Goal: Task Accomplishment & Management: Manage account settings

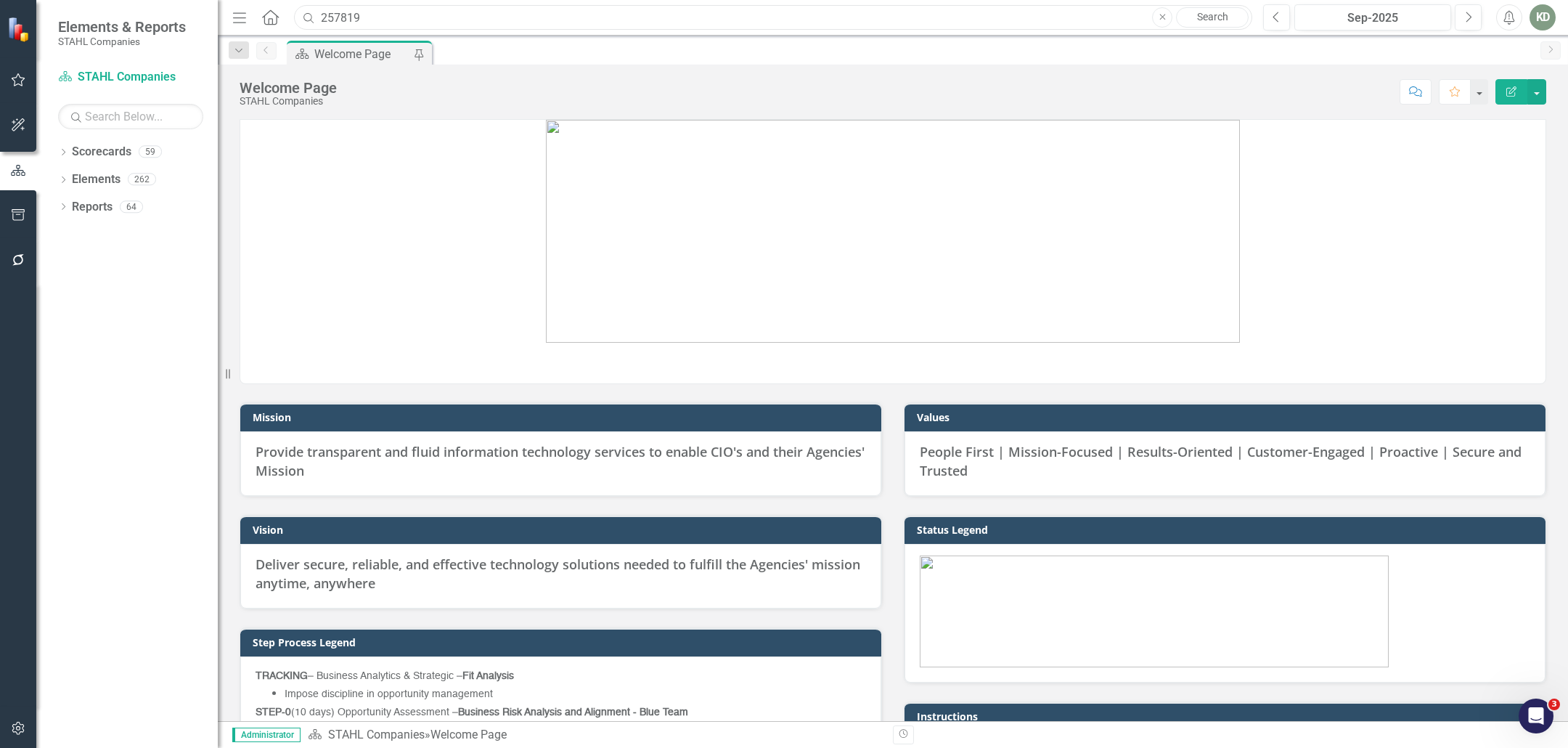
drag, startPoint x: 428, startPoint y: 26, endPoint x: 321, endPoint y: 25, distance: 107.0
click at [321, 25] on input "257819" at bounding box center [773, 18] width 958 height 26
type input "MDS-TRANSCOM"
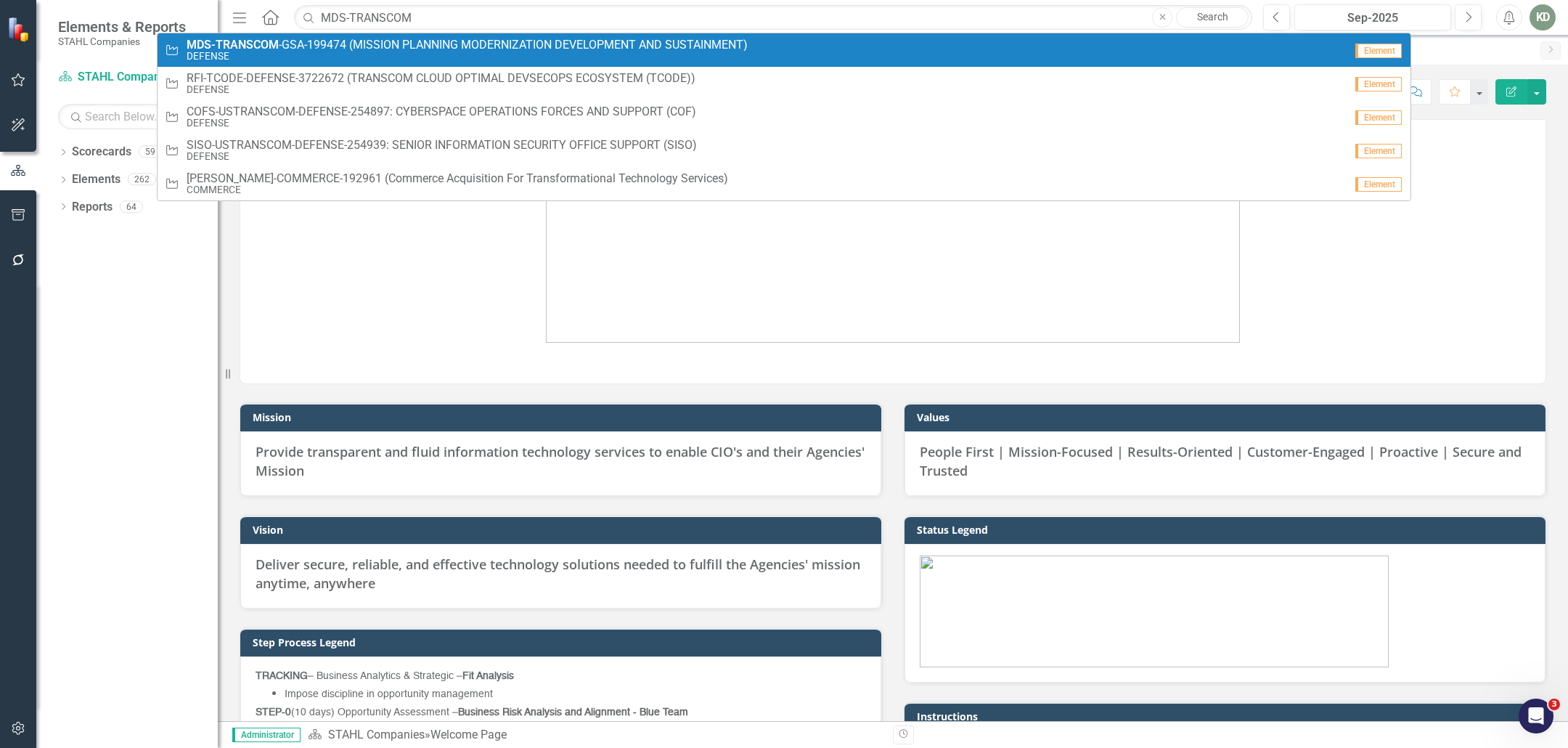
click at [461, 59] on small "DEFENSE" at bounding box center [467, 57] width 561 height 11
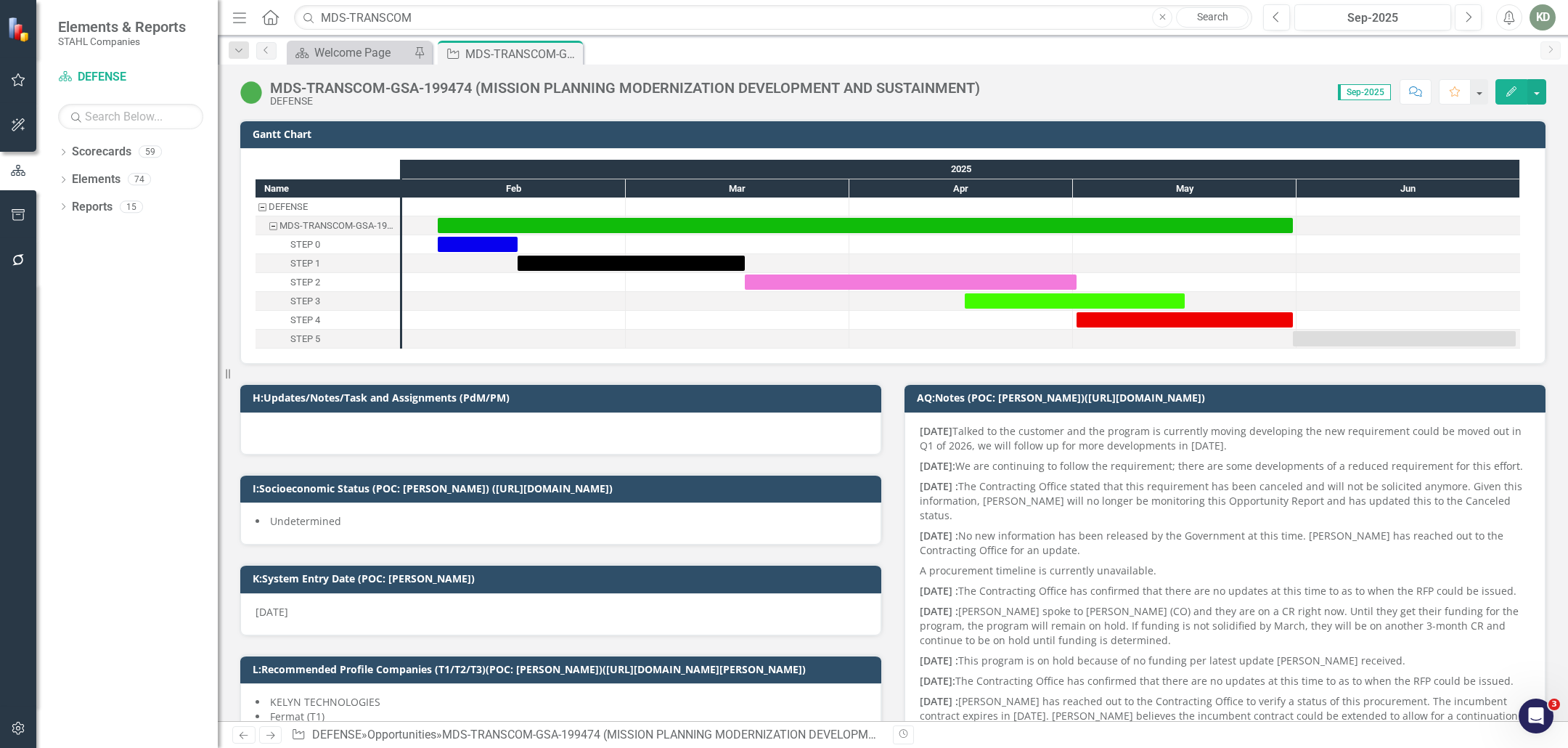
checkbox input "true"
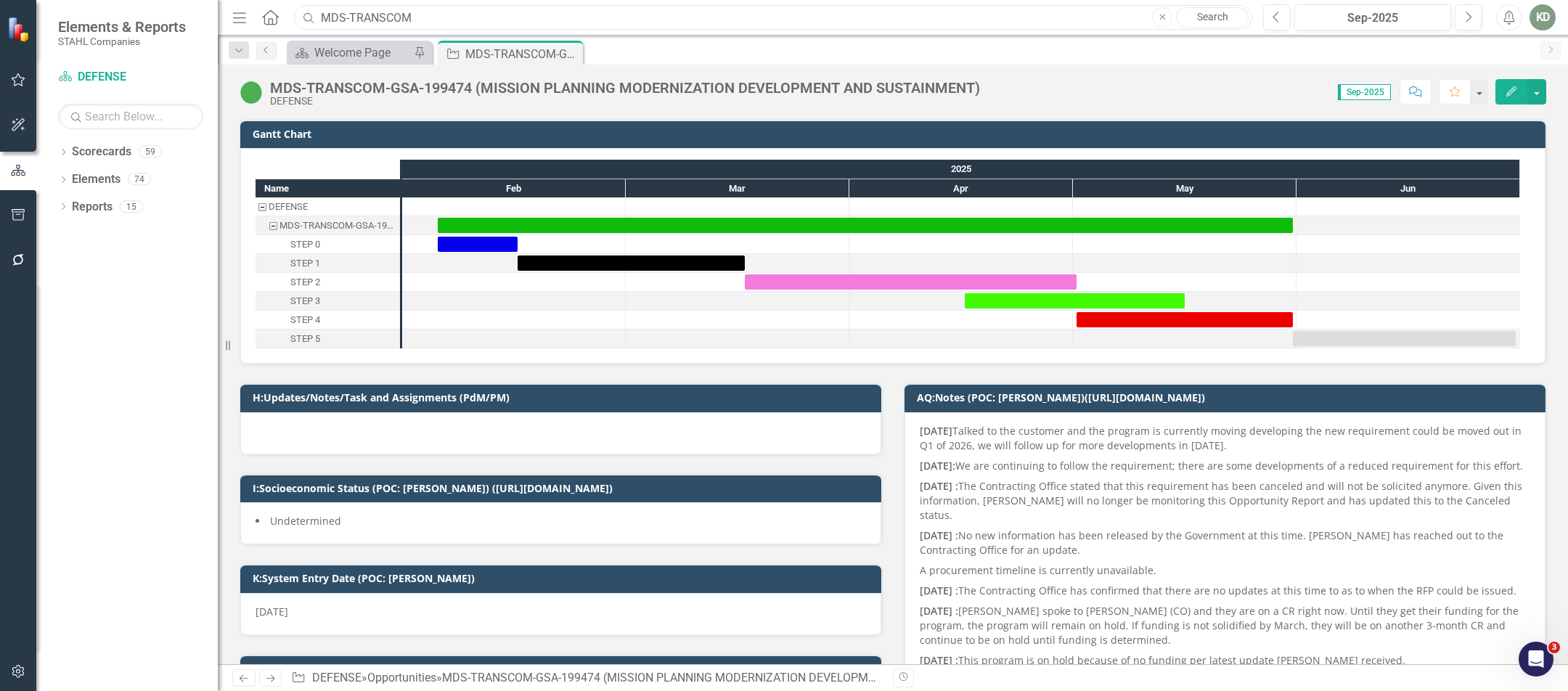
click at [437, 15] on input "MDS-TRANSCOM" at bounding box center [773, 18] width 958 height 26
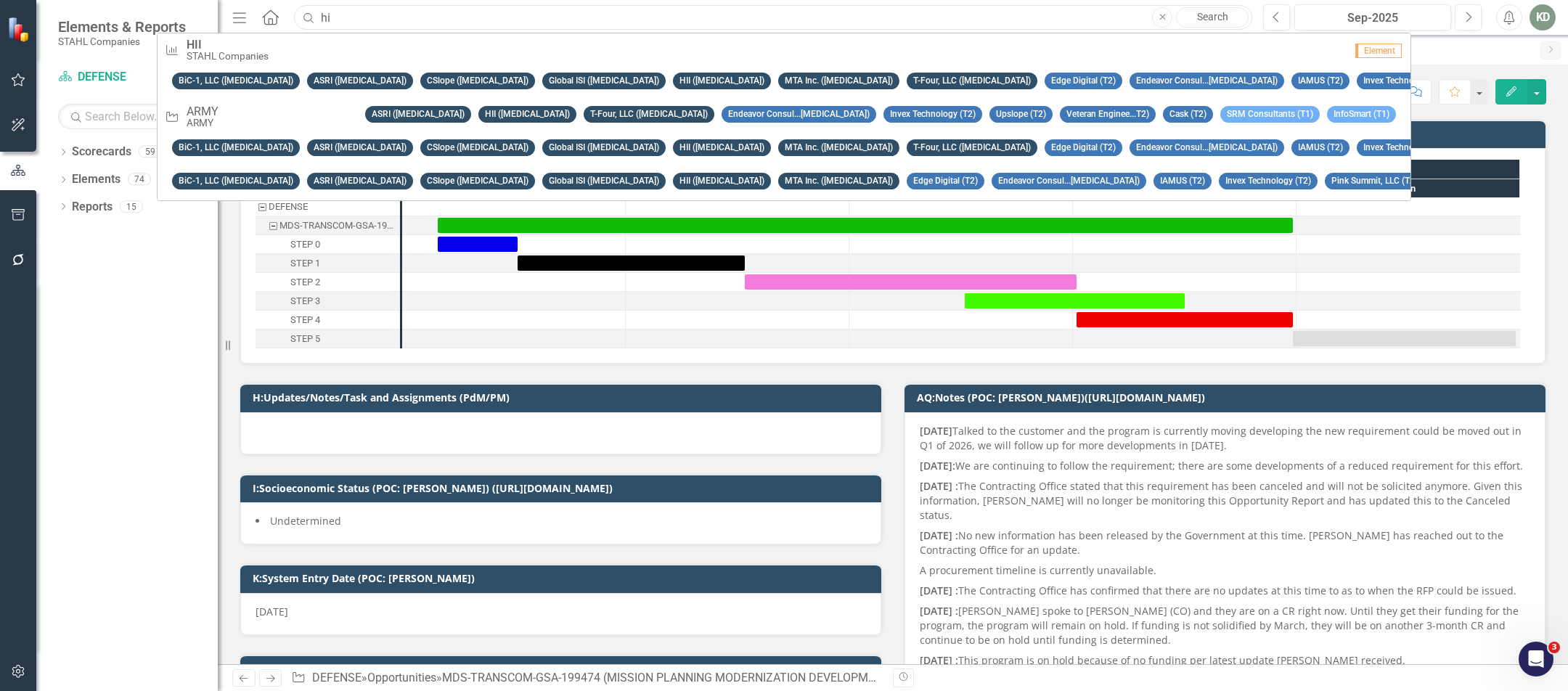
type input "h"
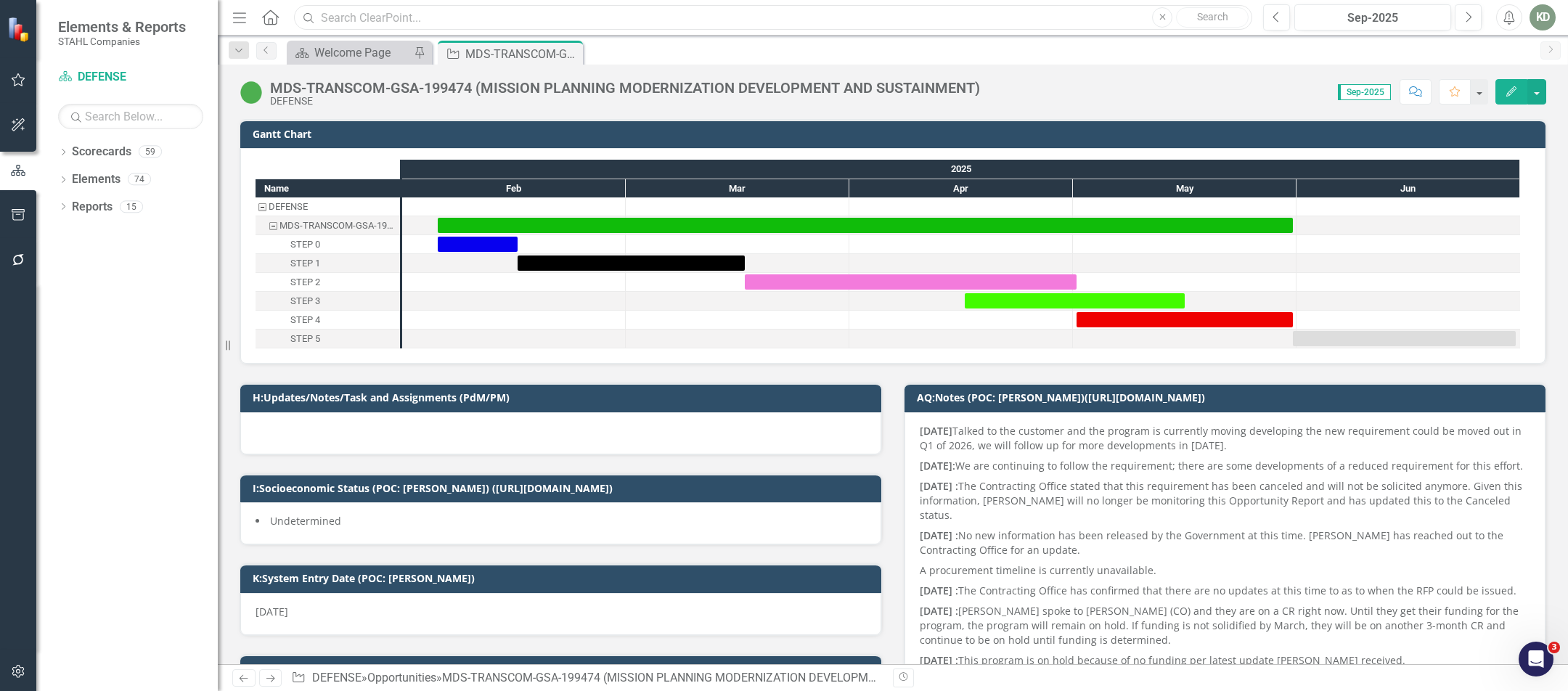
paste input "225536"
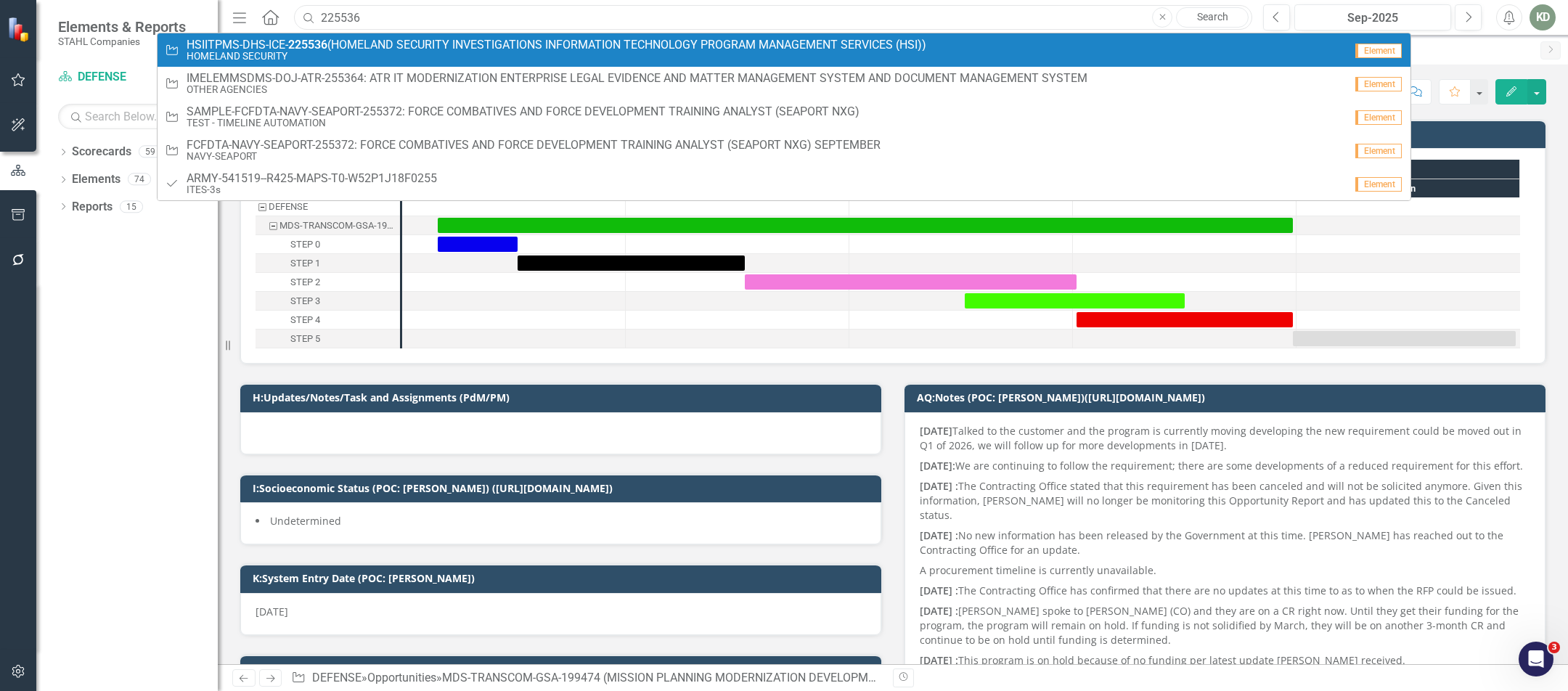
type input "225536"
click at [437, 46] on span "HSIITPMS-DHS-ICE- 225536 (HOMELAND SECURITY INVESTIGATIONS INFORMATION TECHNOLO…" at bounding box center [556, 45] width 740 height 13
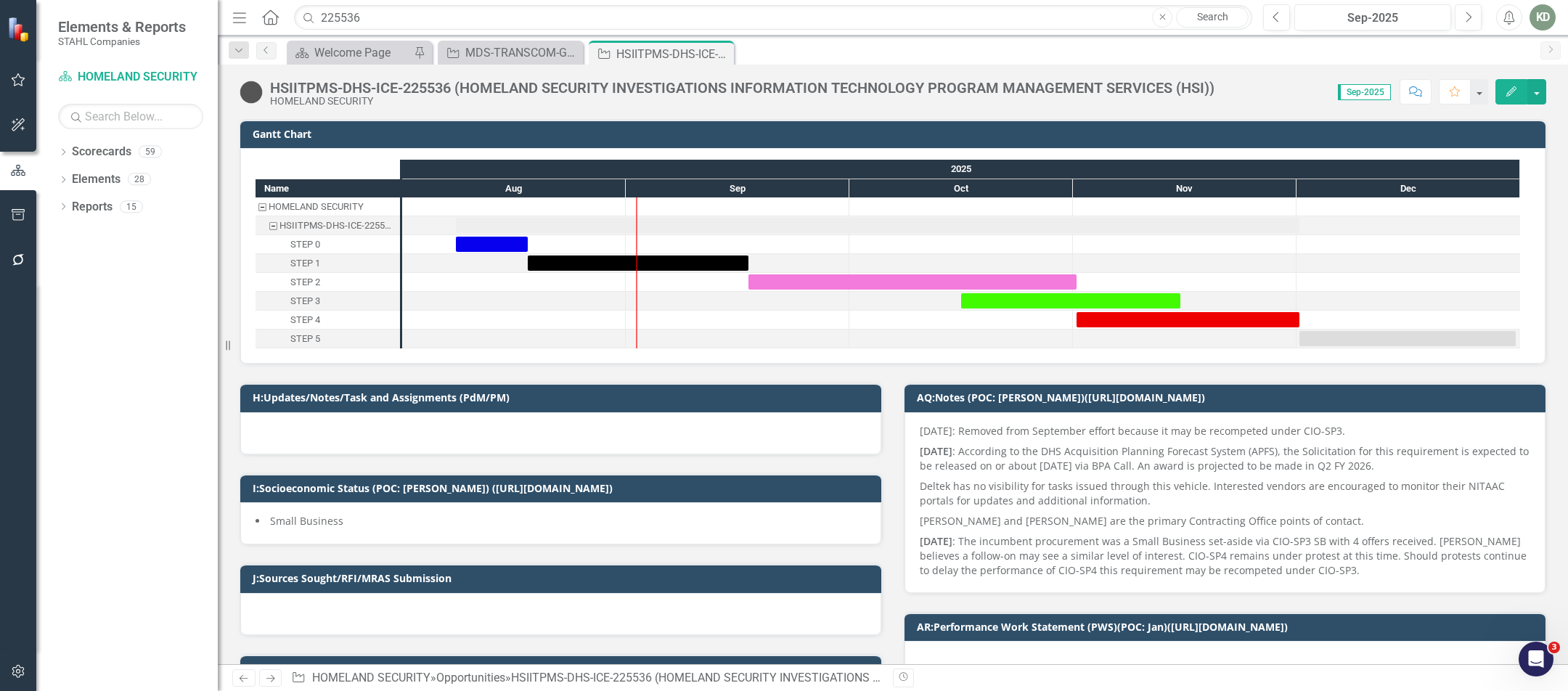
checkbox input "true"
click at [253, 90] on img at bounding box center [251, 92] width 23 height 23
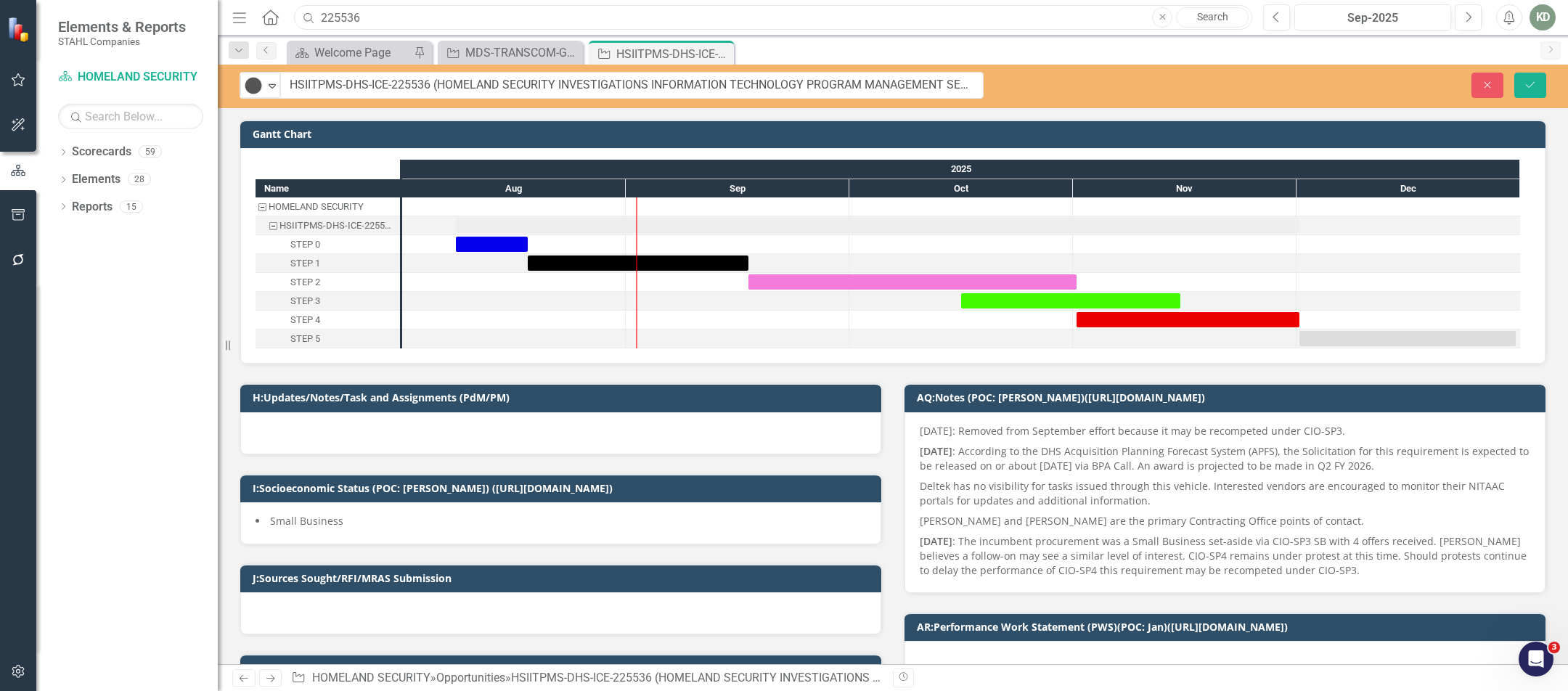
drag, startPoint x: 397, startPoint y: 17, endPoint x: 321, endPoint y: 16, distance: 76.0
click at [321, 16] on input "225536" at bounding box center [773, 18] width 958 height 26
drag, startPoint x: 327, startPoint y: 14, endPoint x: 314, endPoint y: 14, distance: 13.0
click at [315, 14] on div "Search [STREET_ADDRESS] Search" at bounding box center [769, 18] width 958 height 26
click at [354, 18] on input "2505" at bounding box center [773, 18] width 958 height 26
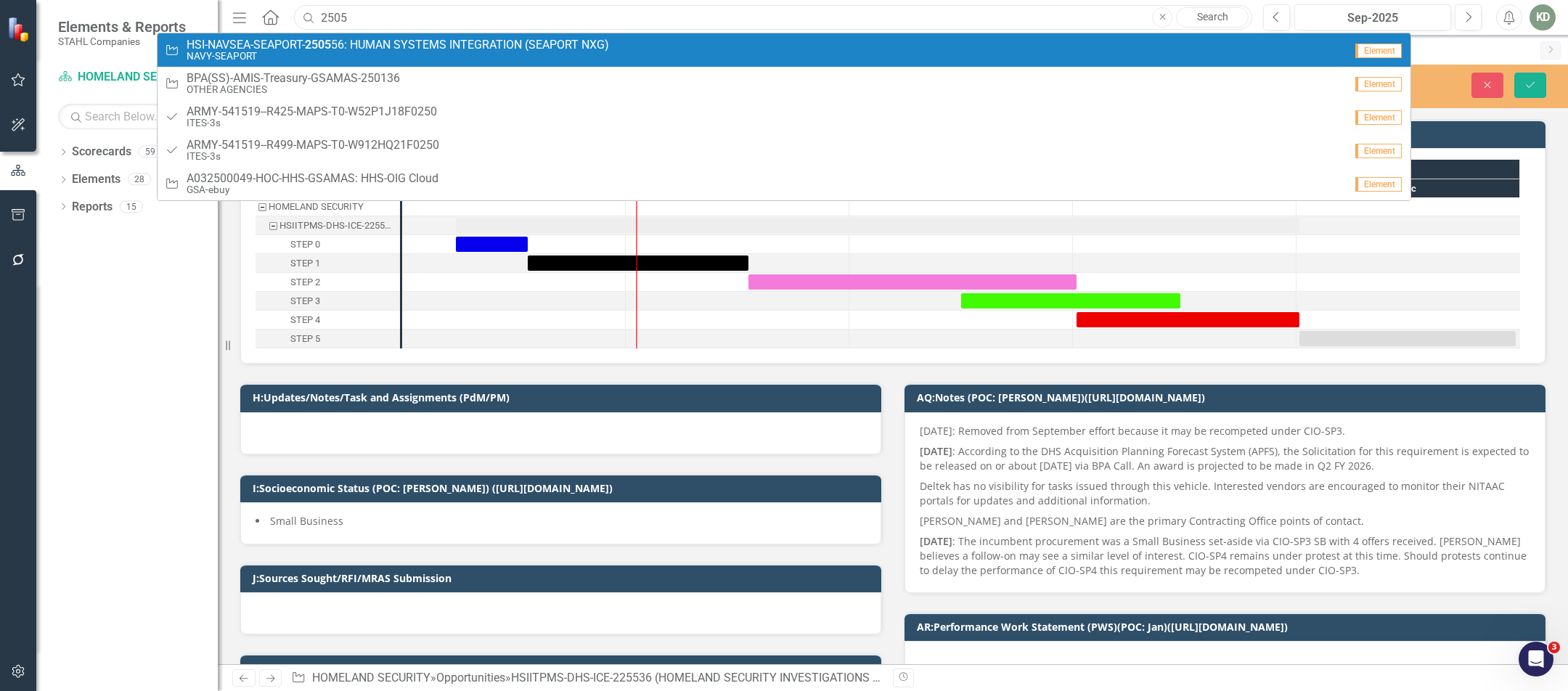
type input "2505"
click at [357, 49] on span "HSI-NAVSEA-SEAPORT- 2505 56: HUMAN SYSTEMS INTEGRATION (SEAPORT NXG)" at bounding box center [397, 45] width 422 height 13
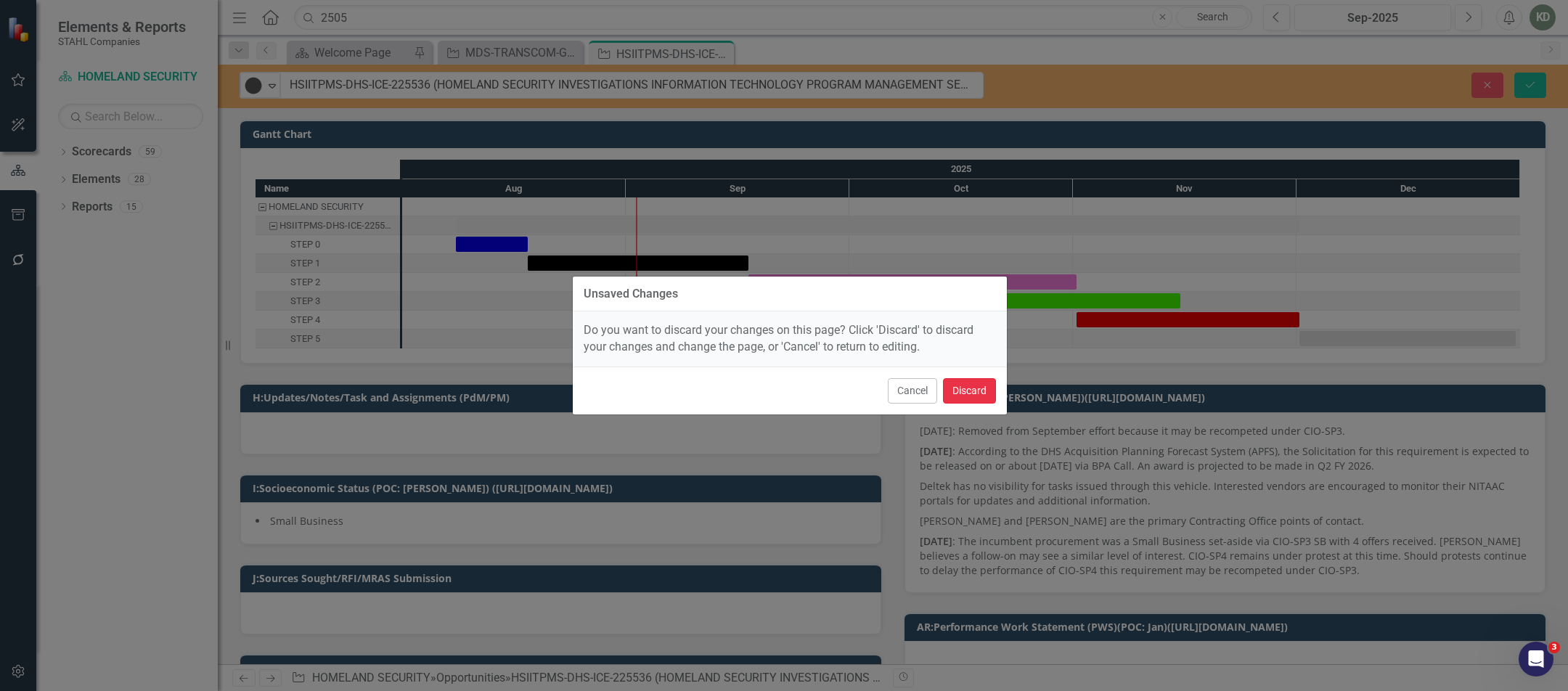
click at [980, 403] on button "Discard" at bounding box center [969, 391] width 53 height 26
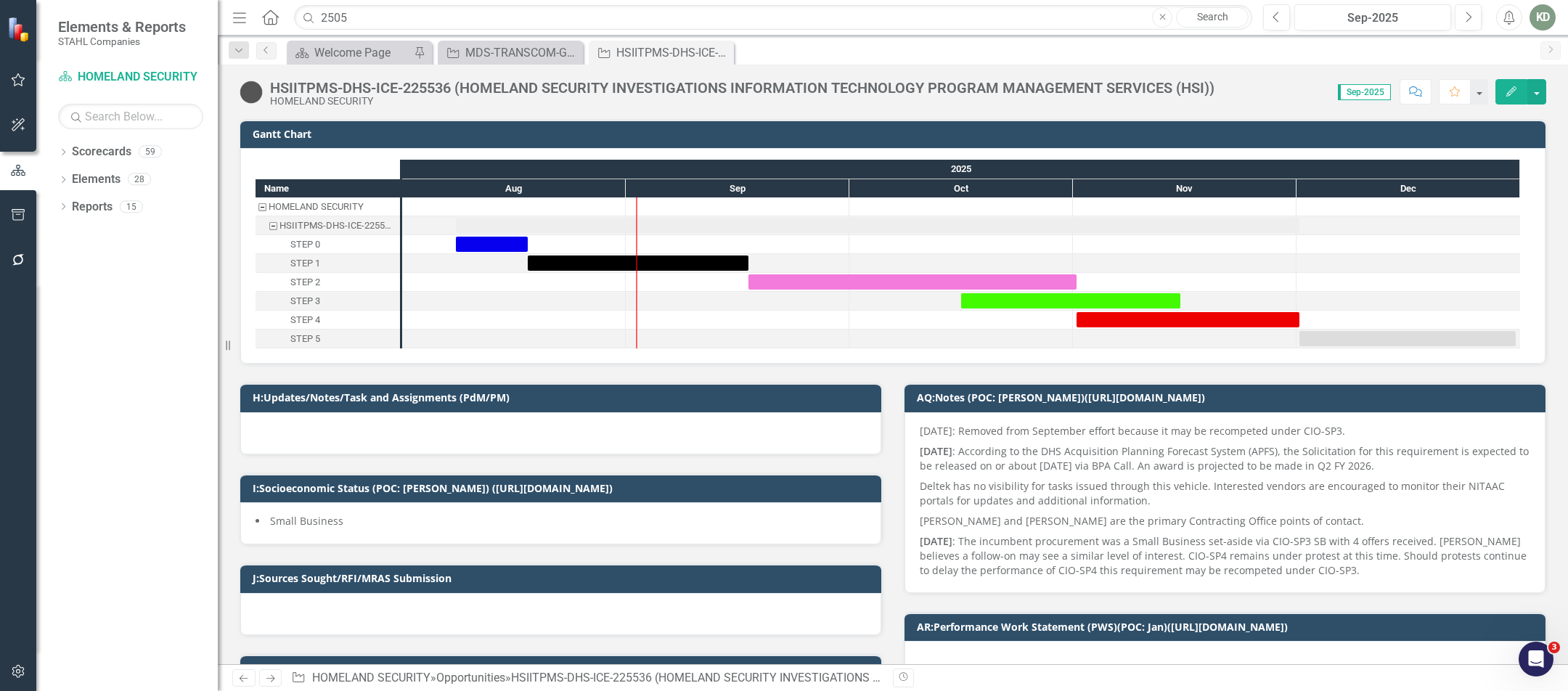
checkbox input "true"
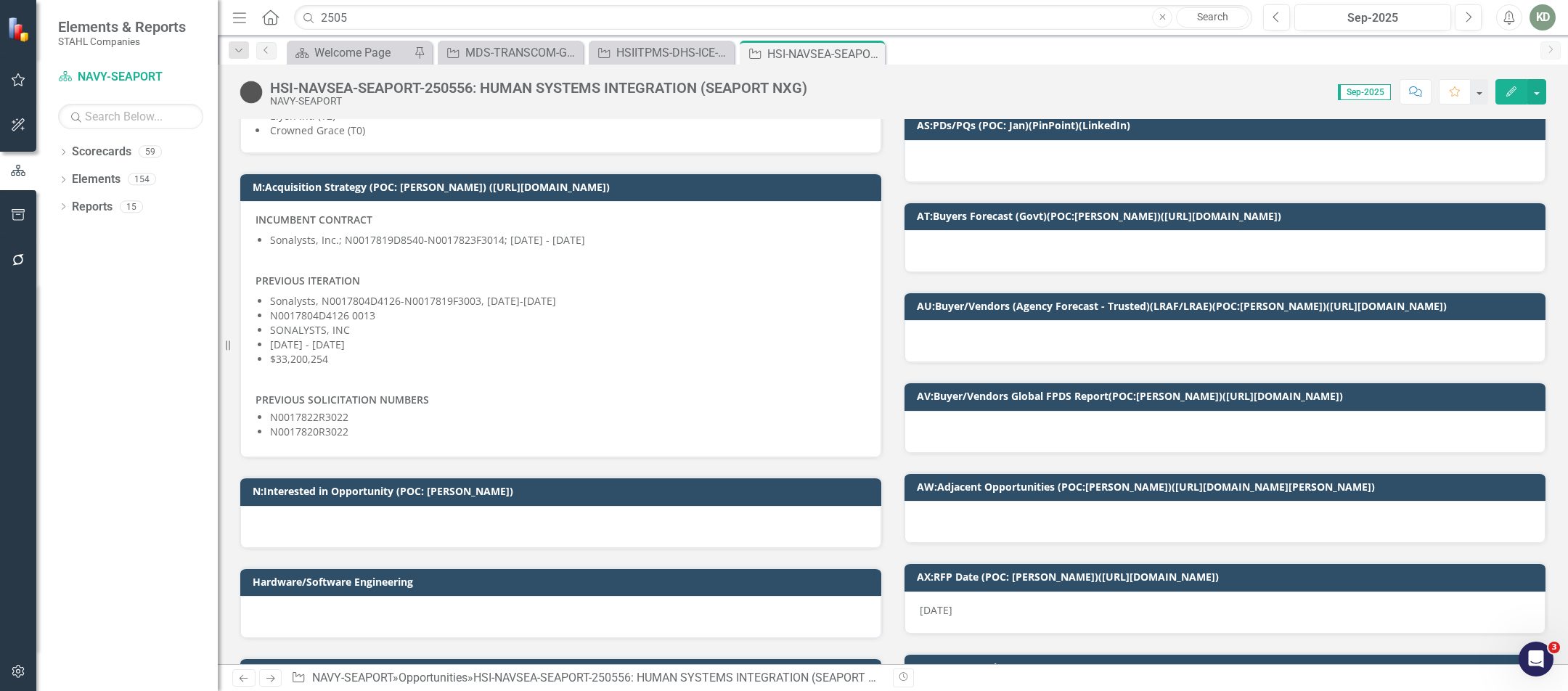
scroll to position [1033, 0]
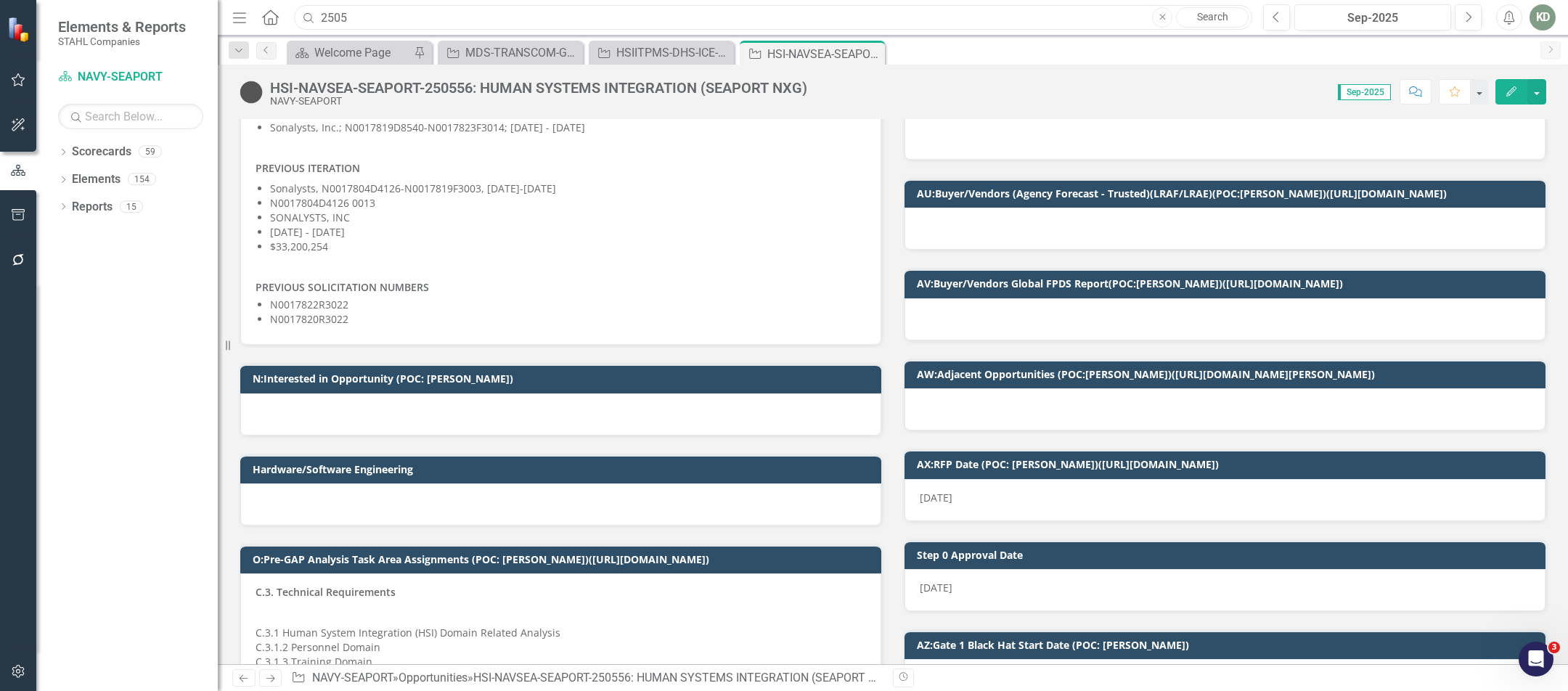
drag, startPoint x: 381, startPoint y: 15, endPoint x: 311, endPoint y: 14, distance: 70.0
click at [311, 14] on div "Search 2505 Close Search" at bounding box center [769, 18] width 958 height 26
paste input "4084"
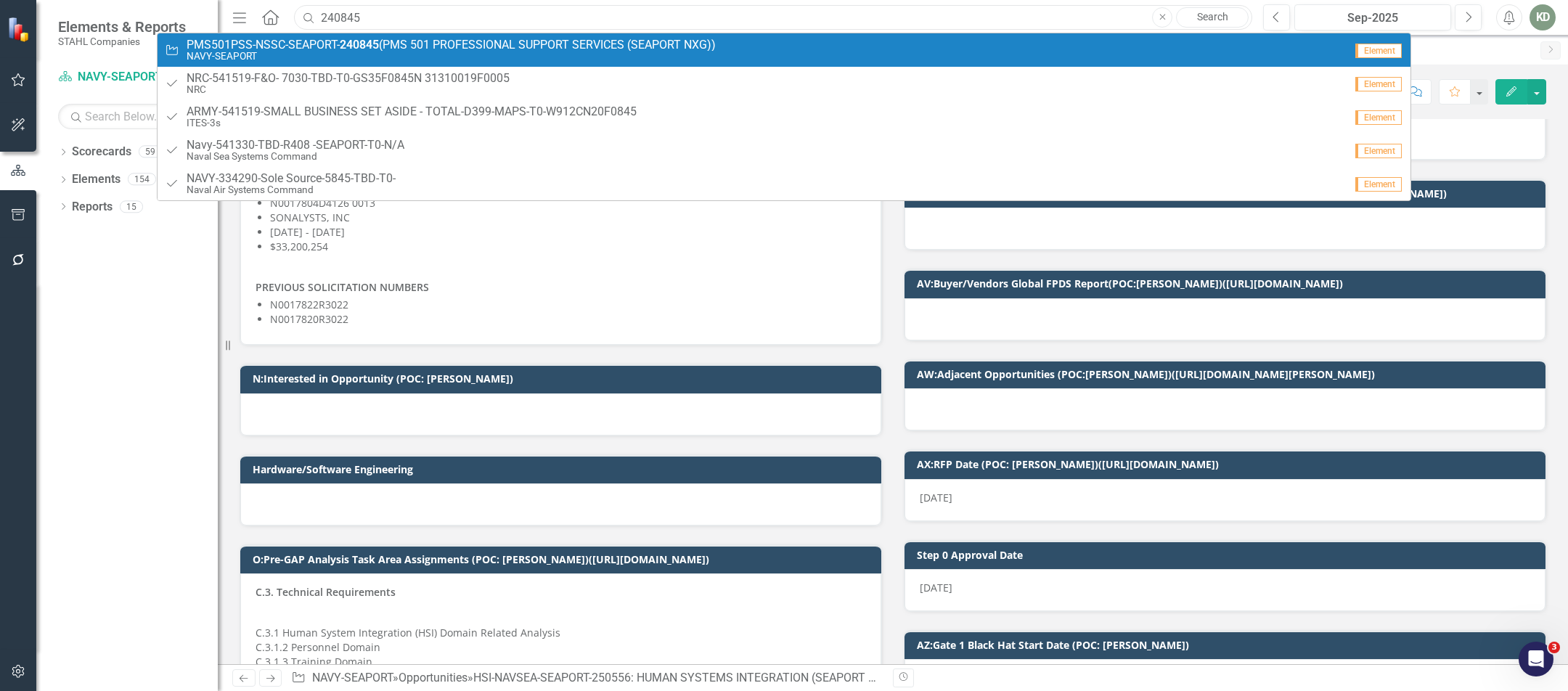
type input "240845"
click at [308, 43] on span "PMS501PSS-NSSC-SEAPORT- 240845 (PMS 501 PROFESSIONAL SUPPORT SERVICES (SEAPORT …" at bounding box center [451, 45] width 529 height 13
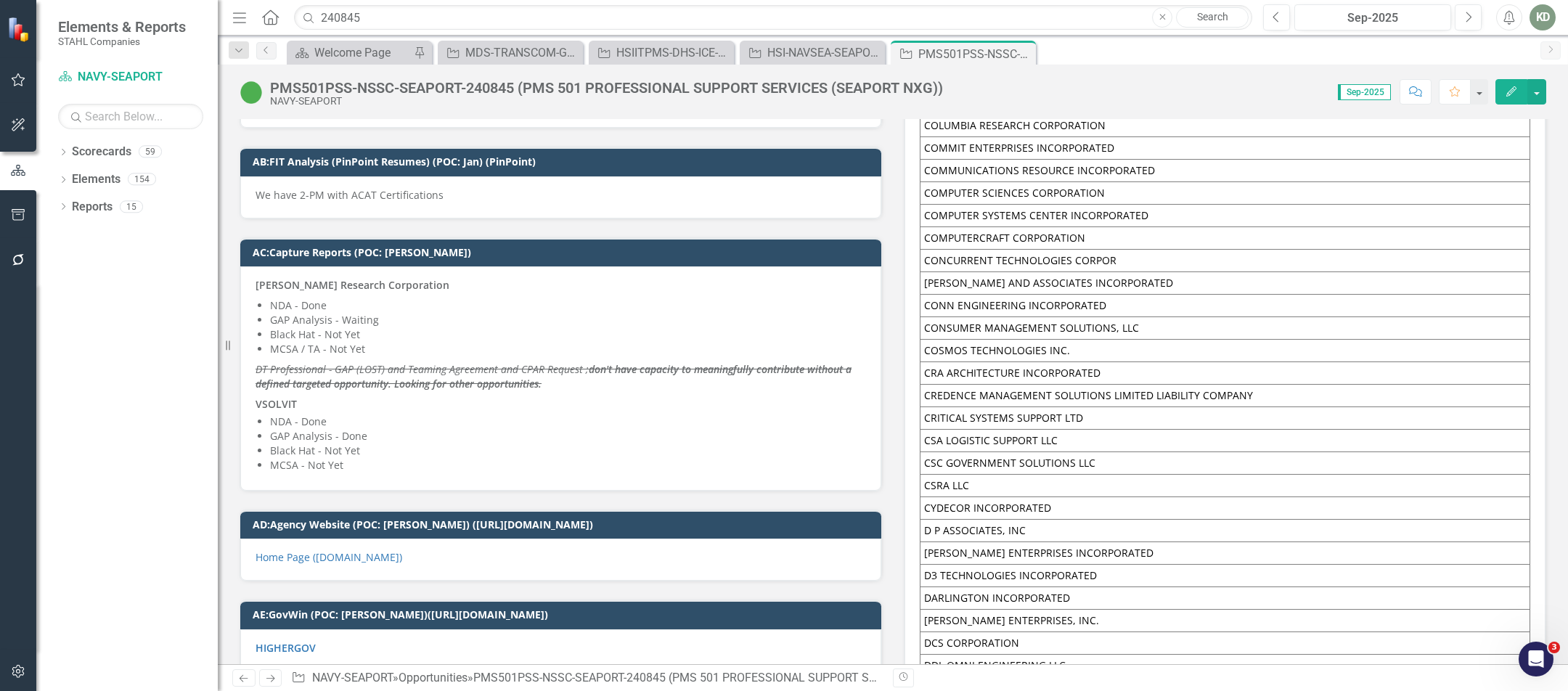
scroll to position [9255, 0]
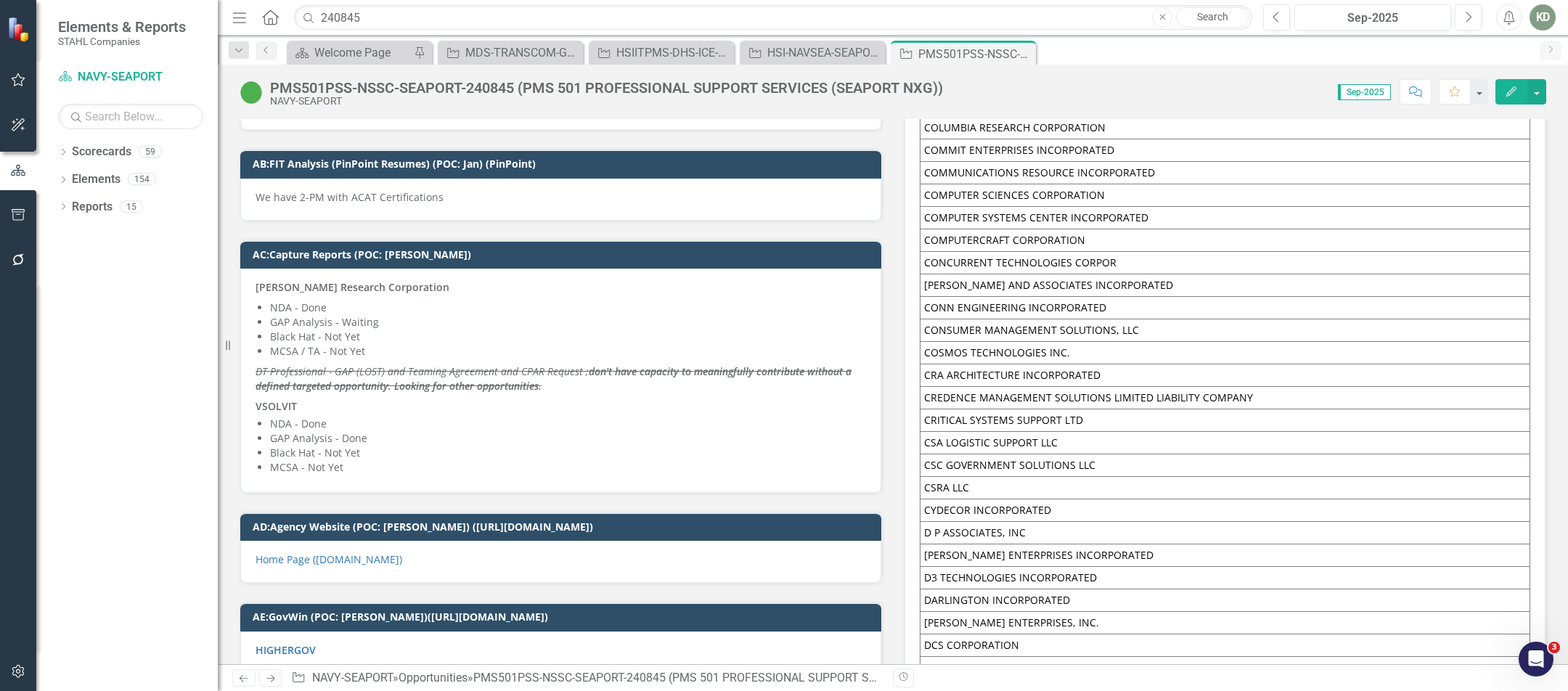
click at [423, 461] on li "MCSA - Not Yet" at bounding box center [568, 468] width 596 height 14
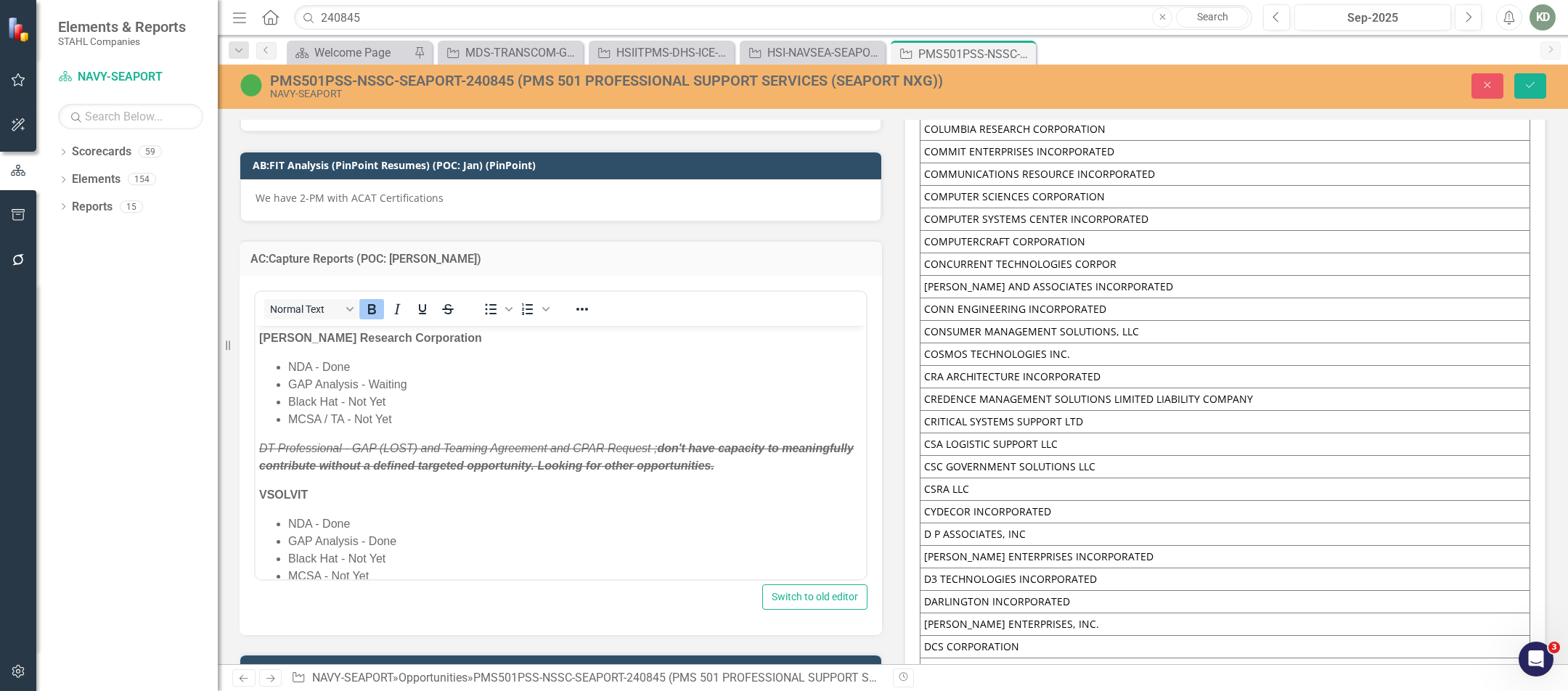
scroll to position [20, 0]
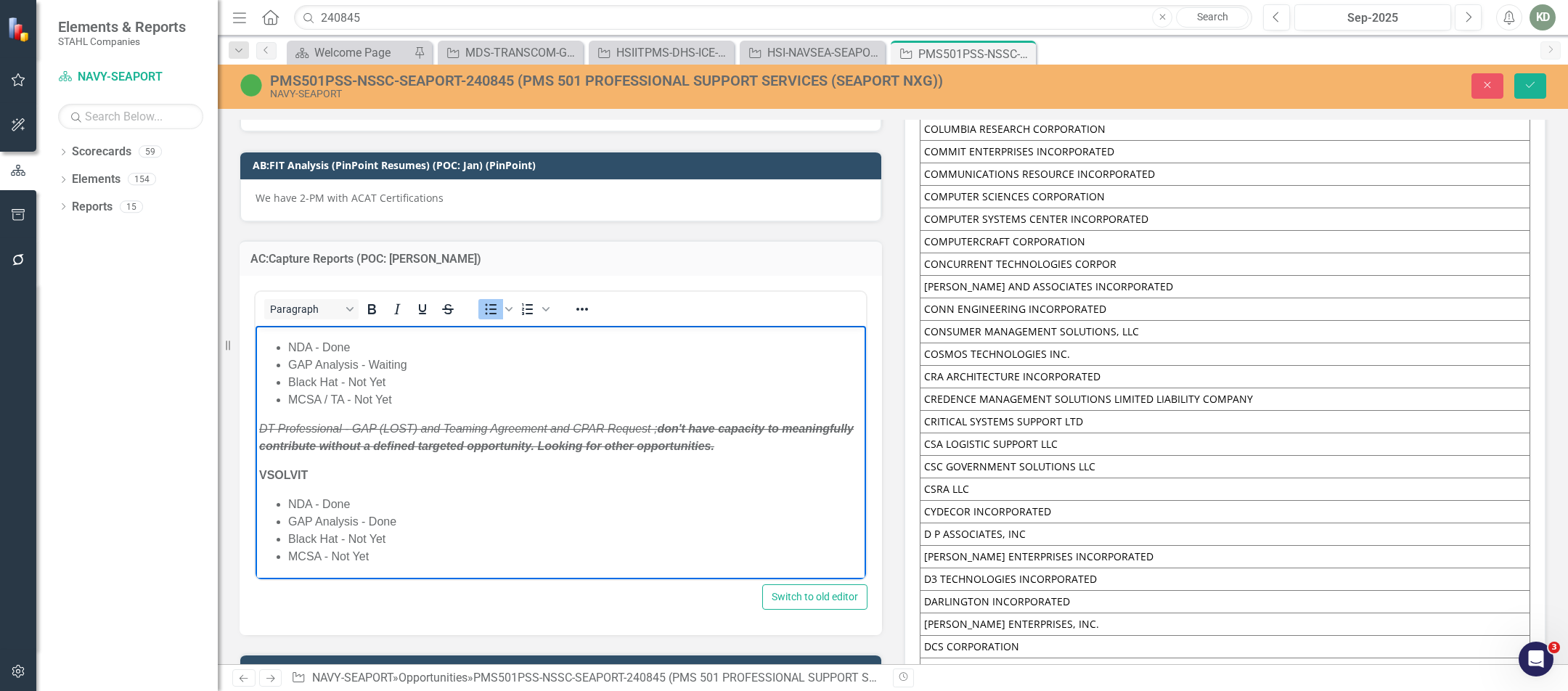
click at [391, 552] on li "MCSA - Not Yet" at bounding box center [575, 556] width 574 height 18
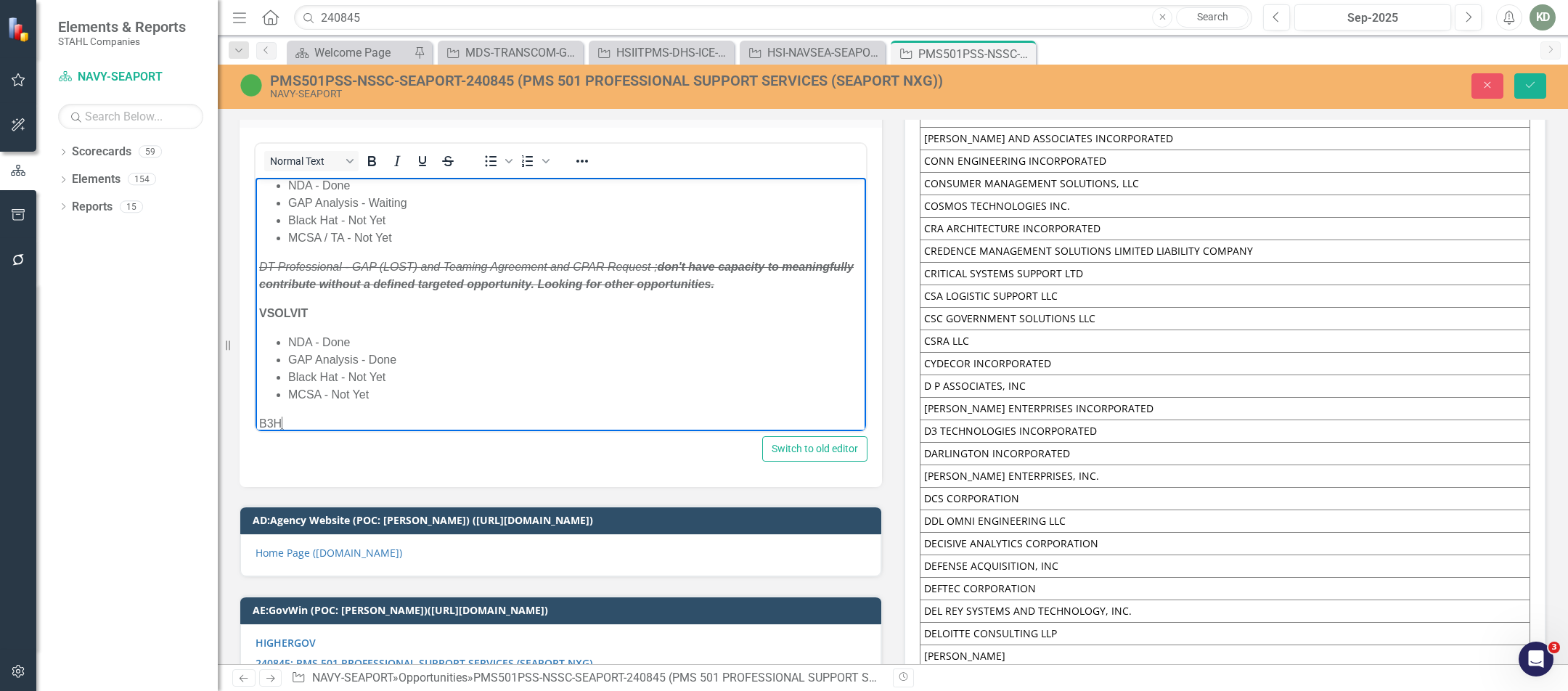
scroll to position [63, 0]
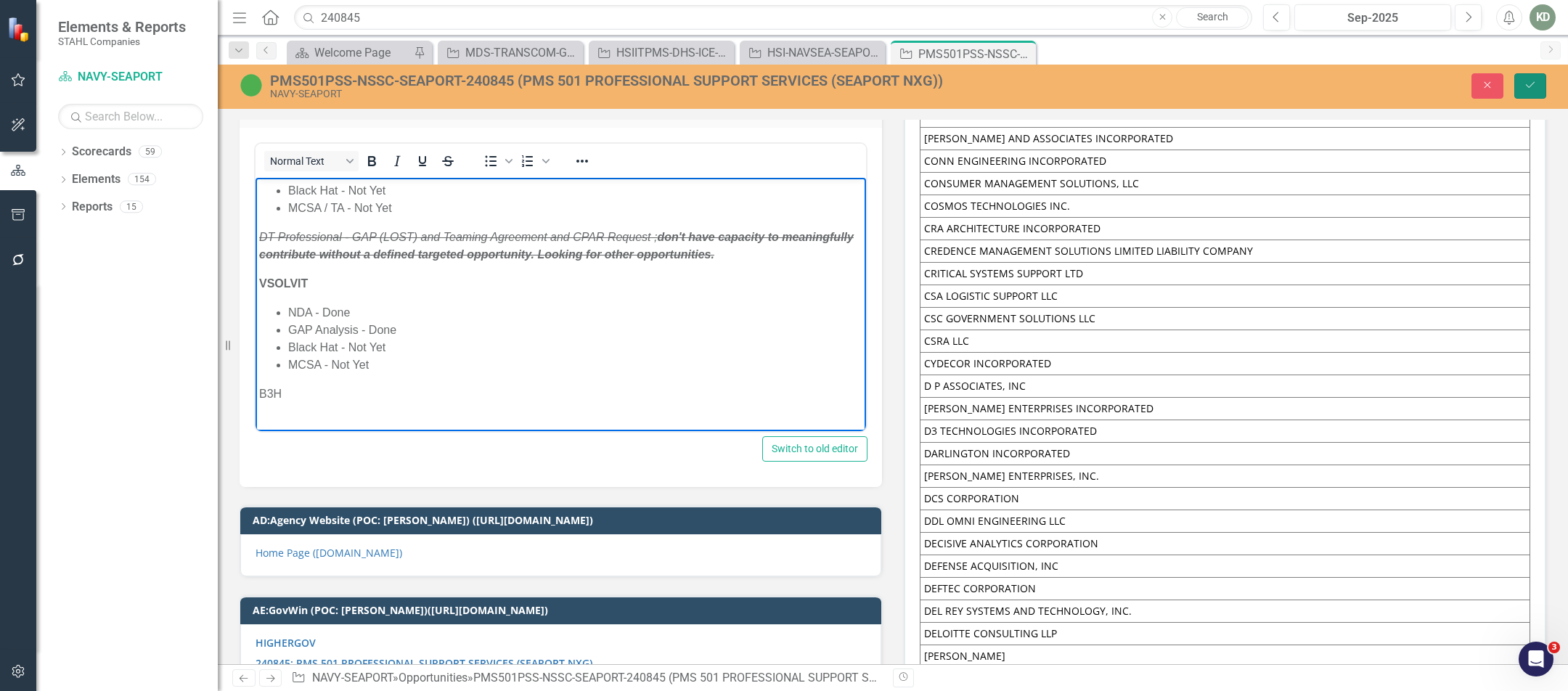
click at [1538, 94] on button "Save" at bounding box center [1530, 86] width 32 height 26
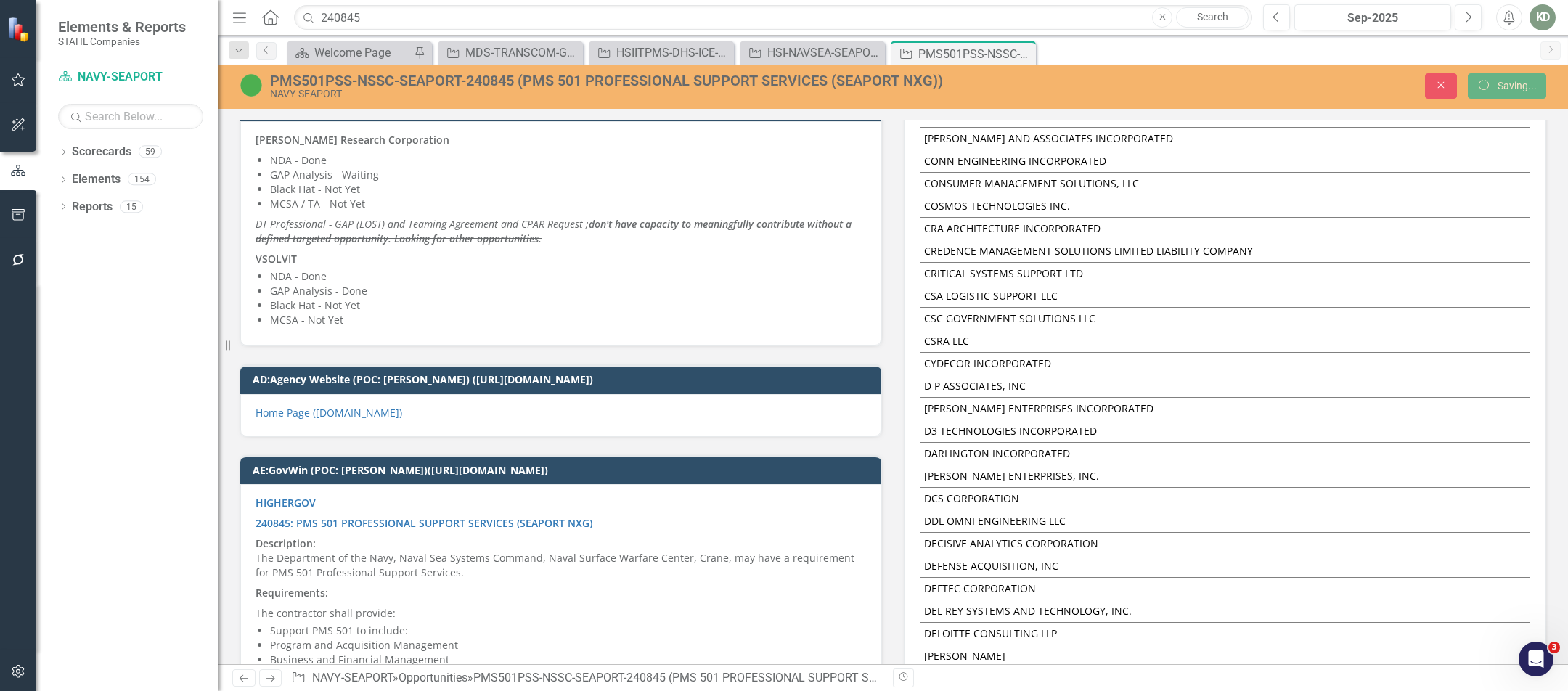
scroll to position [9396, 0]
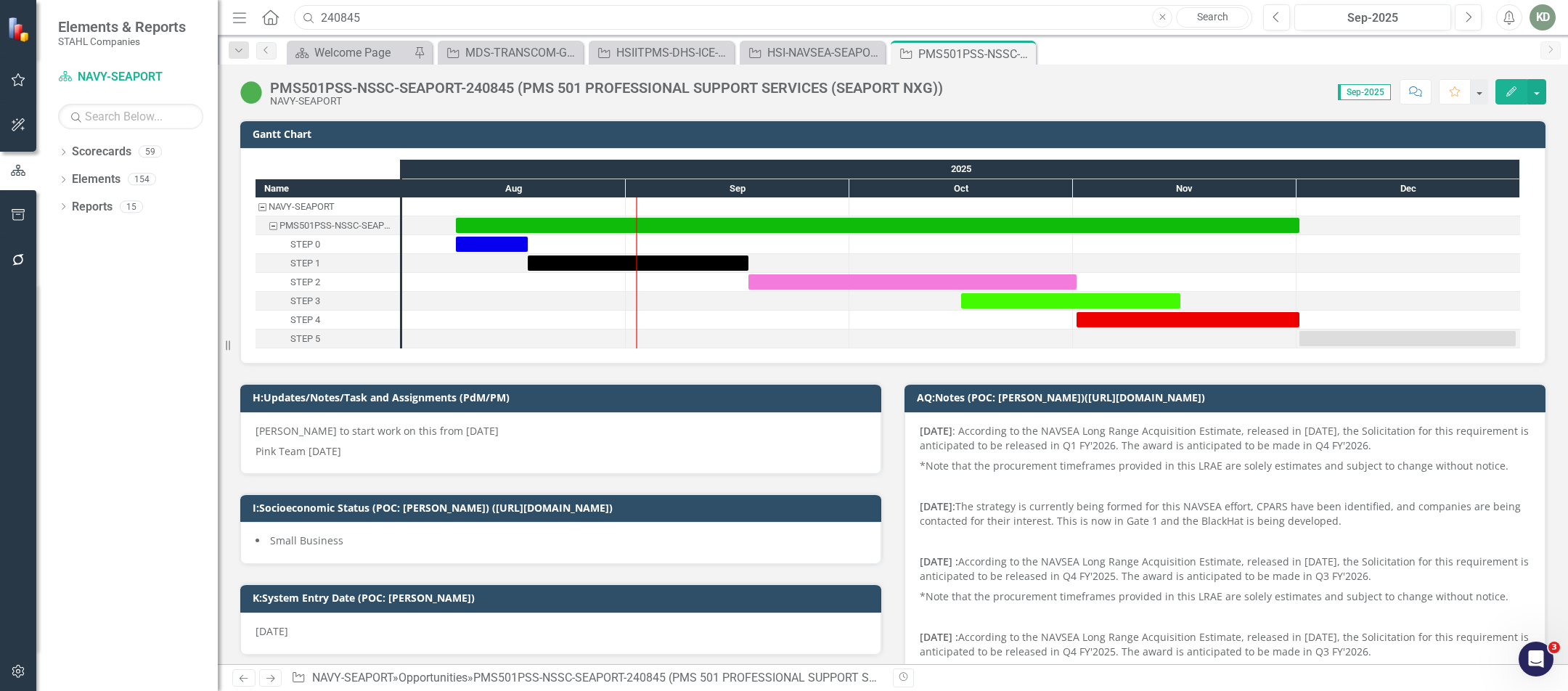
click at [612, 5] on input "240845" at bounding box center [773, 18] width 958 height 26
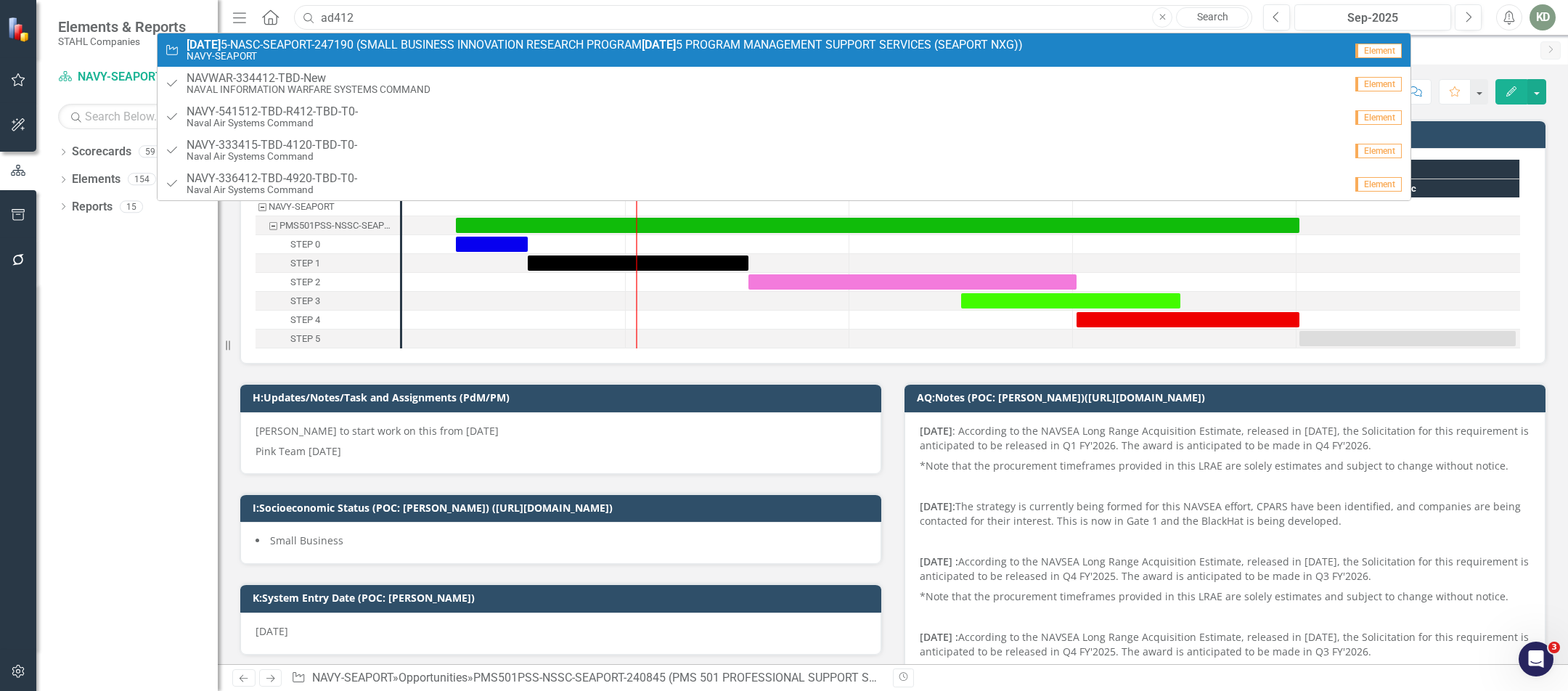
type input "ad412"
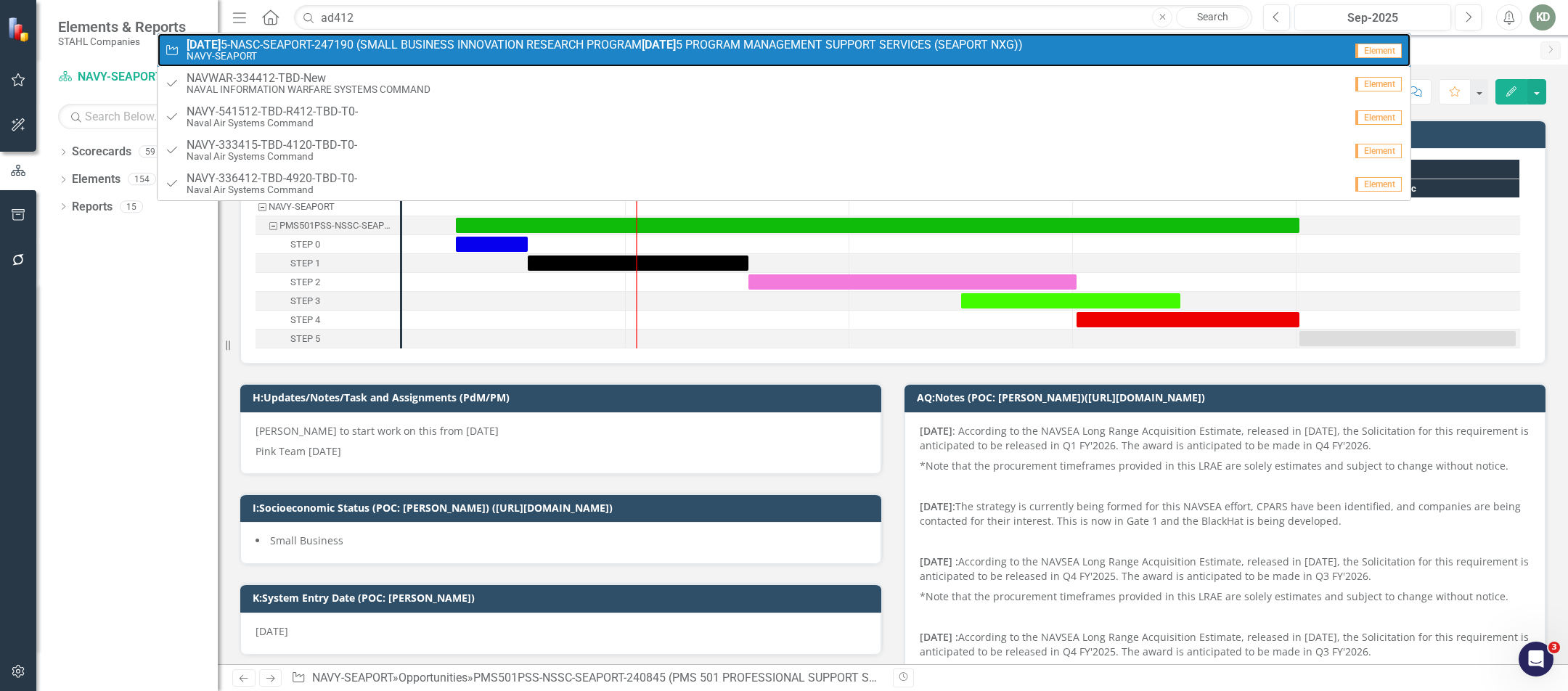
drag, startPoint x: 389, startPoint y: 43, endPoint x: 589, endPoint y: 58, distance: 200.6
click at [389, 43] on span "[DATE] 5-NASC-SEAPORT-247190 (SMALL BUSINESS INNOVATION RESEARCH PROGRAM [DATE]…" at bounding box center [604, 45] width 836 height 13
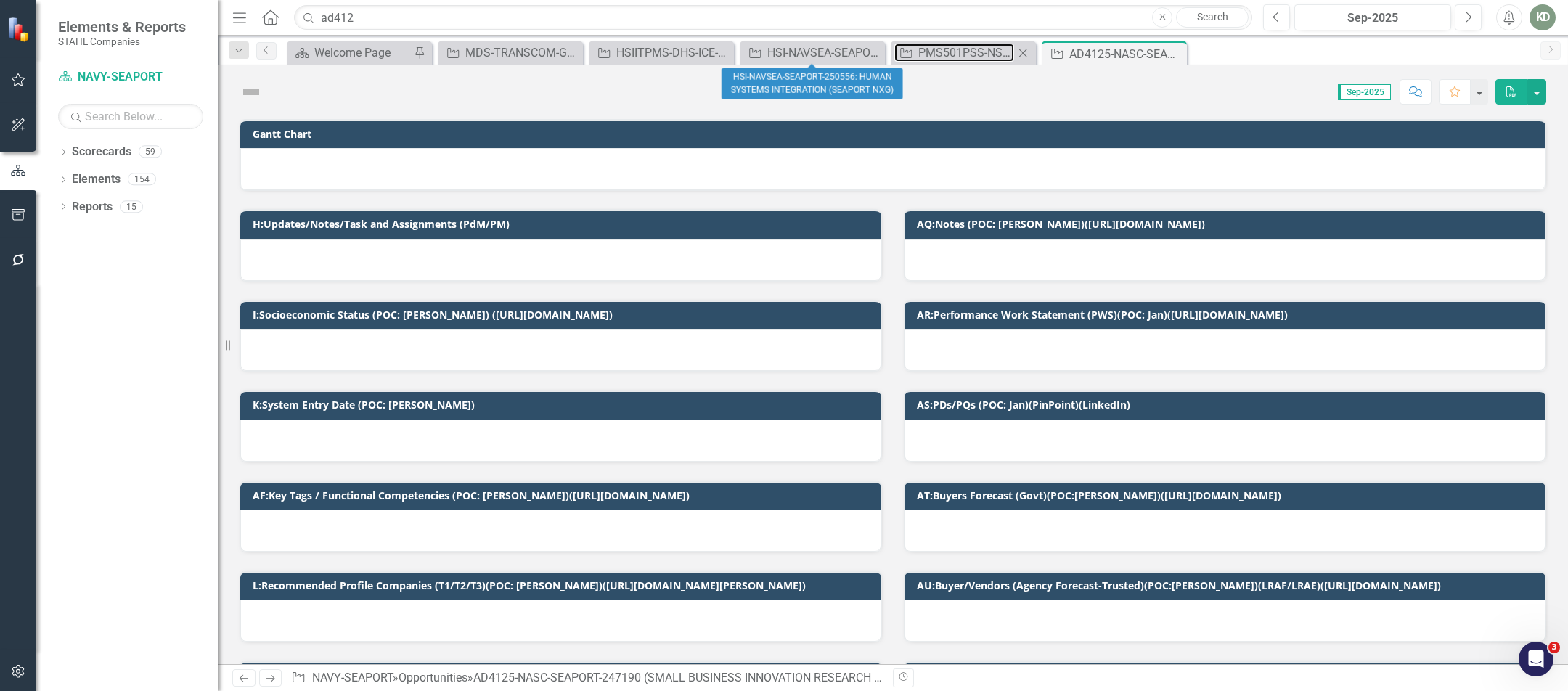
click at [943, 48] on div "PMS501PSS-NSSC-SEAPORT-240845 (PMS 501 PROFESSIONAL SUPPORT SERVICES (SEAPORT N…" at bounding box center [966, 52] width 96 height 18
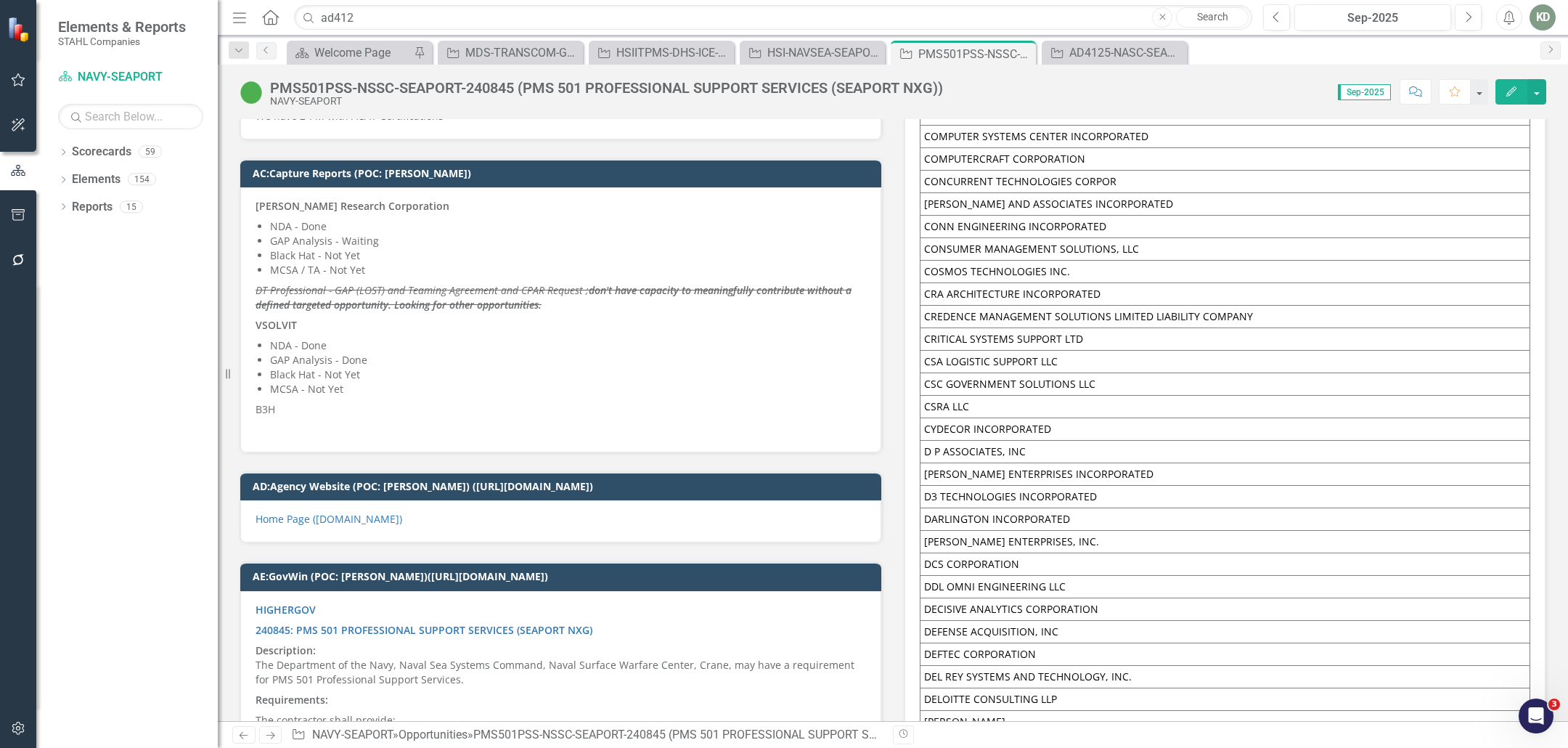
scroll to position [9330, 0]
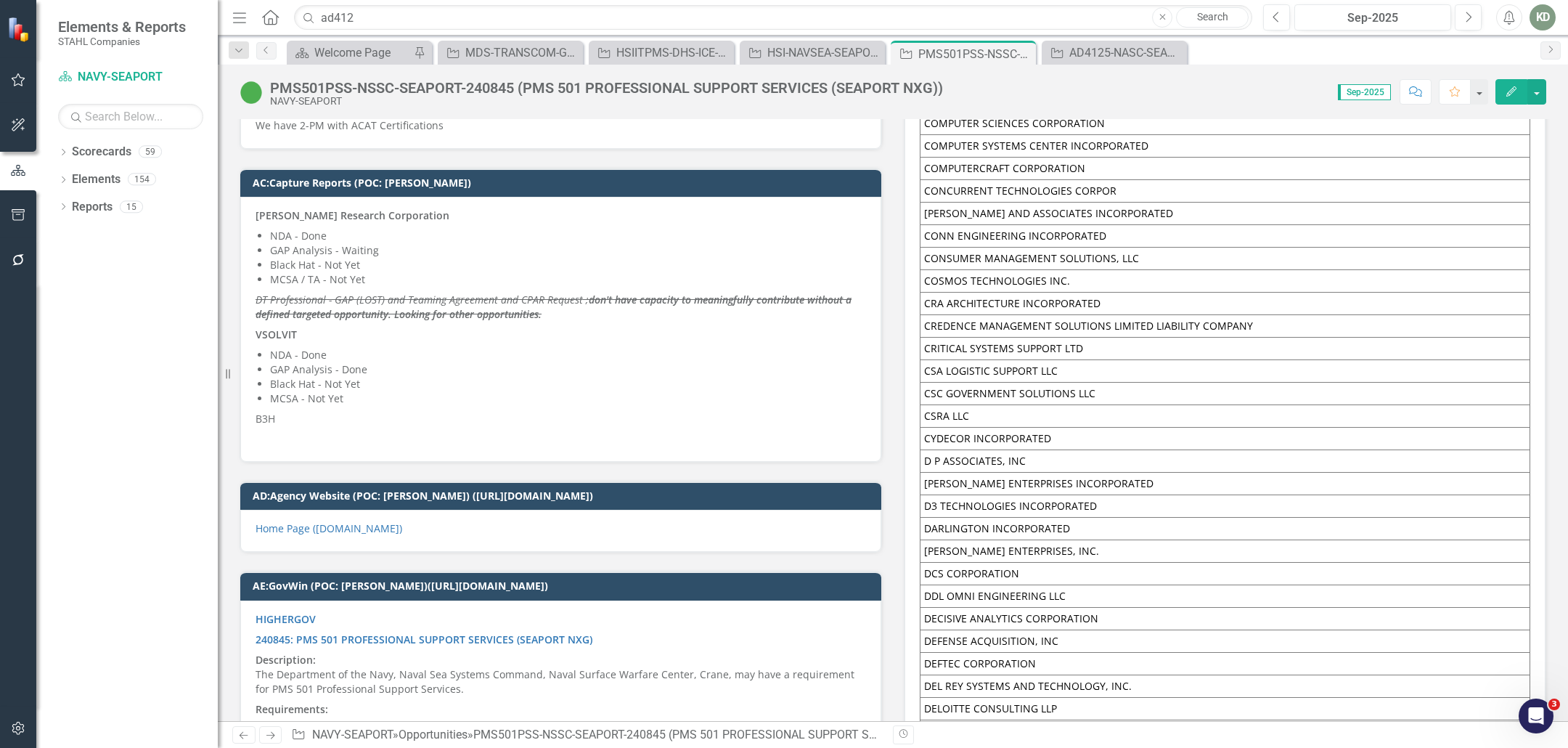
click at [371, 272] on li "MCSA / TA - Not Yet" at bounding box center [568, 279] width 596 height 14
click at [370, 272] on li "MCSA / TA - Not Yet" at bounding box center [568, 279] width 596 height 14
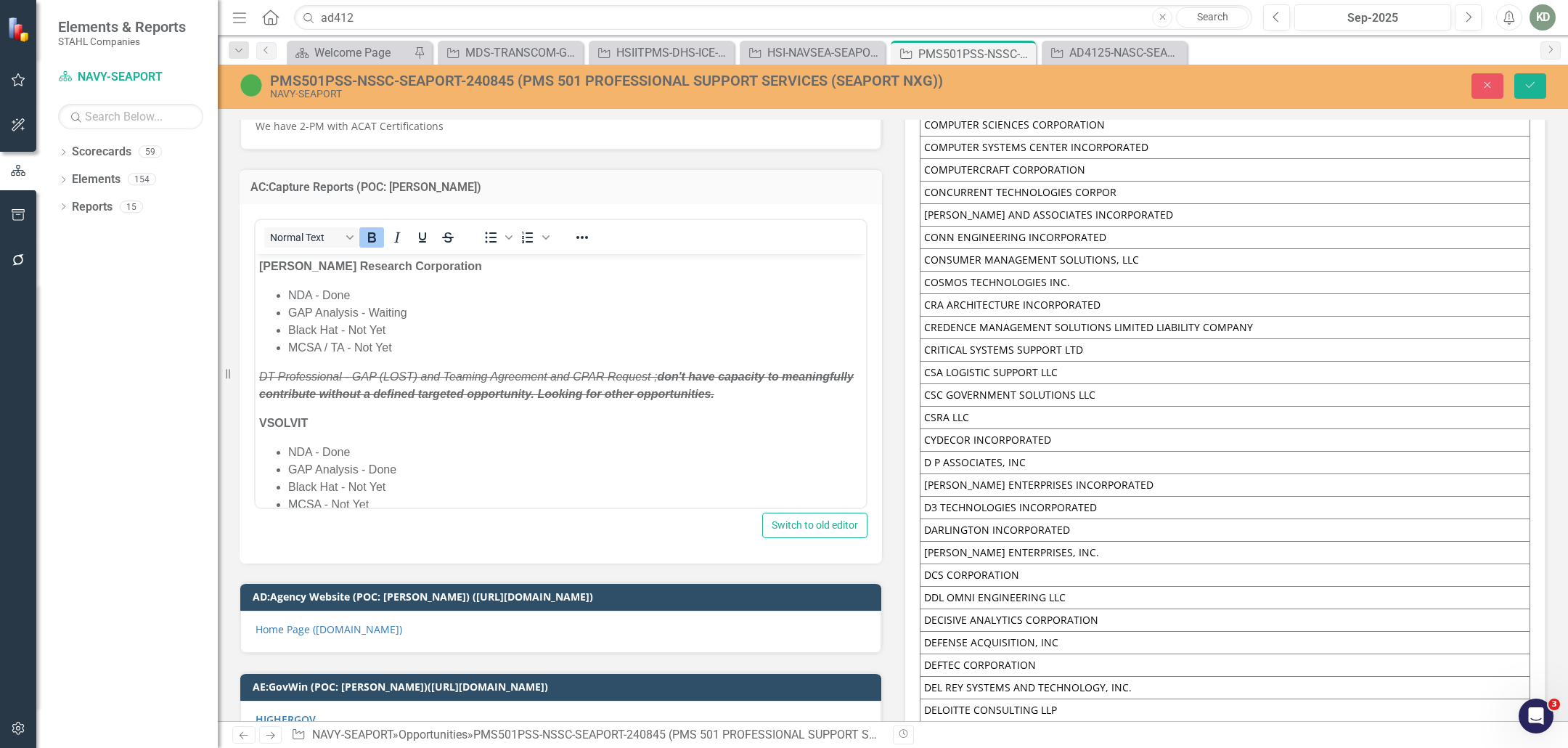
scroll to position [0, 0]
click at [400, 327] on li "Black Hat - Not Yet" at bounding box center [575, 330] width 574 height 18
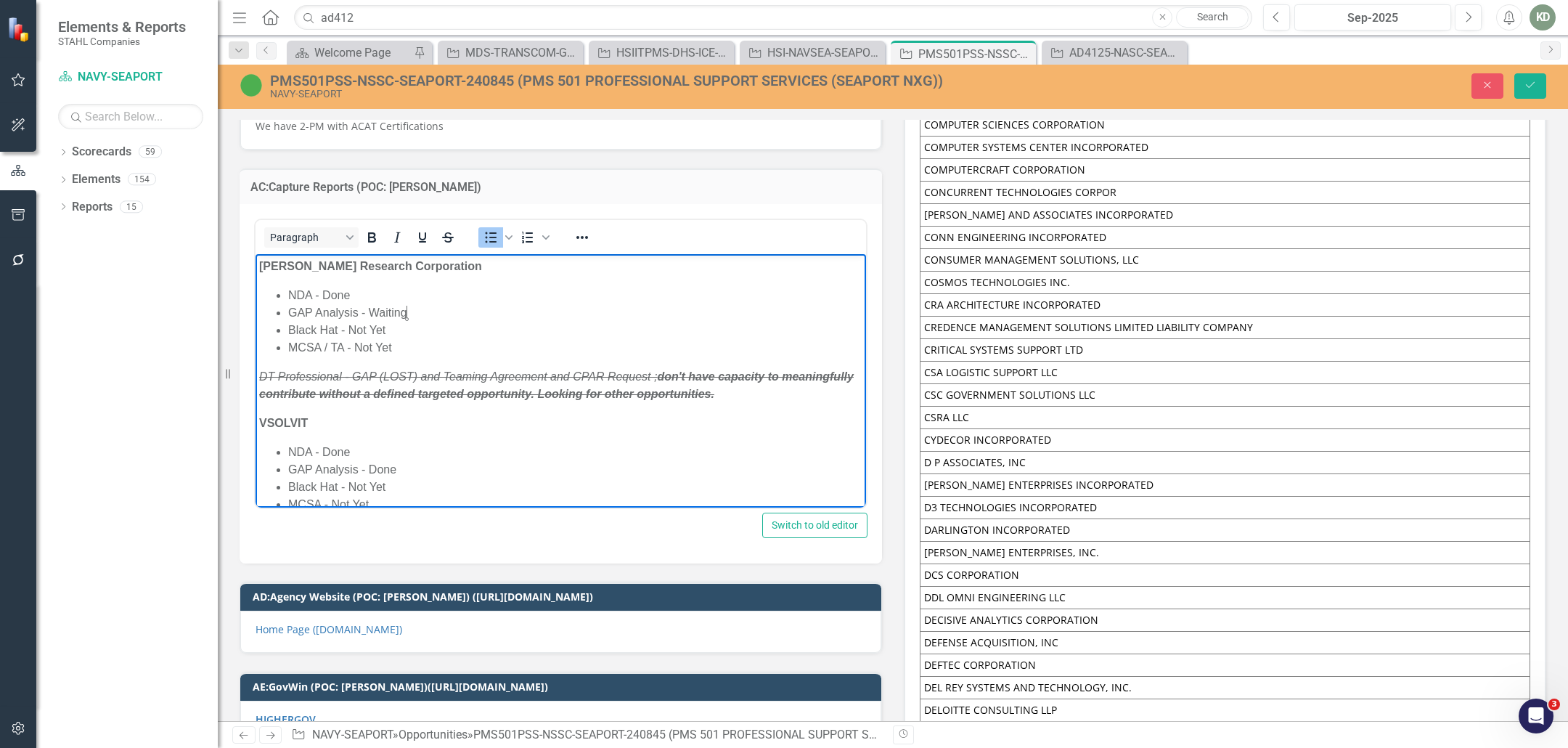
click at [409, 315] on li "GAP Analysis - Waiting" at bounding box center [575, 312] width 574 height 18
click at [426, 316] on li "GAP Analysis - Waiting" at bounding box center [575, 312] width 574 height 18
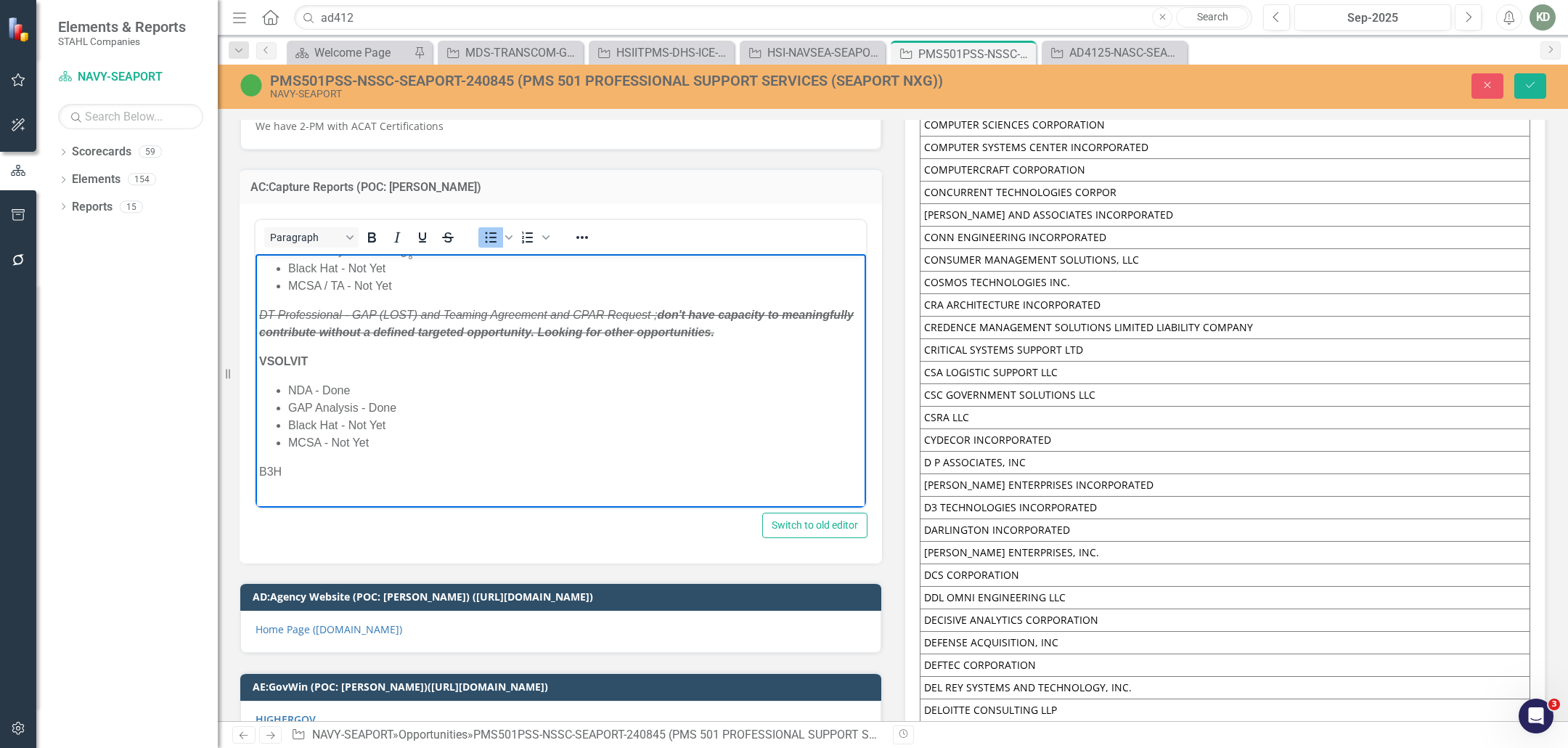
scroll to position [78, 0]
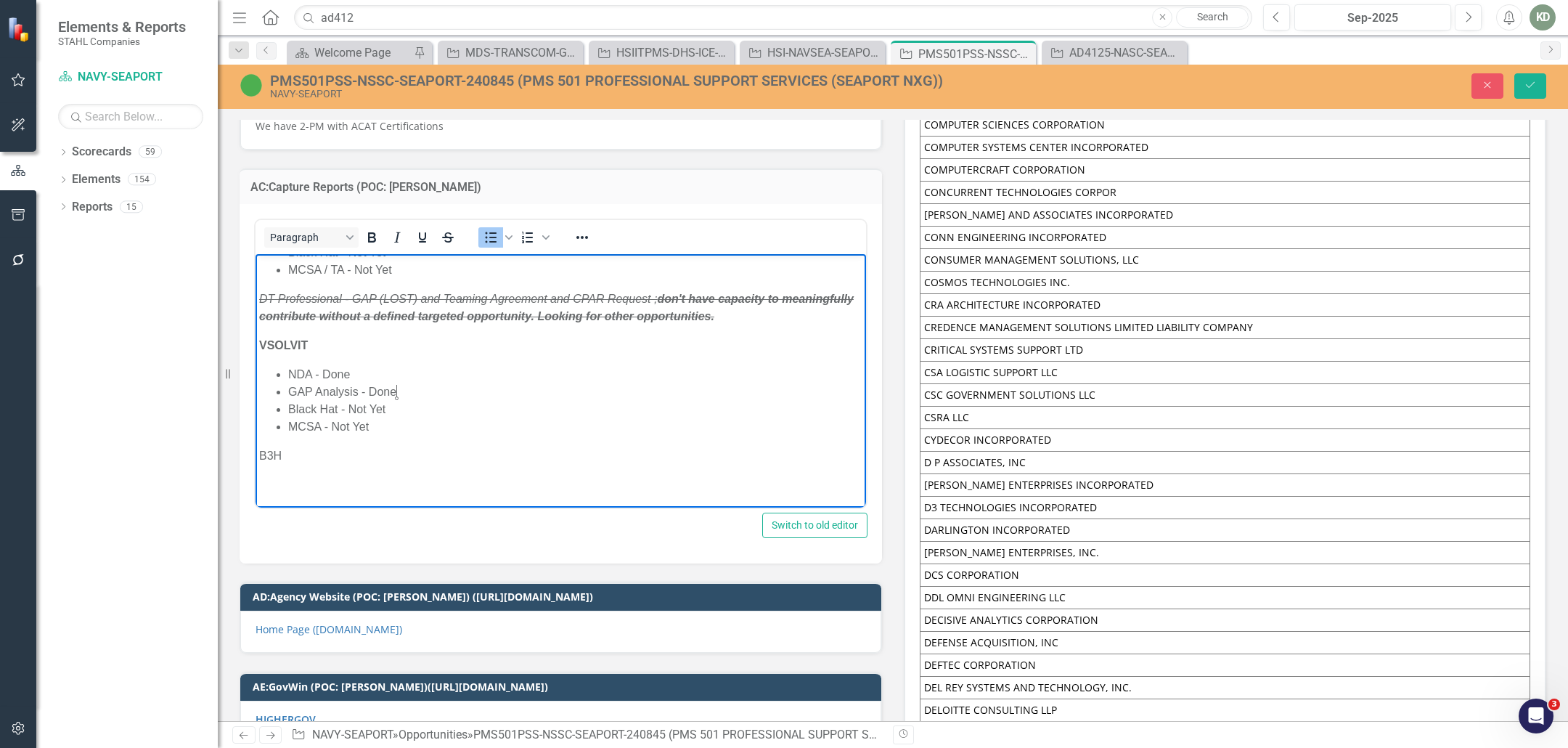
click at [429, 385] on li "GAP Analysis - Done" at bounding box center [575, 391] width 574 height 18
click at [1541, 81] on button "Save" at bounding box center [1530, 86] width 32 height 26
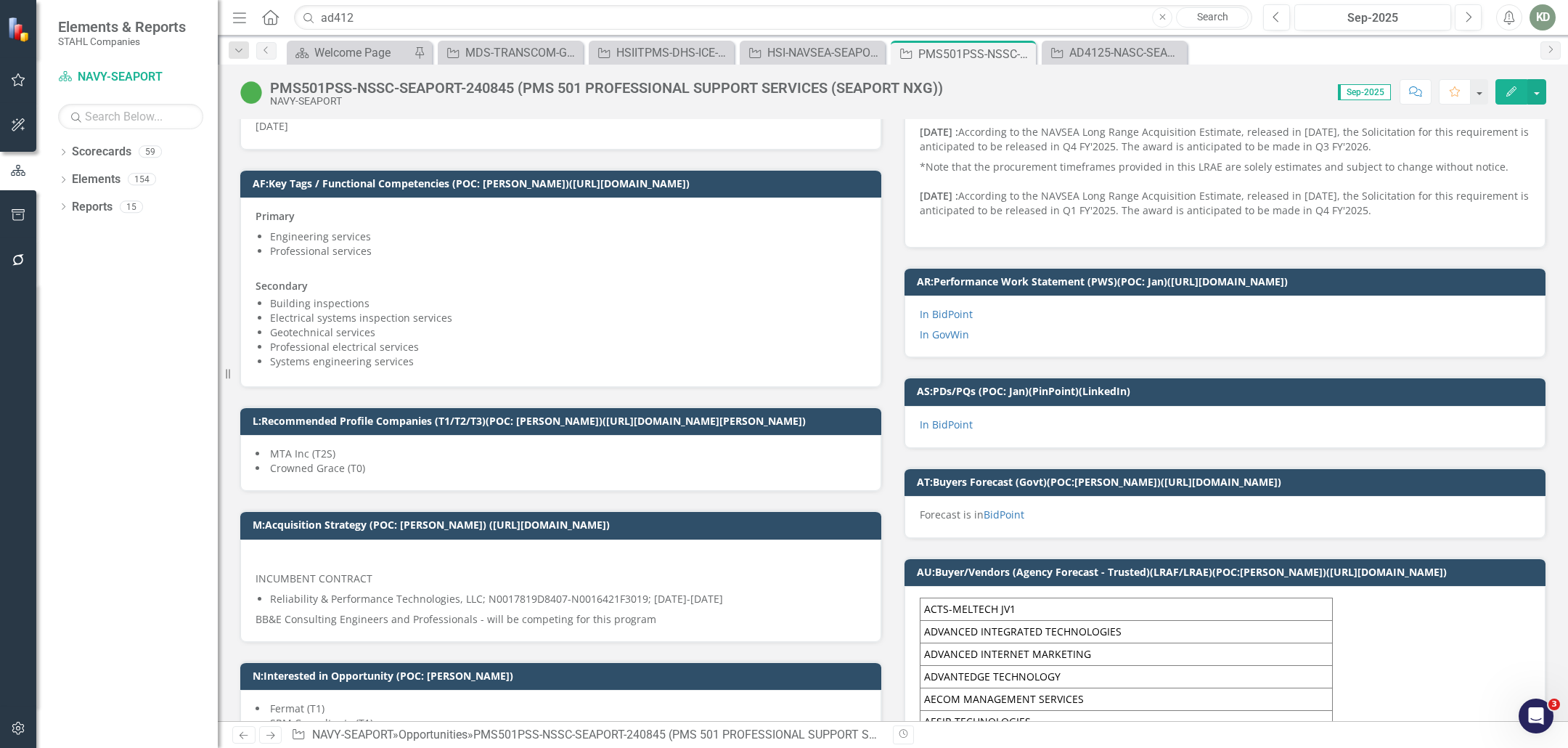
scroll to position [532, 0]
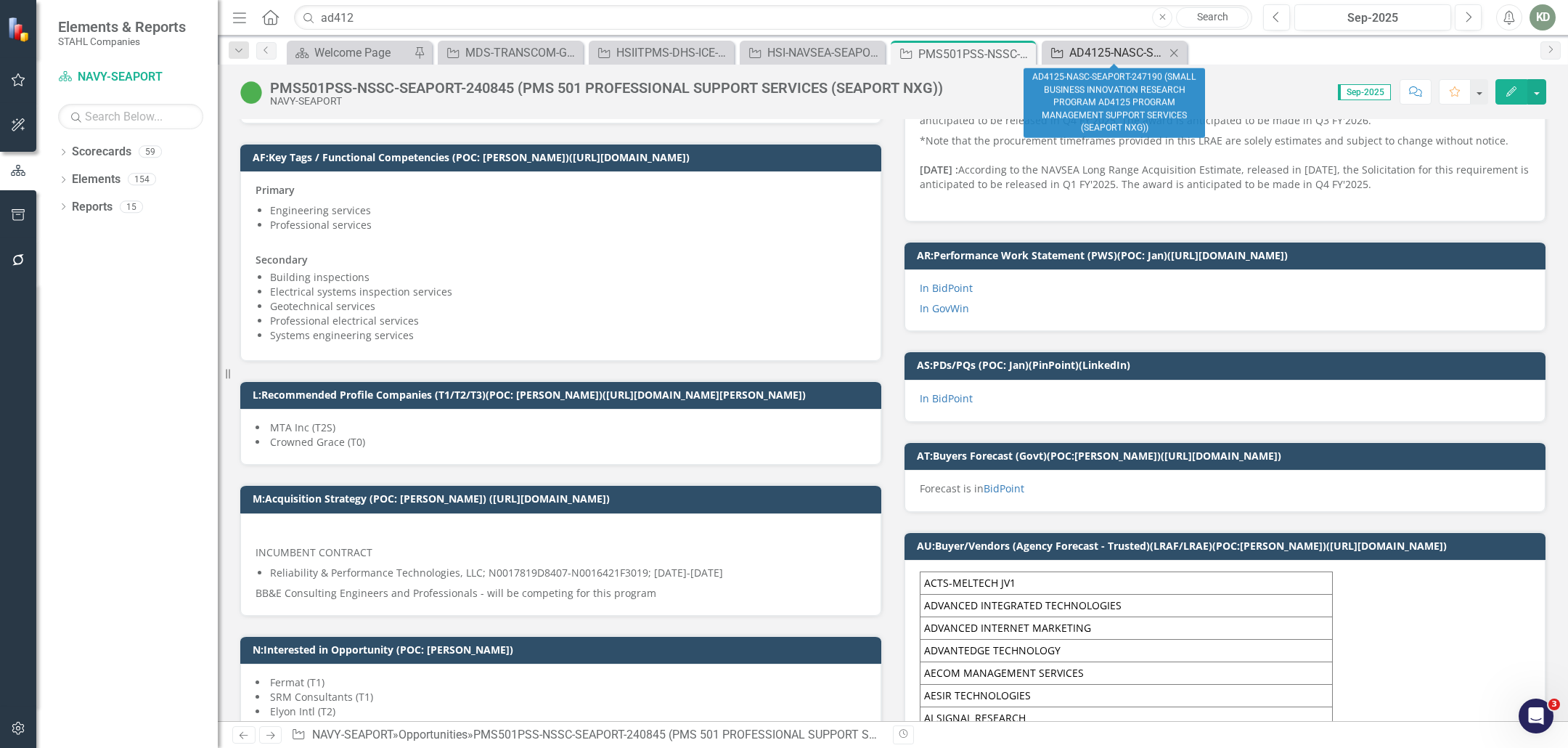
click at [1098, 44] on div "AD4125-NASC-SEAPORT-247190 (SMALL BUSINESS INNOVATION RESEARCH PROGRAM AD4125 P…" at bounding box center [1117, 52] width 96 height 18
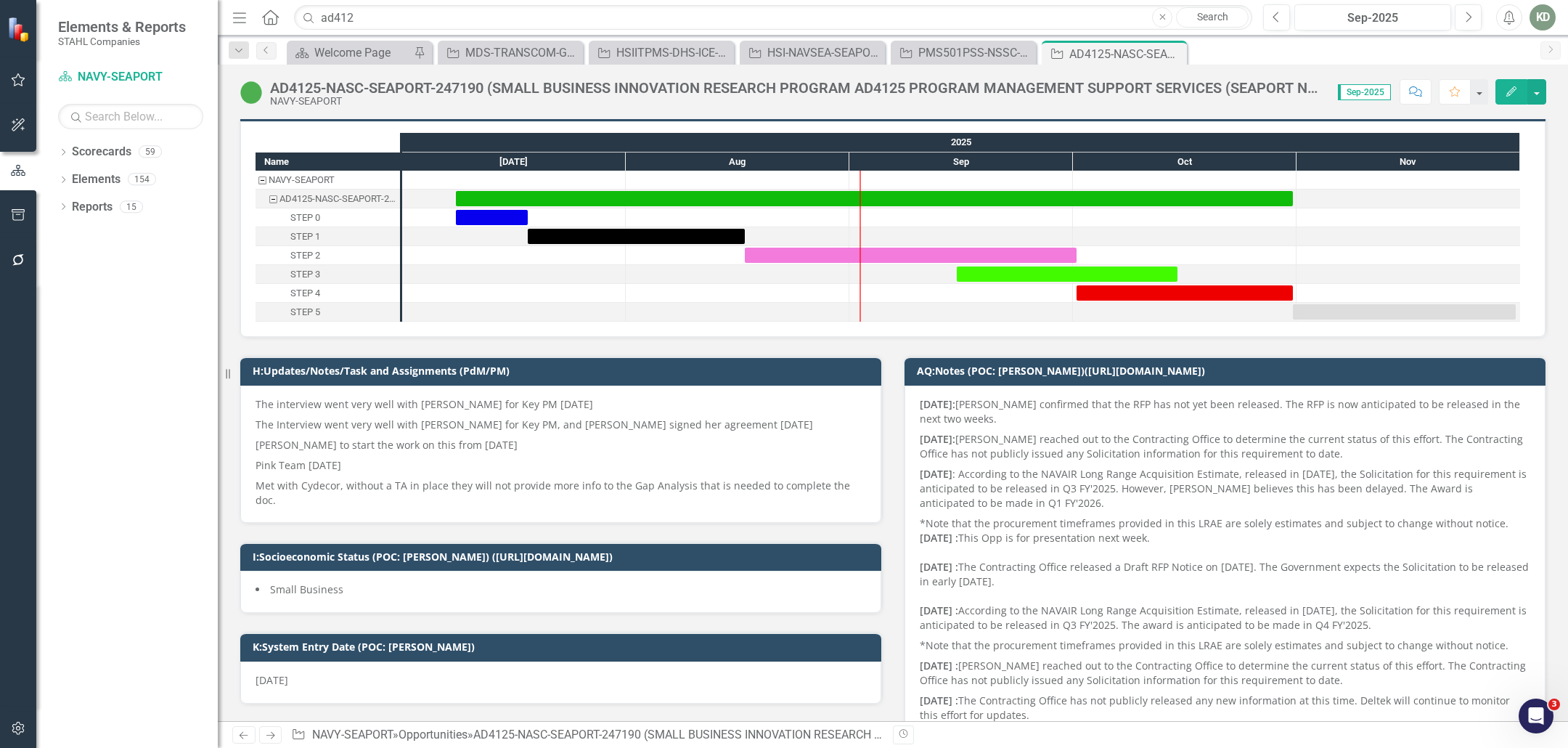
scroll to position [31, 0]
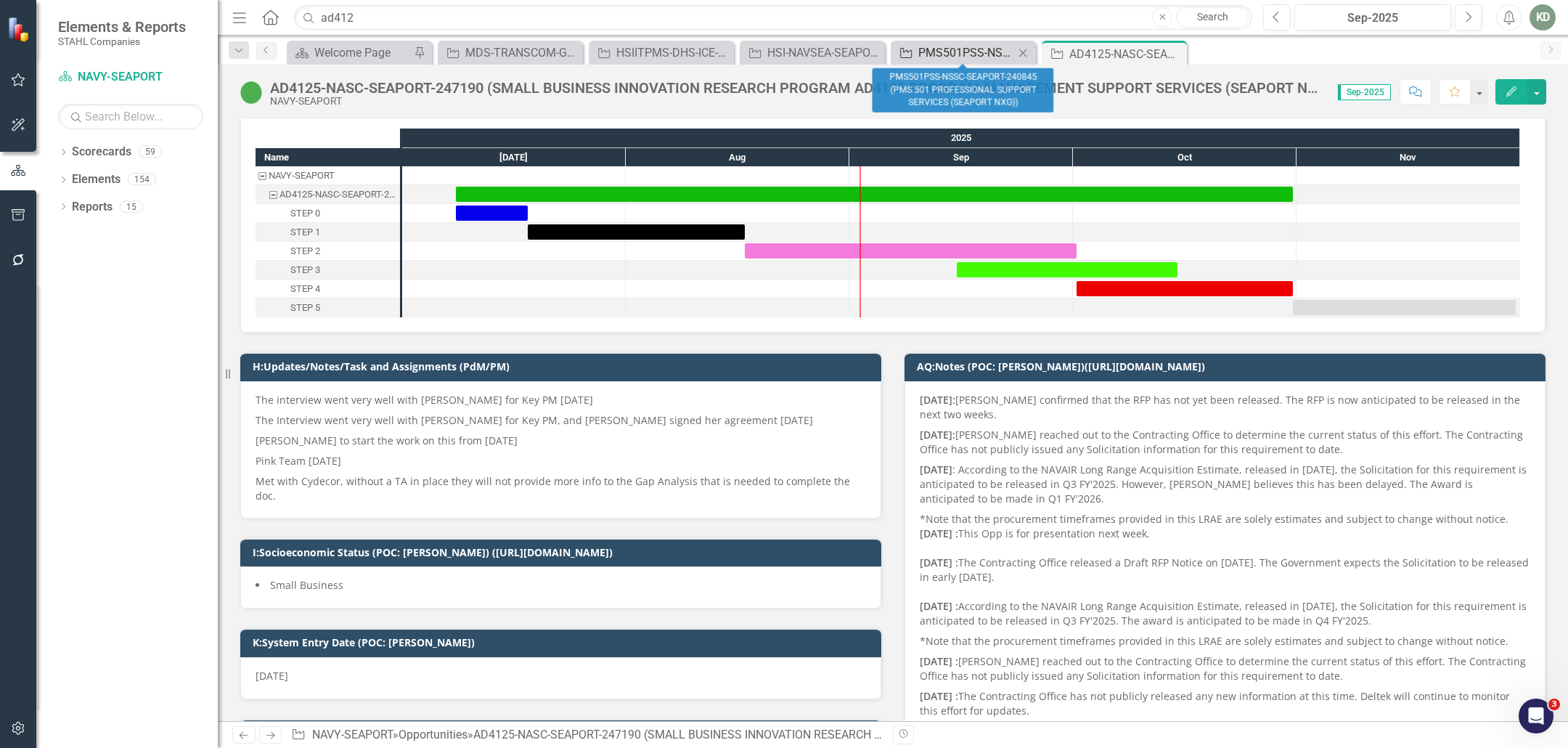
click at [958, 58] on div "PMS501PSS-NSSC-SEAPORT-240845 (PMS 501 PROFESSIONAL SUPPORT SERVICES (SEAPORT N…" at bounding box center [966, 52] width 96 height 18
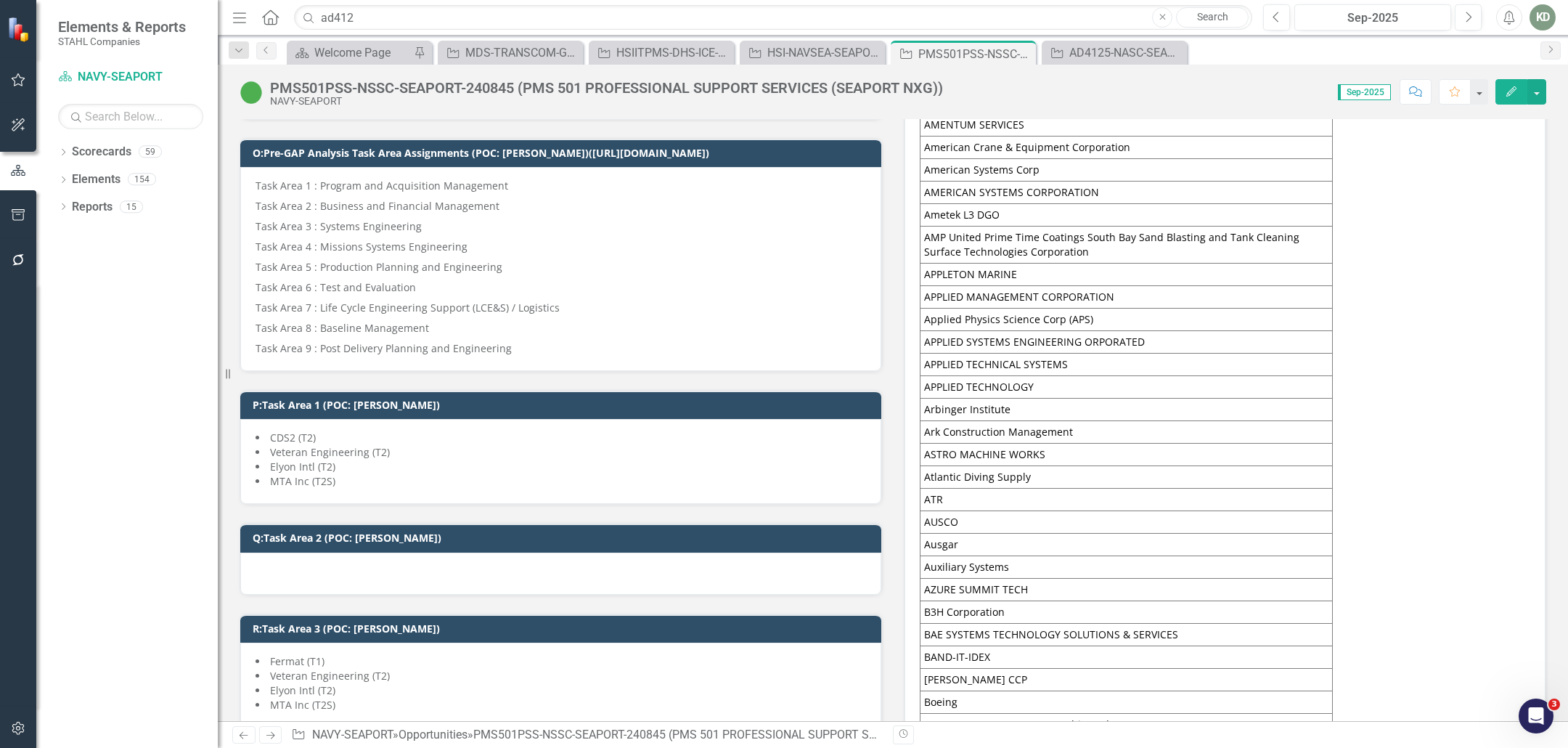
scroll to position [1310, 0]
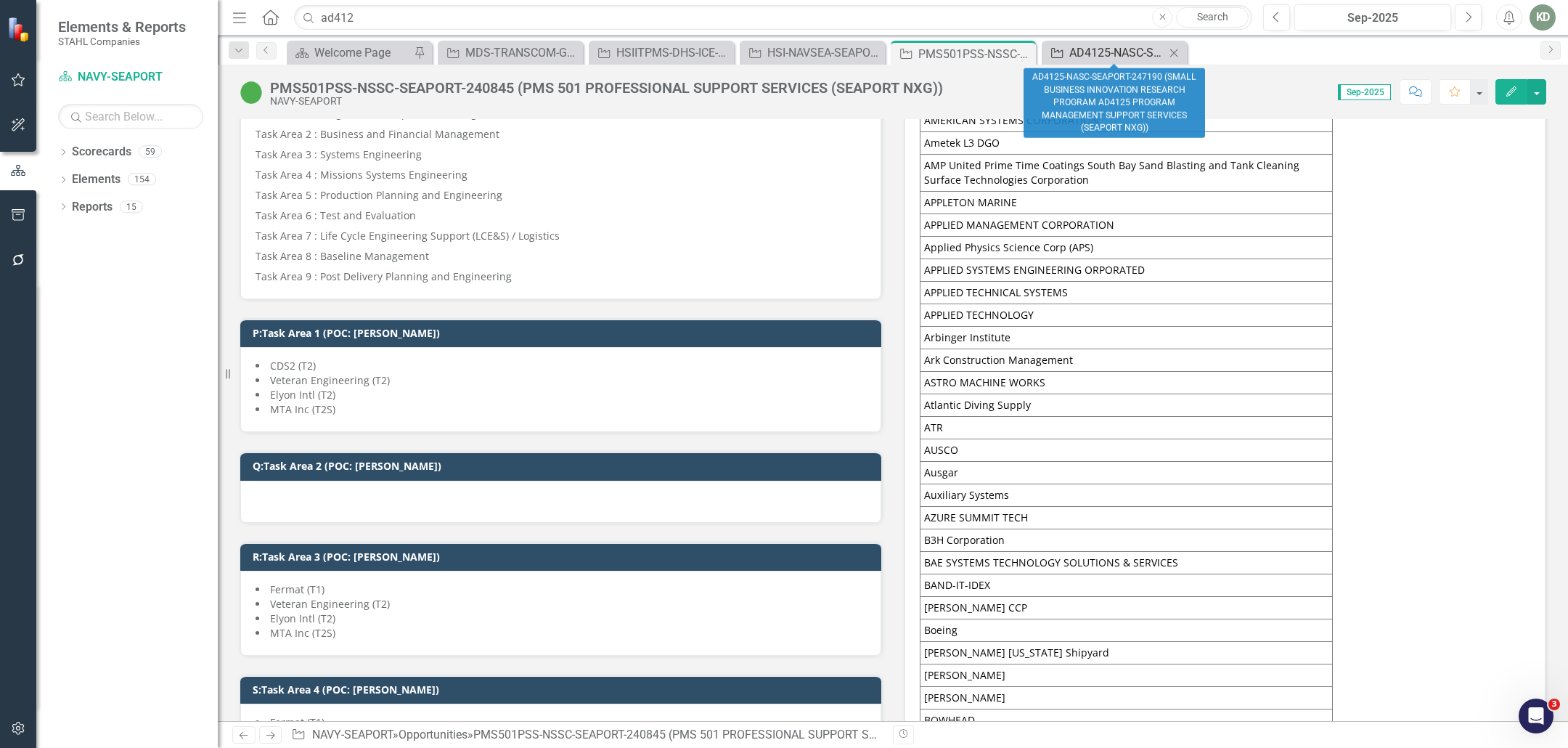
click at [1106, 51] on div "AD4125-NASC-SEAPORT-247190 (SMALL BUSINESS INNOVATION RESEARCH PROGRAM AD4125 P…" at bounding box center [1117, 52] width 96 height 18
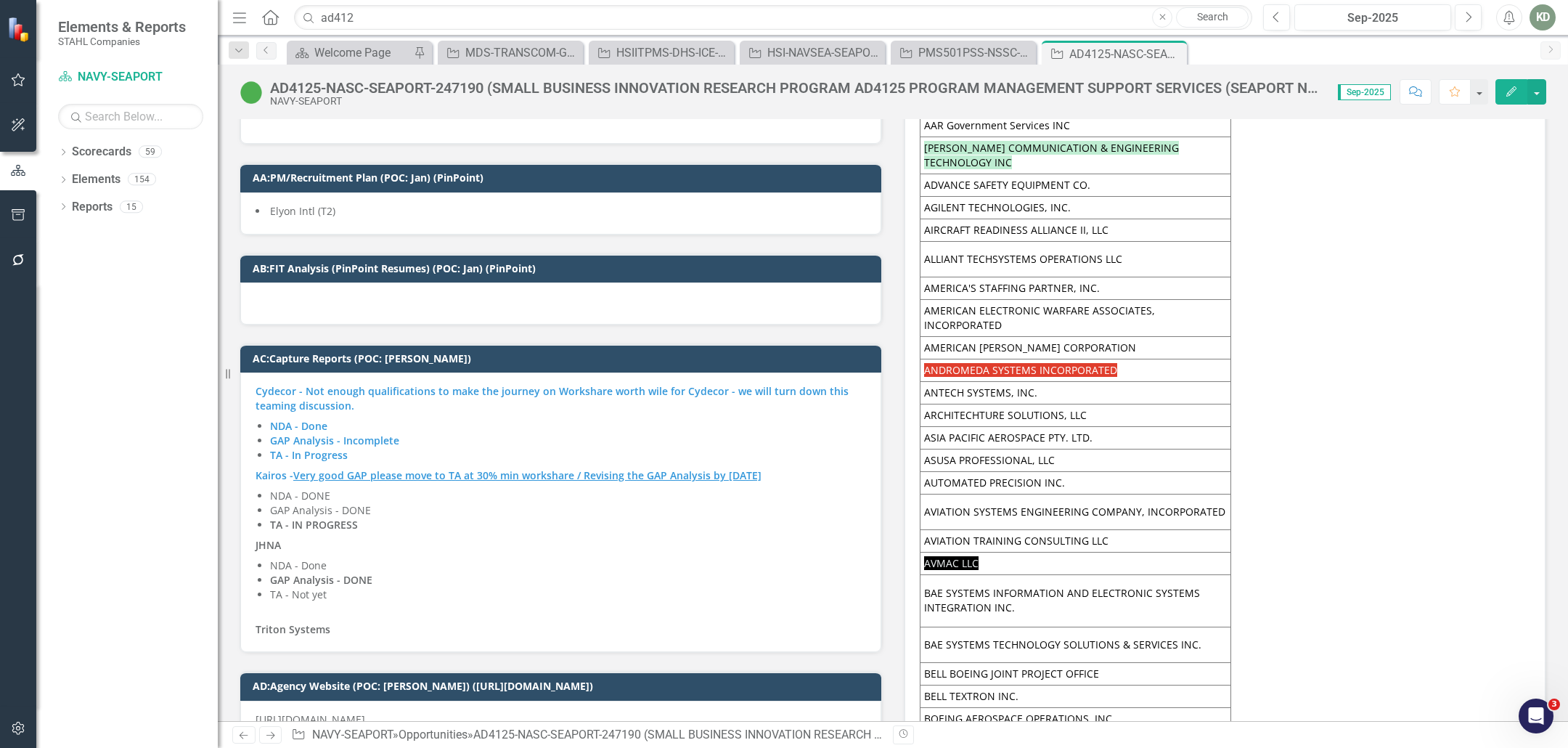
scroll to position [8362, 0]
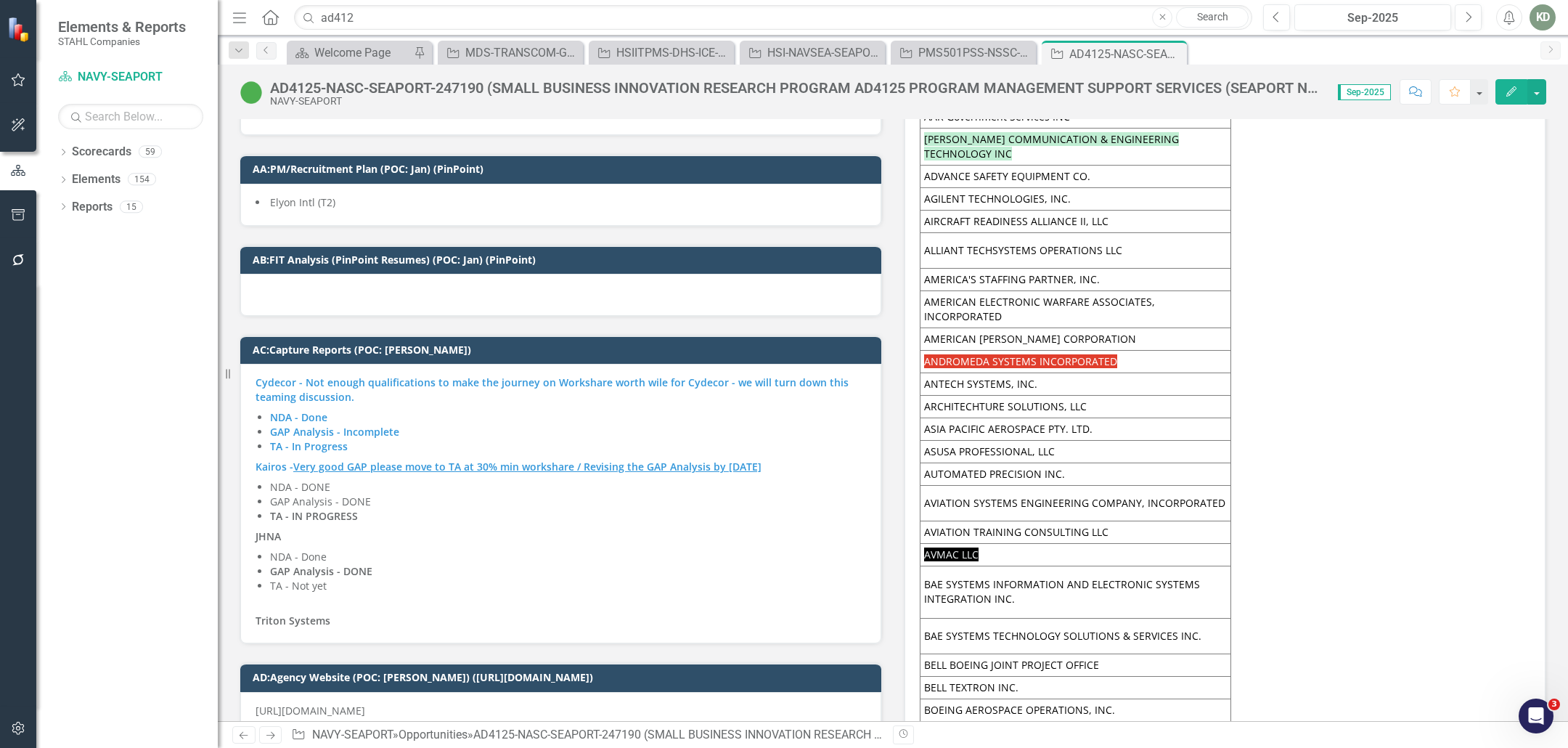
click at [394, 596] on p "Triton Systems" at bounding box center [561, 612] width 610 height 32
click at [393, 596] on p "Triton Systems" at bounding box center [561, 612] width 610 height 32
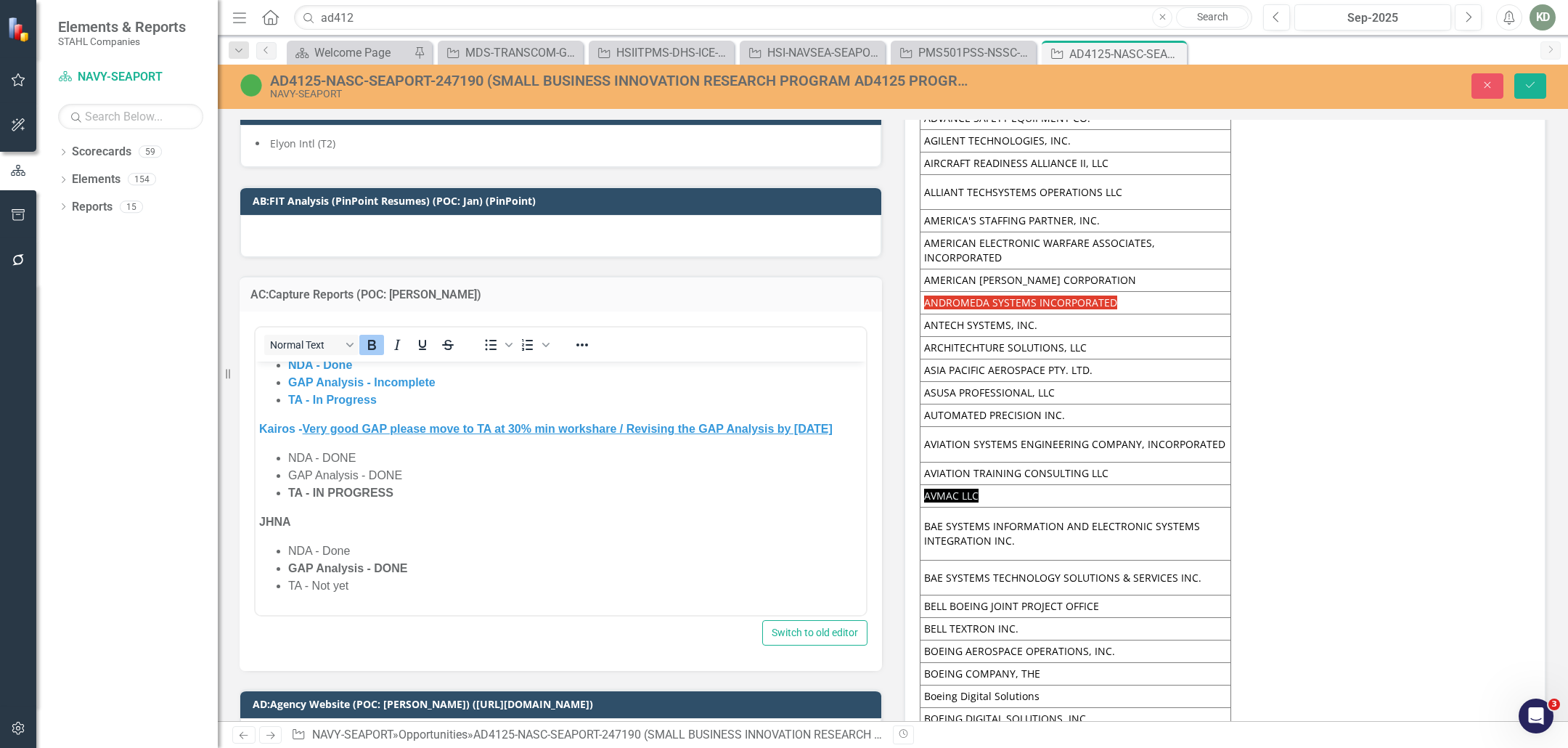
scroll to position [95, 0]
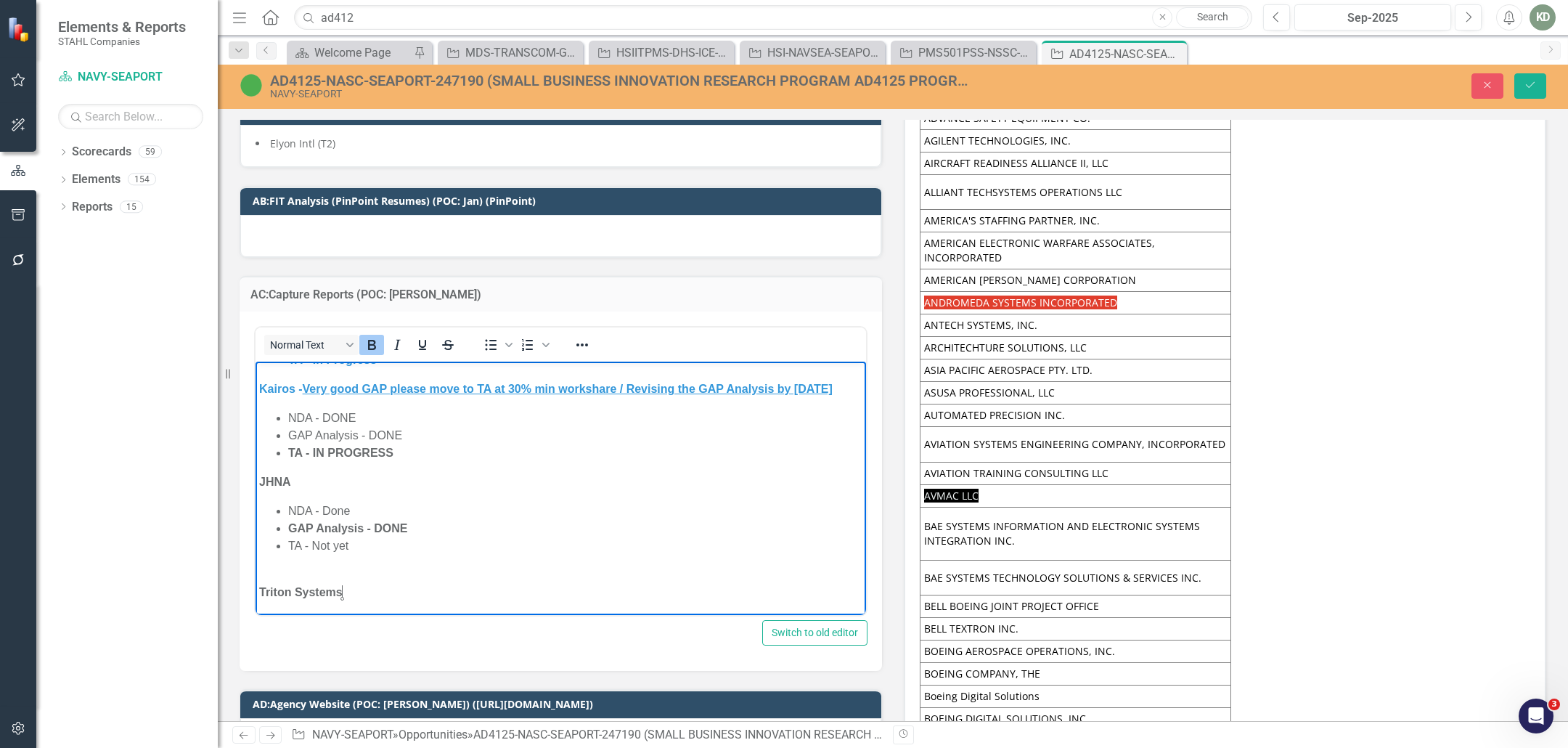
click at [405, 590] on p "Triton Systems" at bounding box center [561, 583] width 603 height 35
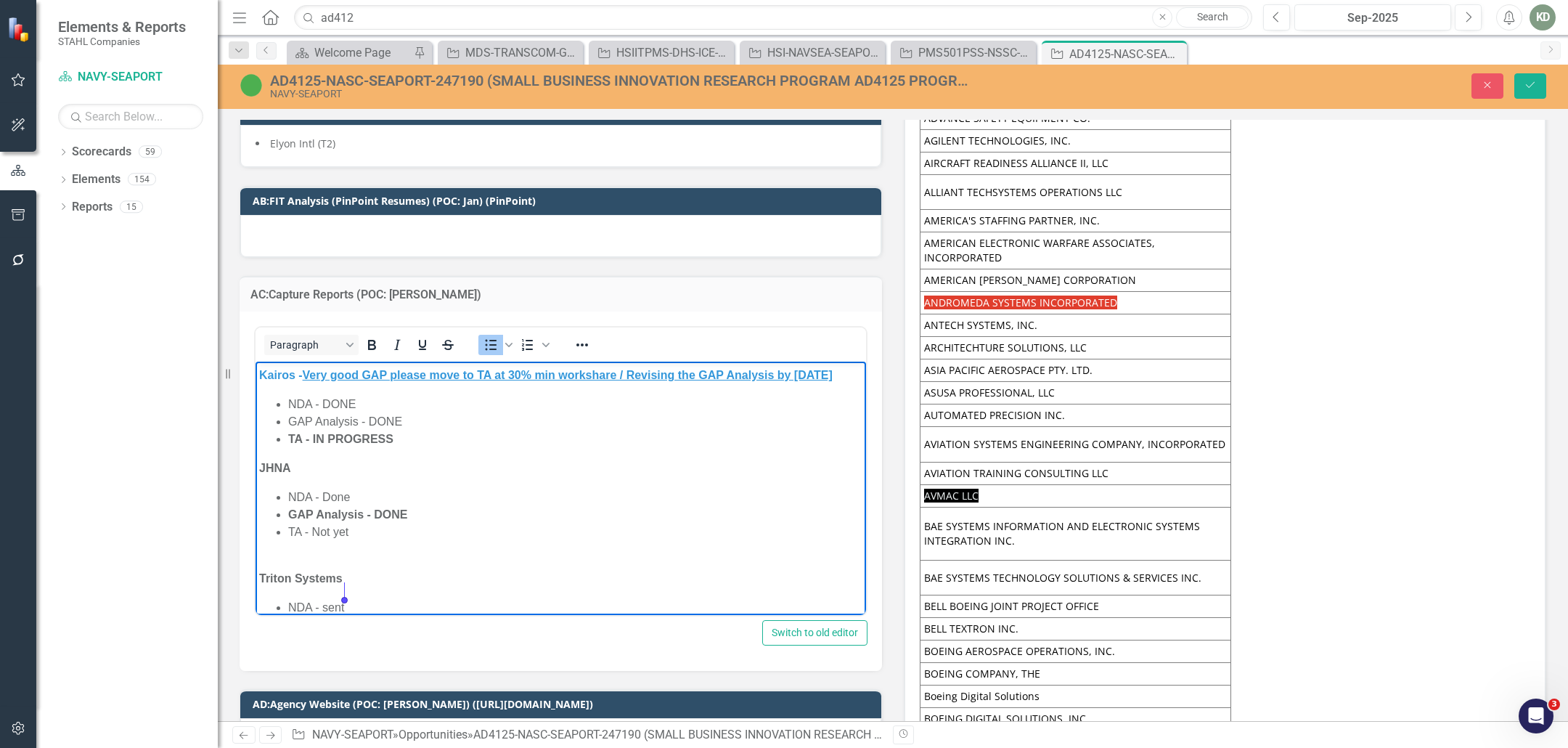
scroll to position [124, 0]
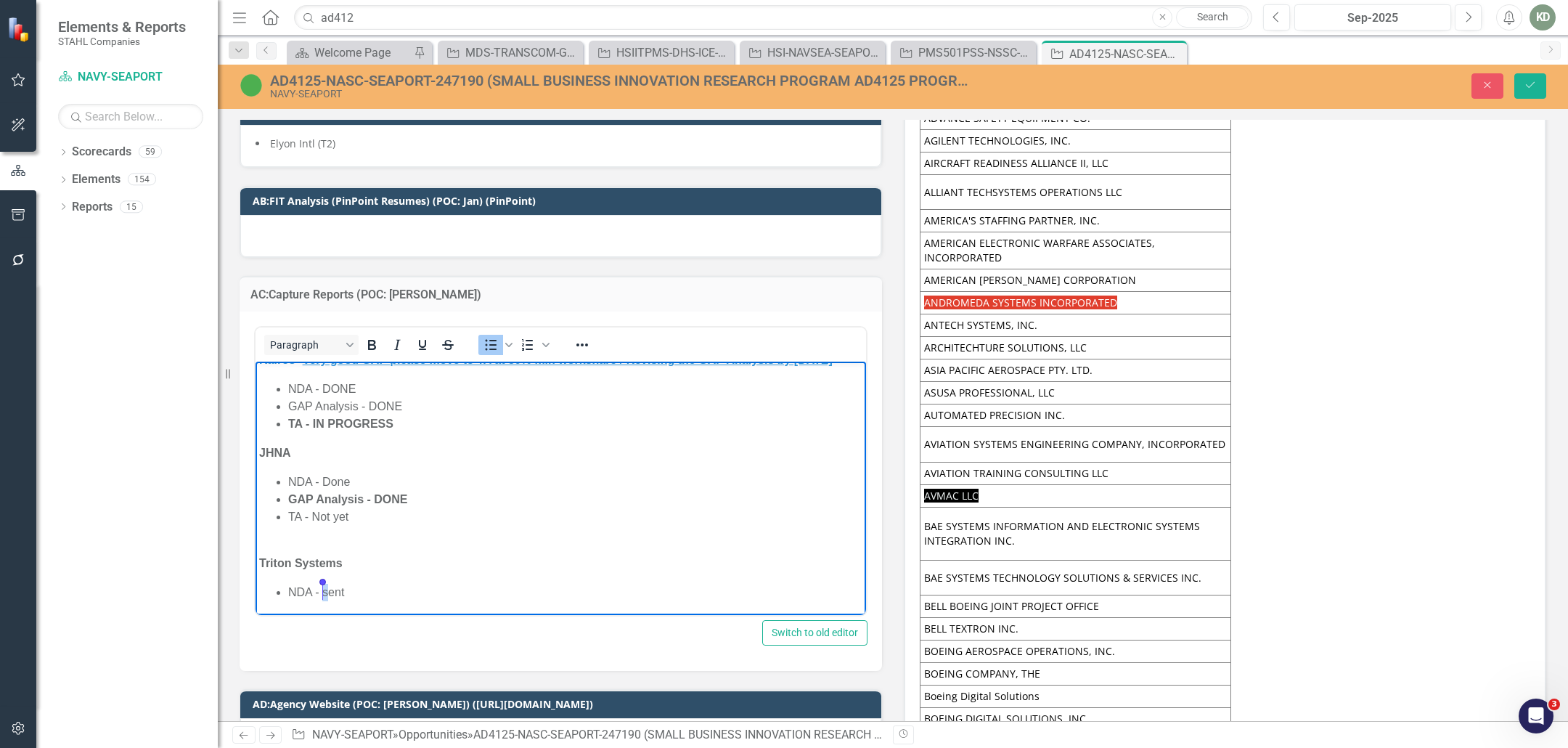
drag, startPoint x: 327, startPoint y: 609, endPoint x: 324, endPoint y: 590, distance: 19.2
click at [324, 592] on li "NDA - sent" at bounding box center [575, 592] width 574 height 18
click at [233, 544] on div "AC:Capture Reports (POC: [PERSON_NAME]) Paragraph To open the popup, press Shif…" at bounding box center [561, 464] width 664 height 414
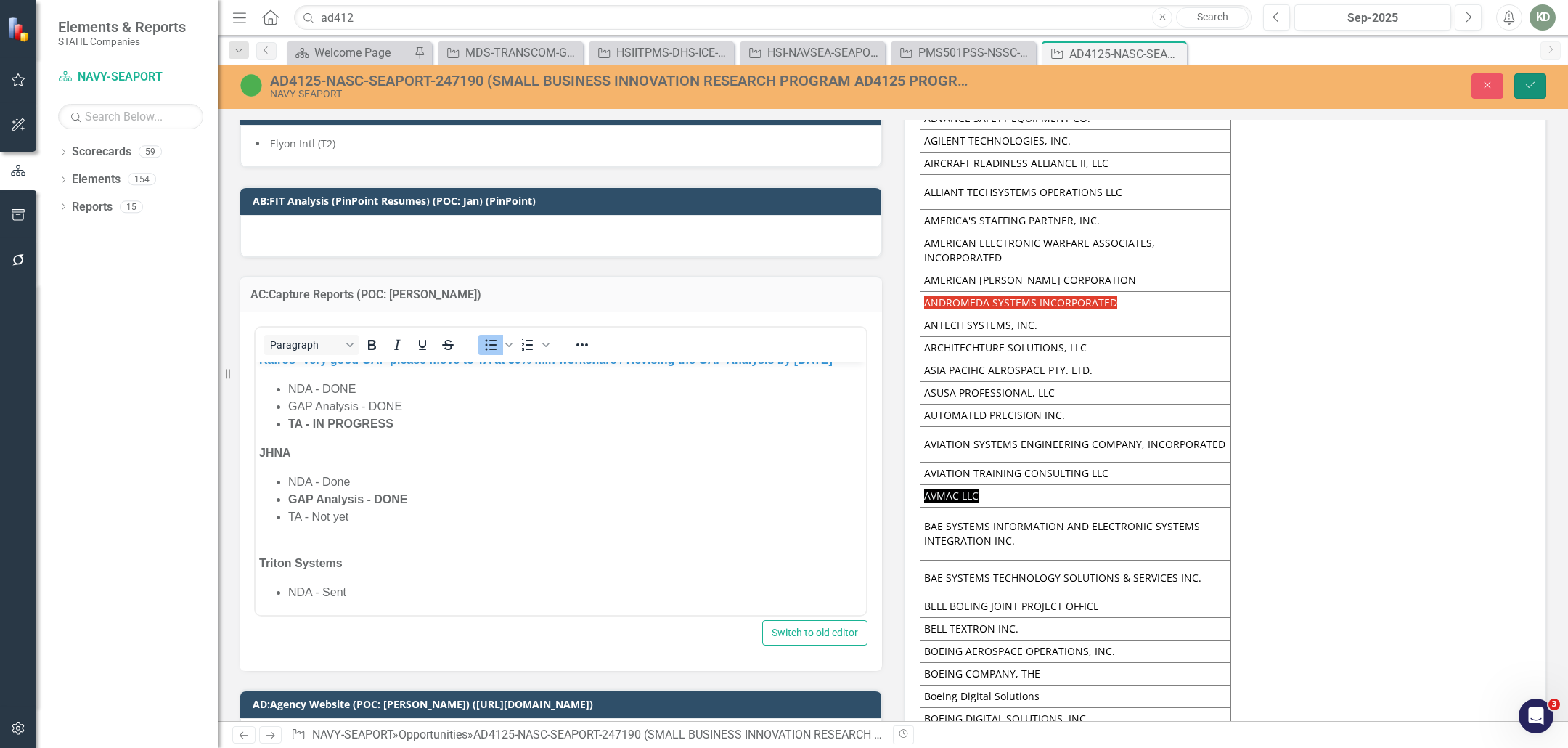
click at [1531, 93] on button "Save" at bounding box center [1530, 86] width 32 height 26
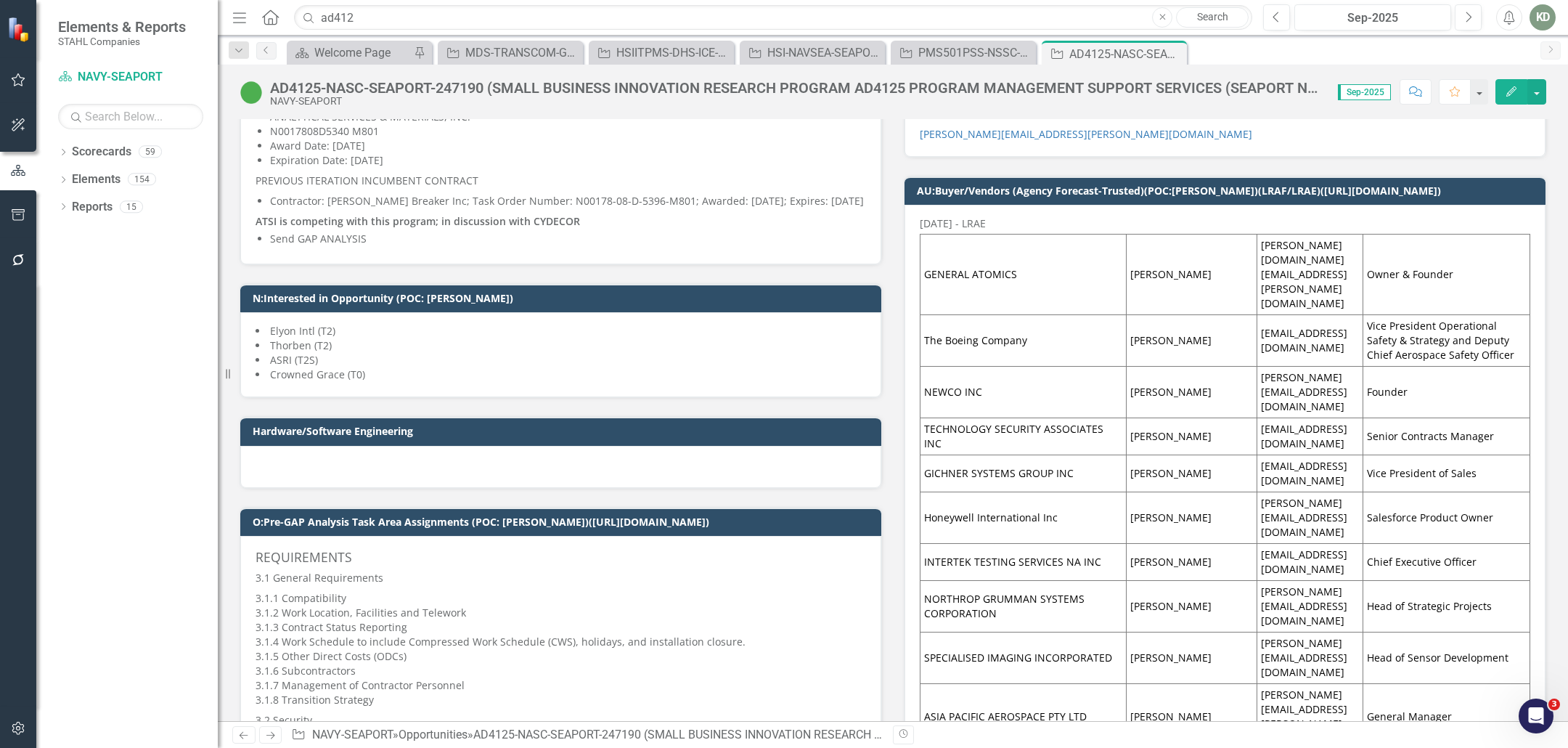
scroll to position [0, 0]
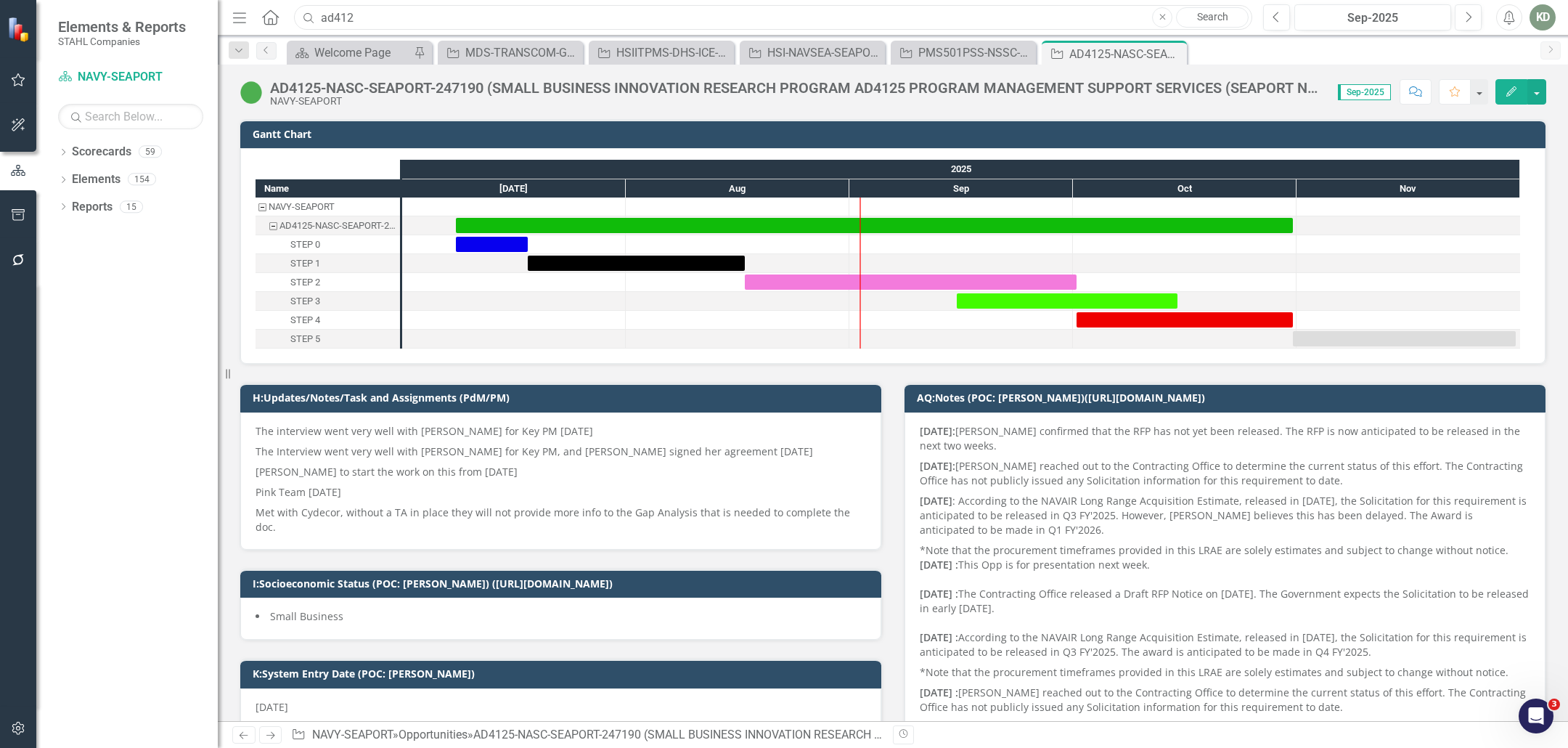
drag, startPoint x: 321, startPoint y: 15, endPoint x: 367, endPoint y: 15, distance: 46.0
click at [367, 15] on input "ad412" at bounding box center [773, 18] width 958 height 26
paste input "237323"
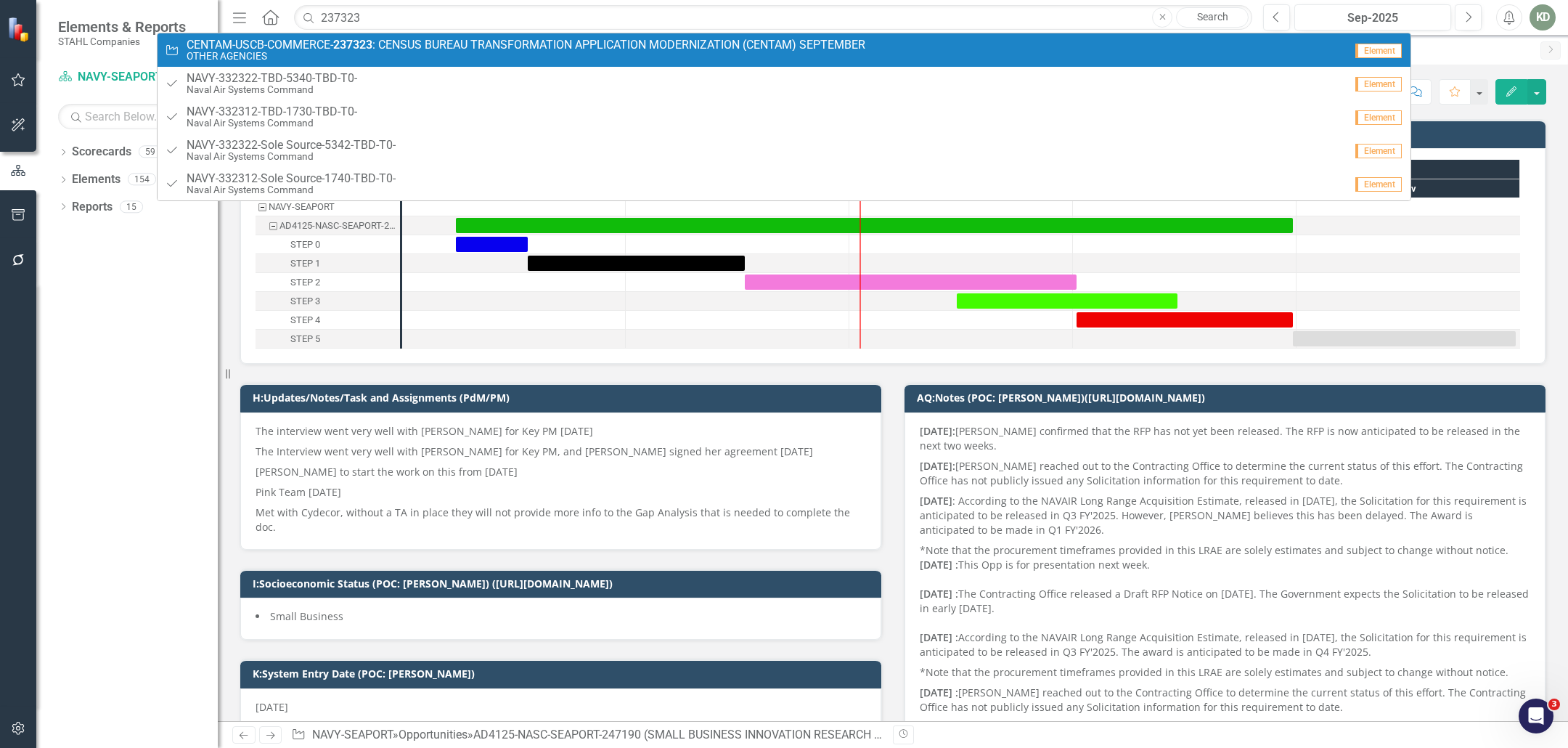
click at [373, 49] on strong "237323" at bounding box center [353, 44] width 39 height 14
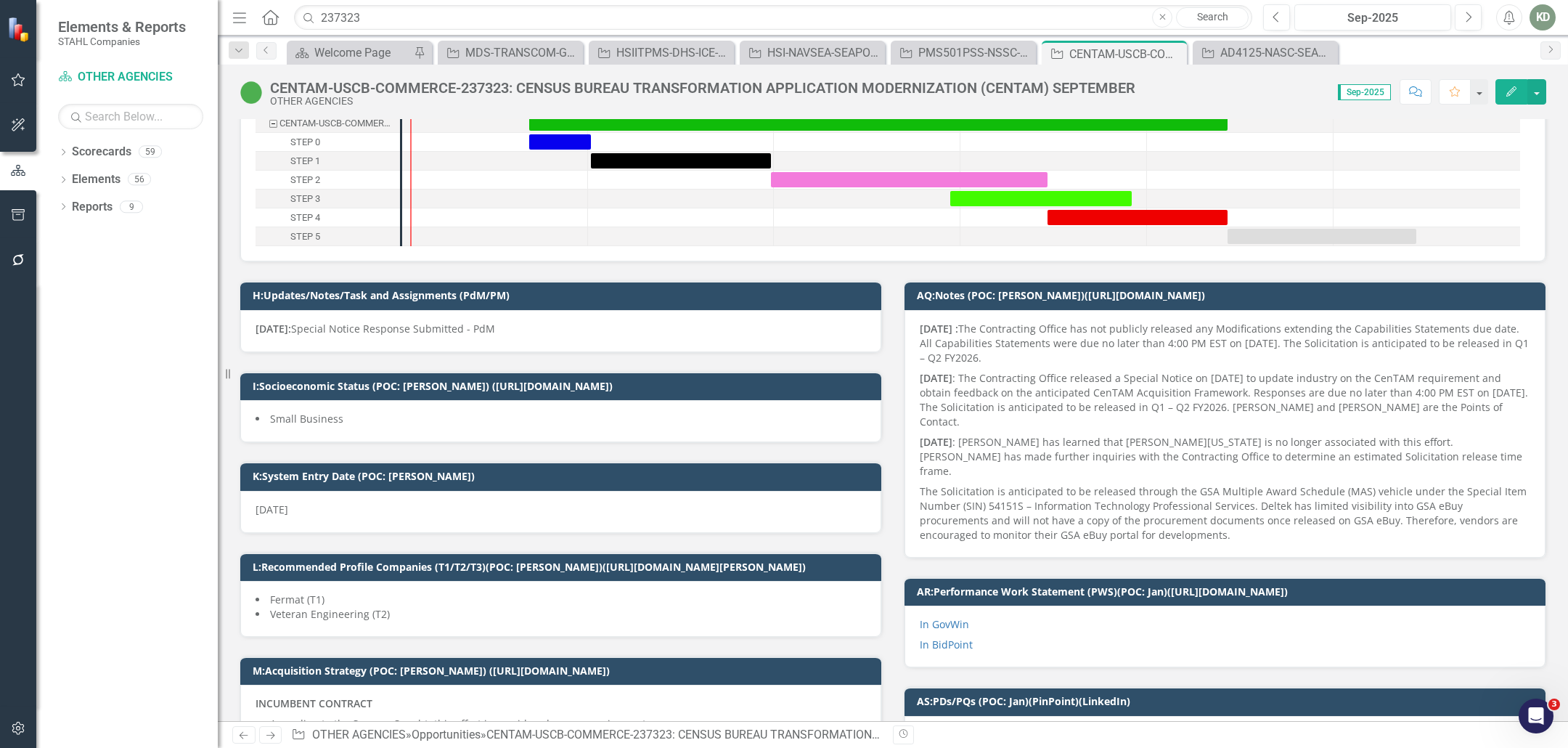
scroll to position [122, 0]
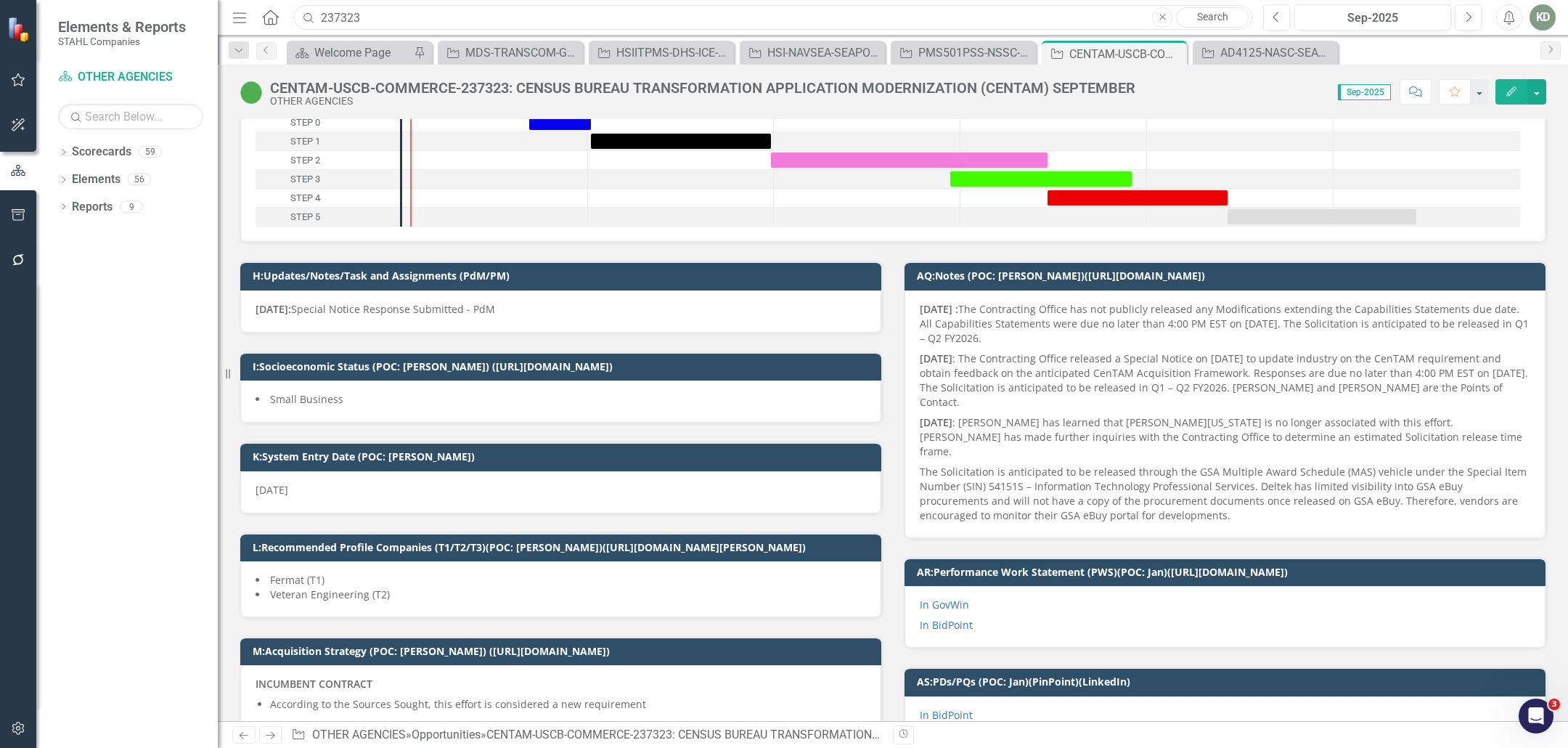
drag, startPoint x: 364, startPoint y: 16, endPoint x: 289, endPoint y: 16, distance: 75.0
click at [290, 15] on div "237323" at bounding box center [769, 18] width 958 height 26
paste input "42467"
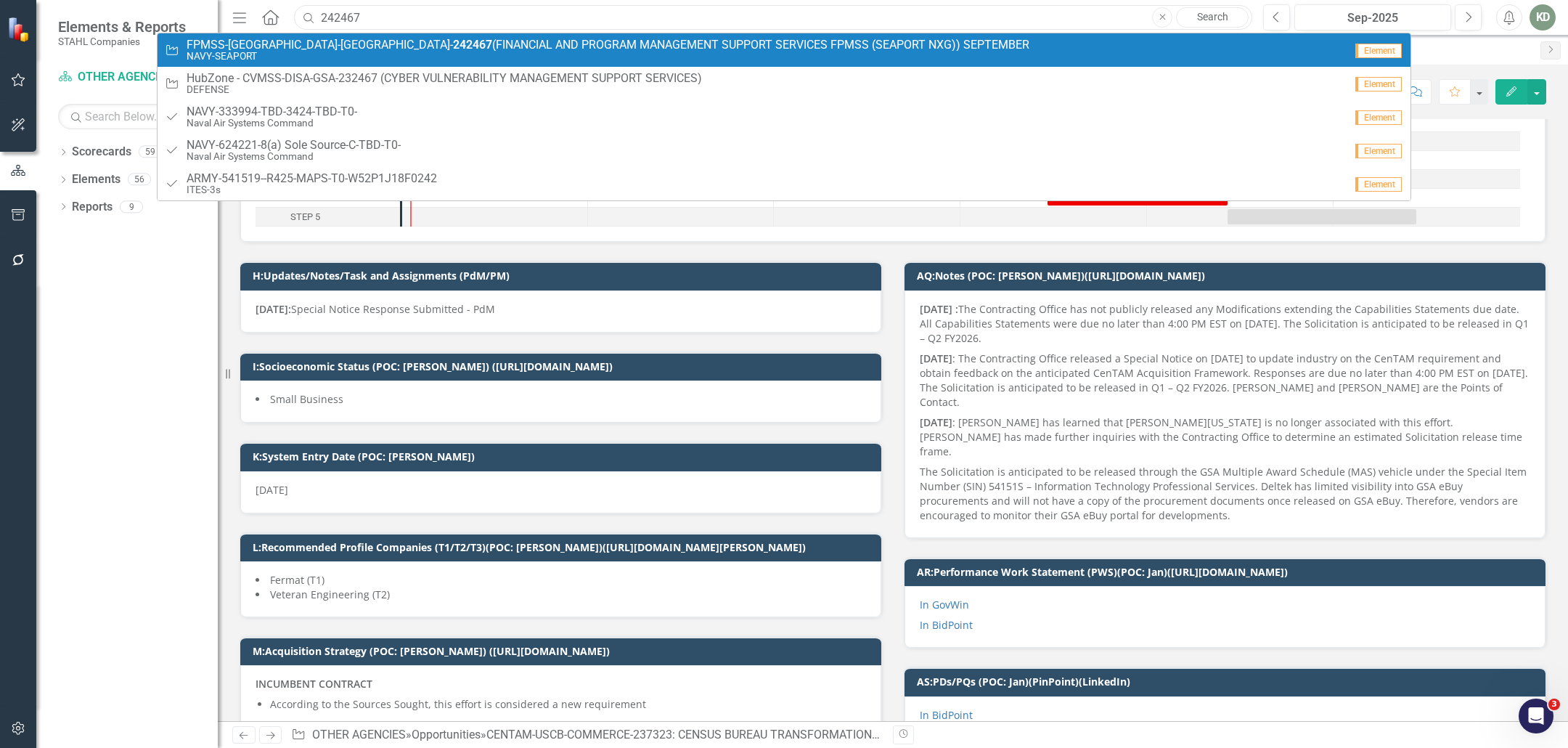
type input "242467"
click at [392, 51] on small "NAVY-SEAPORT" at bounding box center [608, 57] width 843 height 11
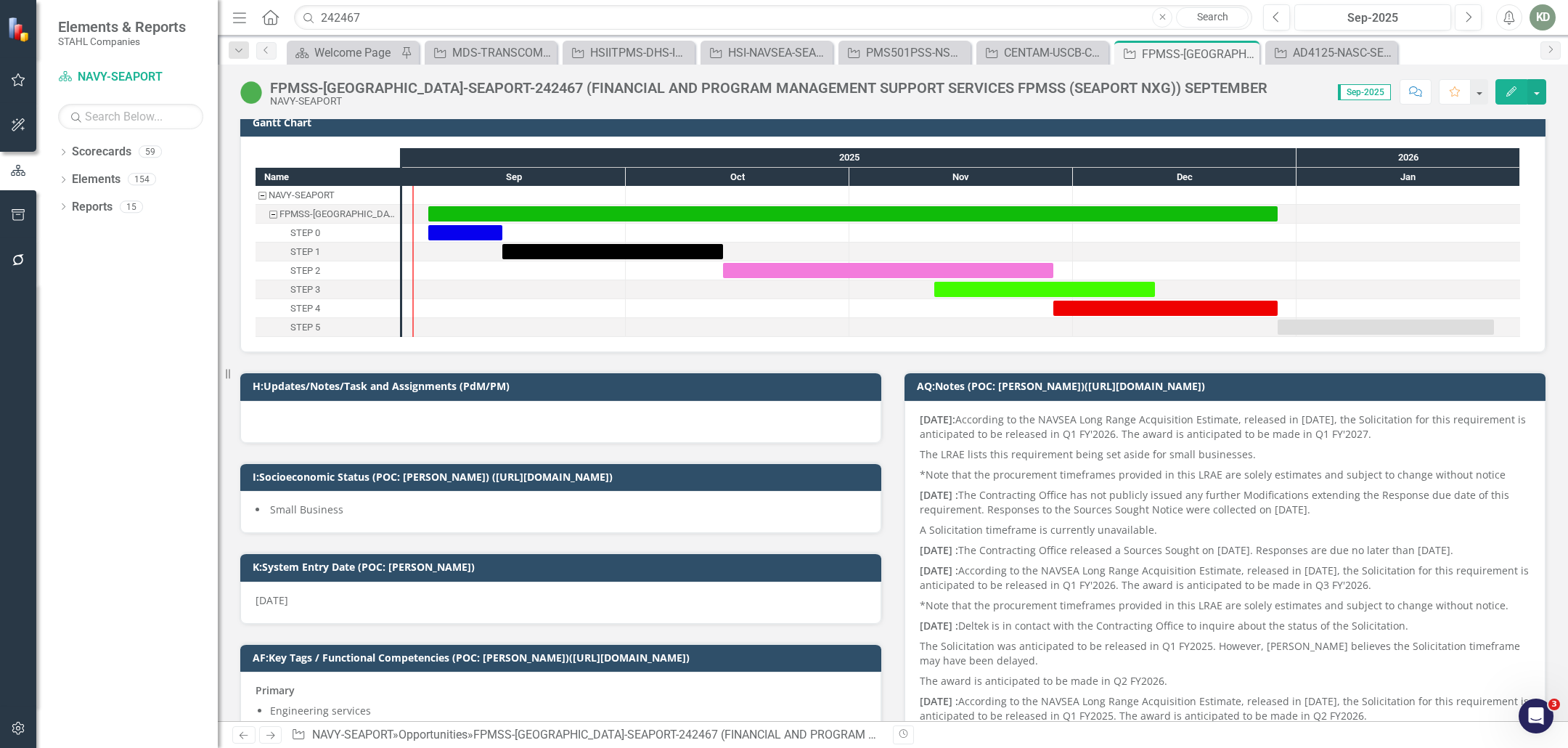
scroll to position [40, 0]
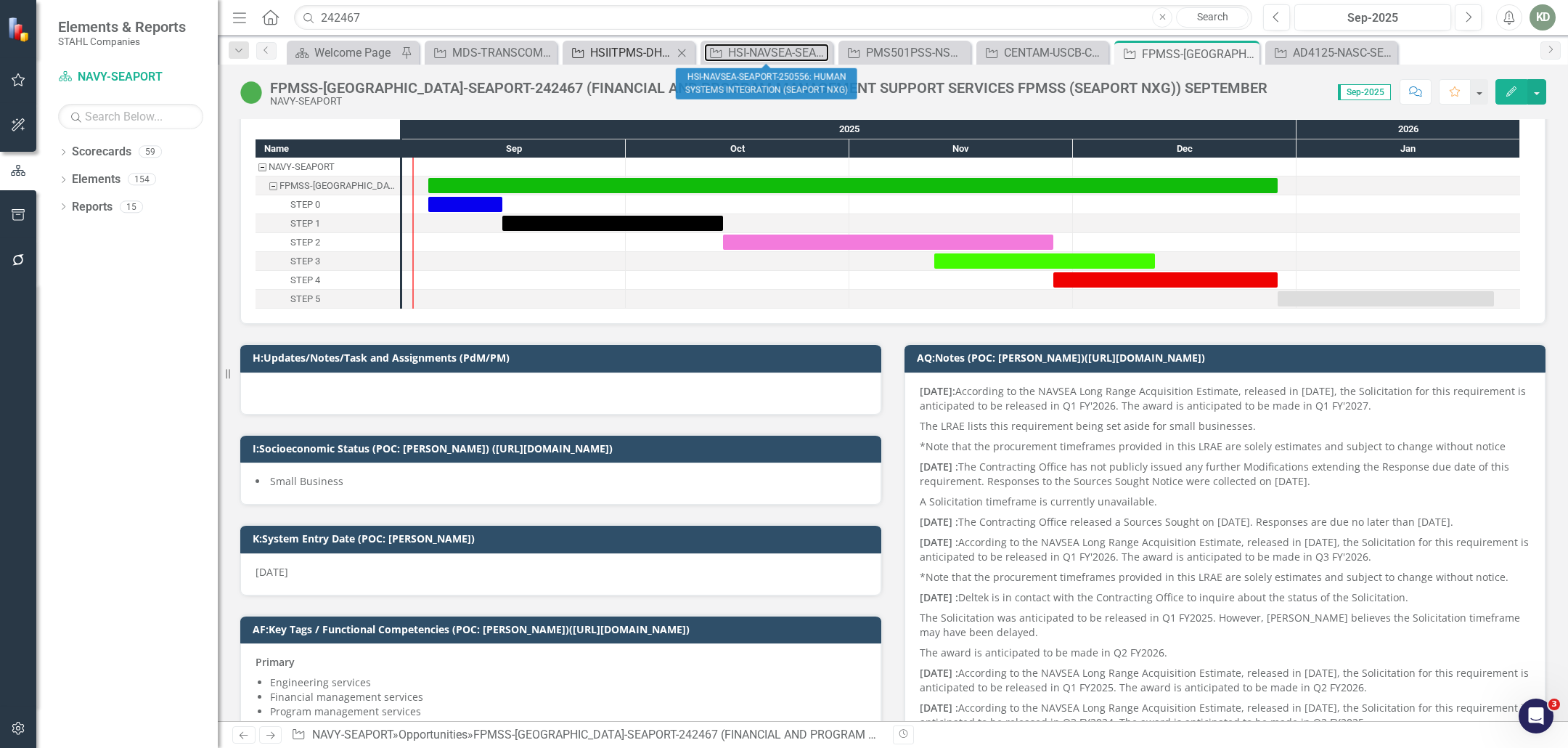
drag, startPoint x: 772, startPoint y: 53, endPoint x: 627, endPoint y: 54, distance: 145.0
click at [772, 53] on div "HSI-NAVSEA-SEAPORT-250556: HUMAN SYSTEMS INTEGRATION (SEAPORT NXG)" at bounding box center [779, 52] width 101 height 18
click at [627, 54] on div "HSIITPMS-DHS-ICE-225536 (HOMELAND SECURITY INVESTIGATIONS INFORMATION TECHNOLOG…" at bounding box center [631, 52] width 82 height 18
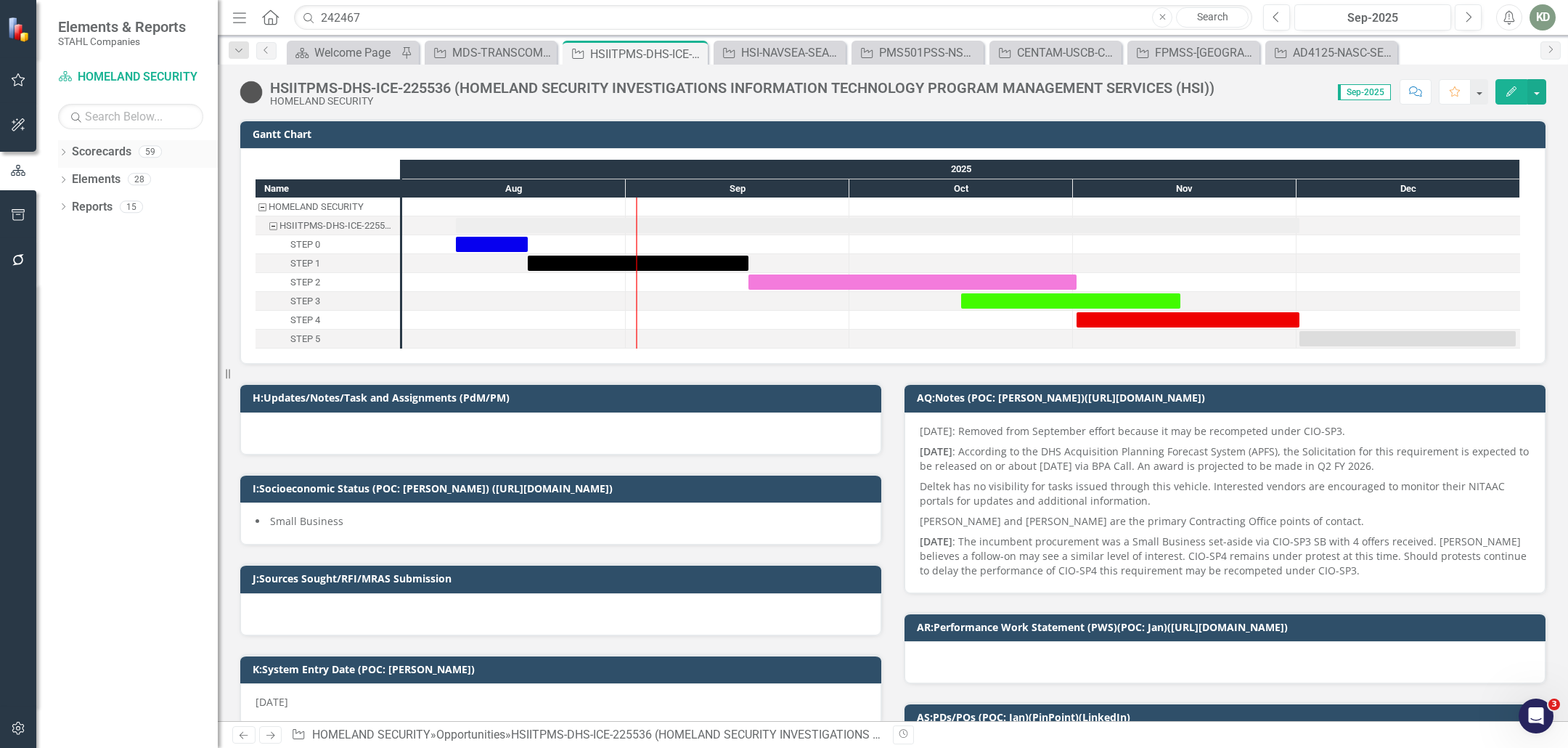
click at [66, 150] on icon "Dropdown" at bounding box center [63, 154] width 10 height 8
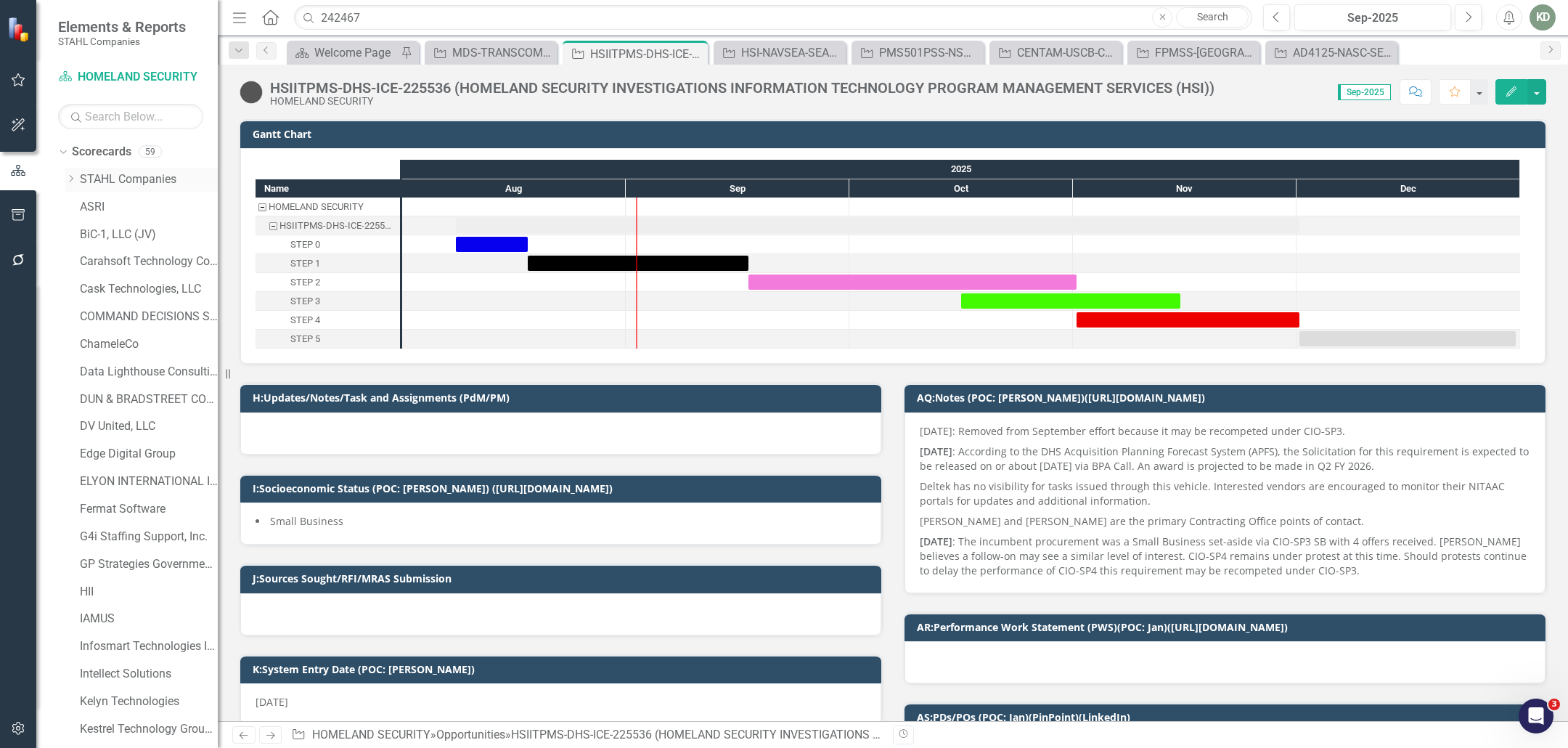
click at [128, 187] on div "Dropdown [PERSON_NAME] Companies" at bounding box center [142, 180] width 153 height 24
click at [95, 174] on link "STAHL Companies" at bounding box center [149, 179] width 138 height 17
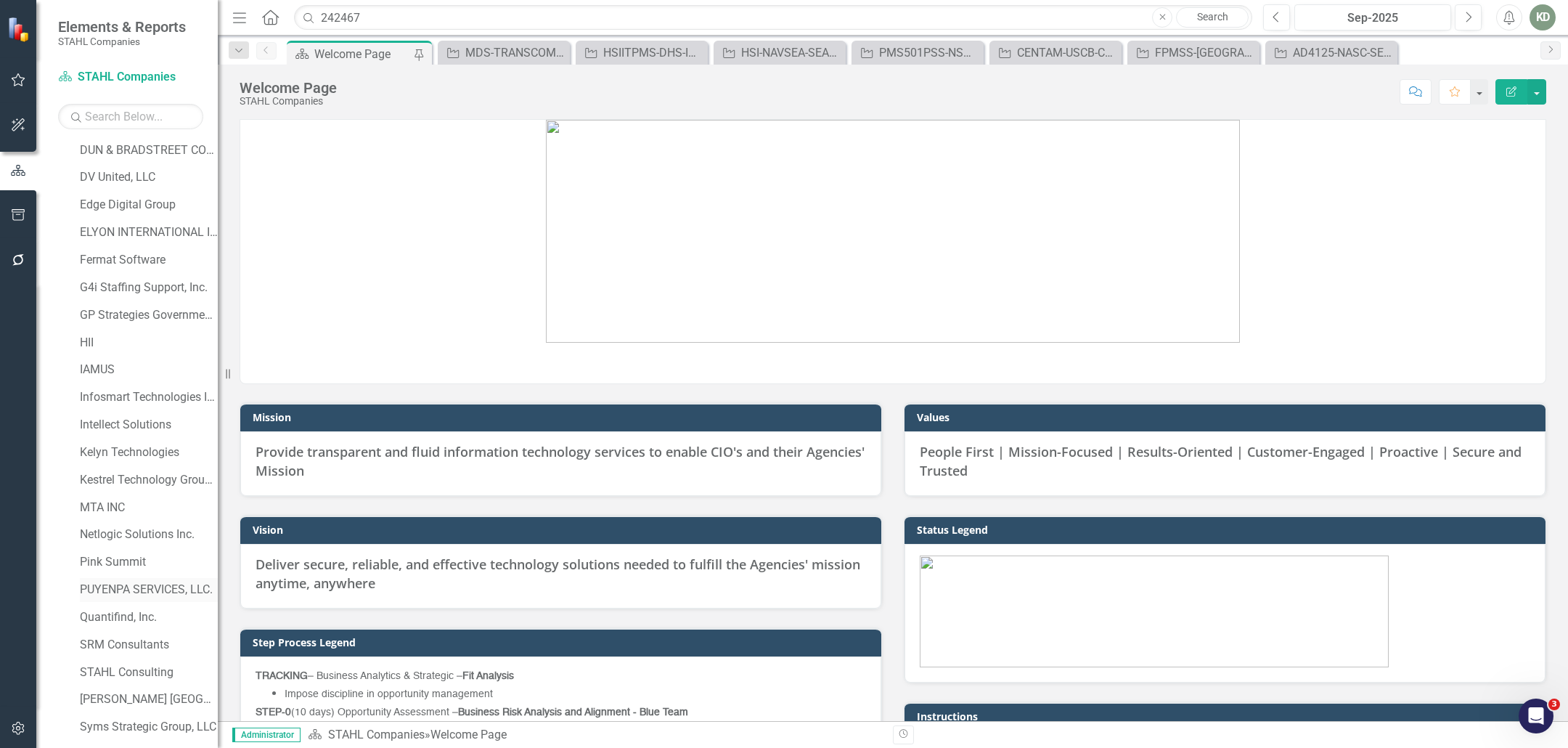
scroll to position [518, 0]
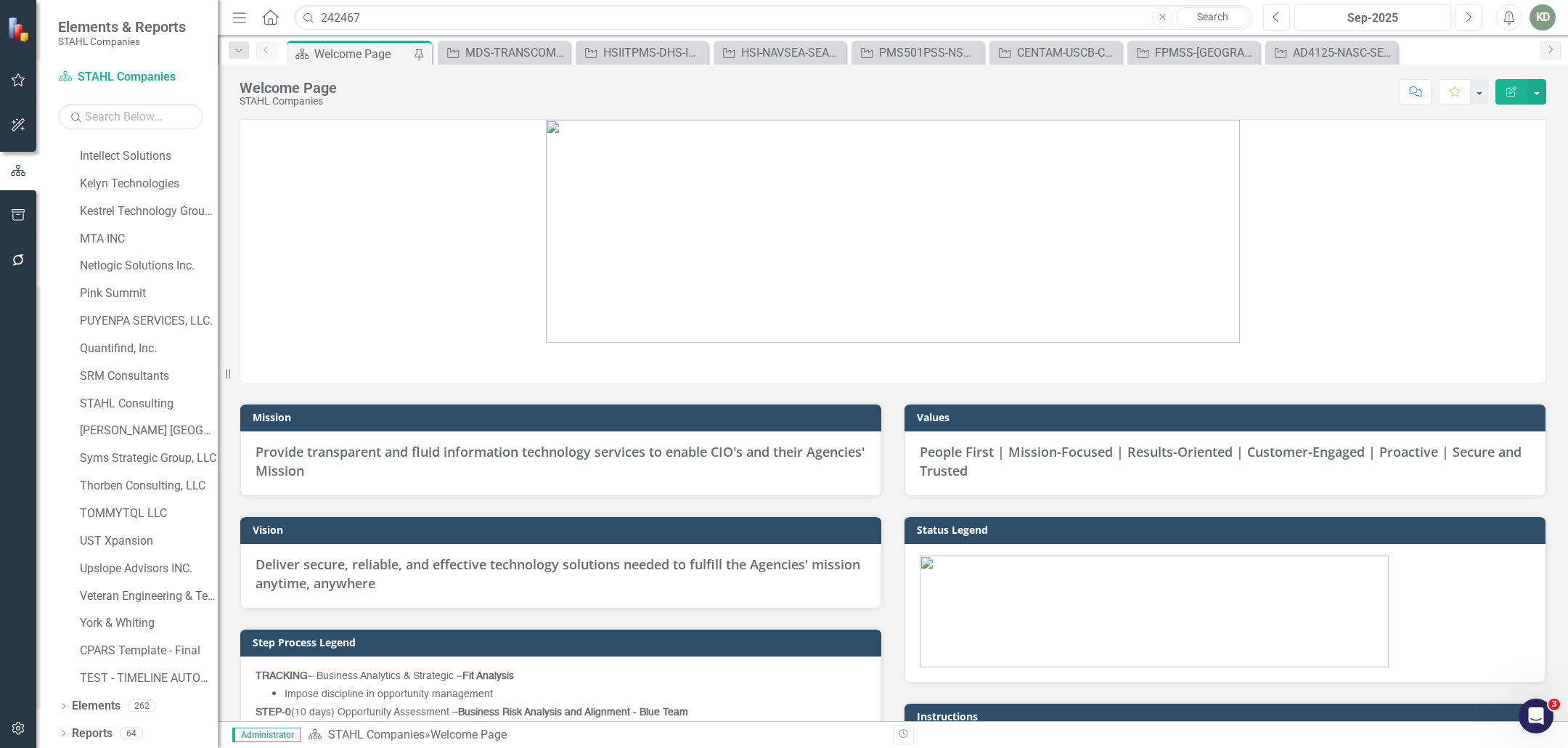
click at [57, 730] on div "Dropdown Scorecards 59 Dropdown [PERSON_NAME] Companies Dropdown ARMY ITES-3s D…" at bounding box center [126, 444] width 182 height 608
drag, startPoint x: 65, startPoint y: 729, endPoint x: 92, endPoint y: 677, distance: 58.6
click at [65, 730] on icon "Dropdown" at bounding box center [63, 734] width 10 height 8
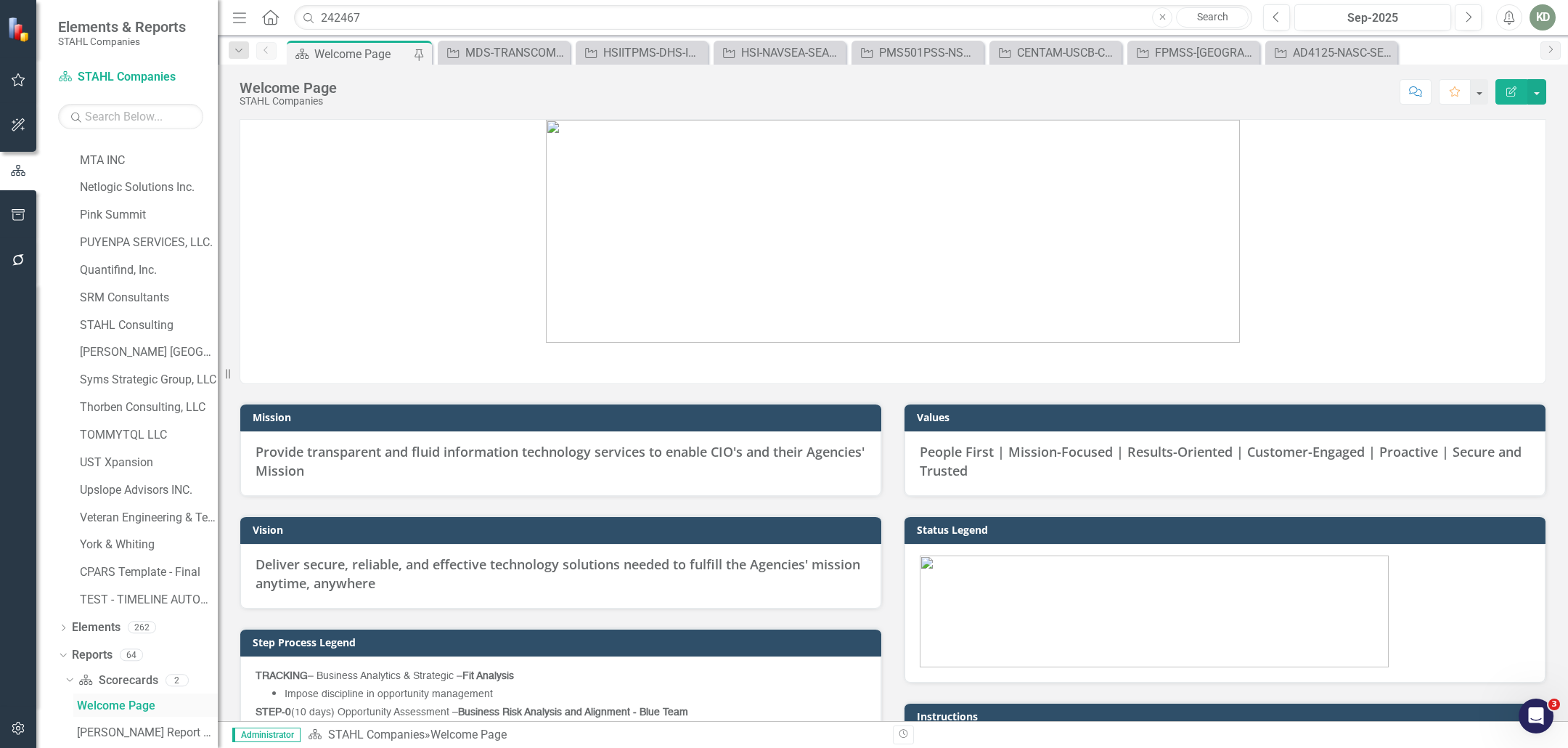
scroll to position [726, 0]
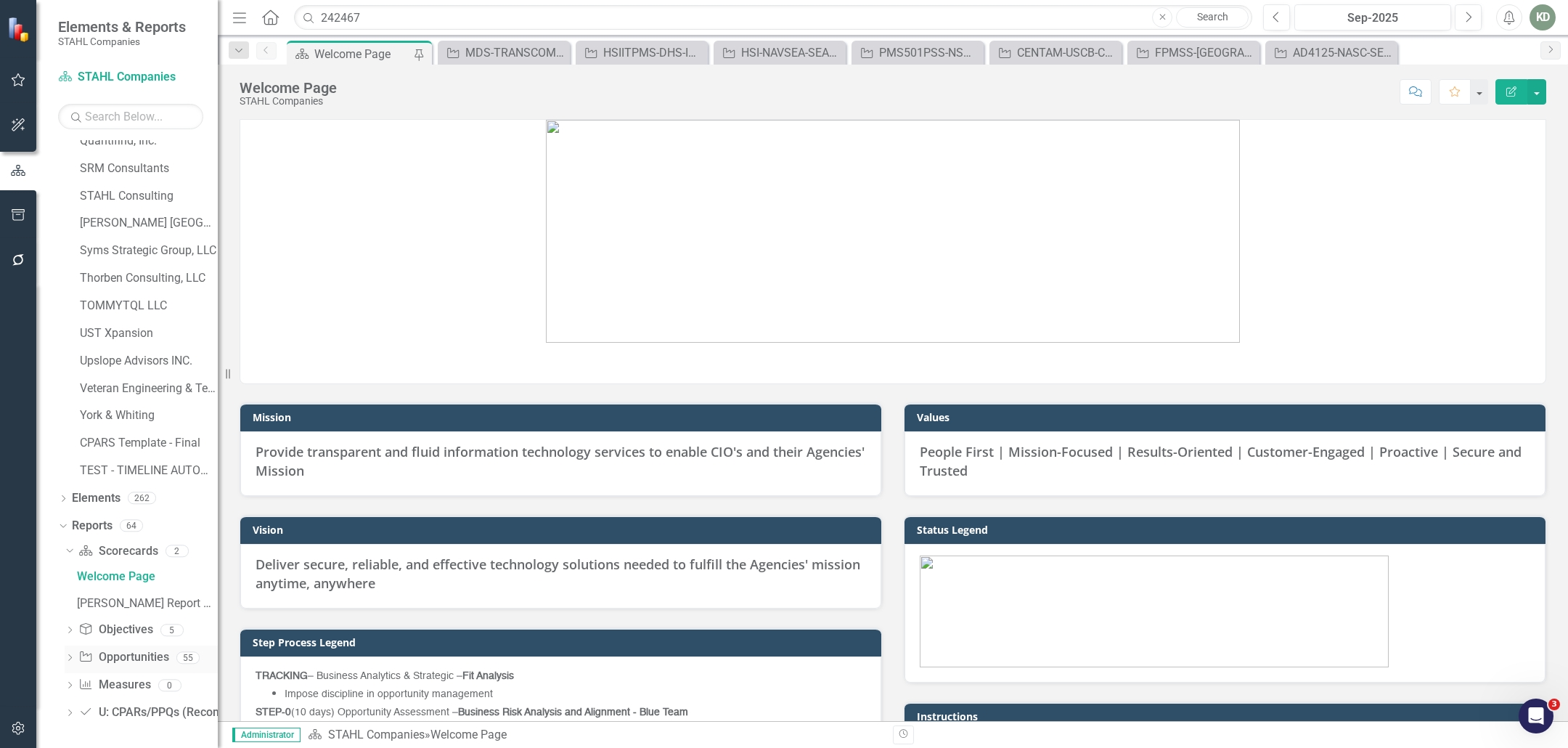
click at [97, 663] on link "Opportunity Opportunities" at bounding box center [123, 658] width 90 height 17
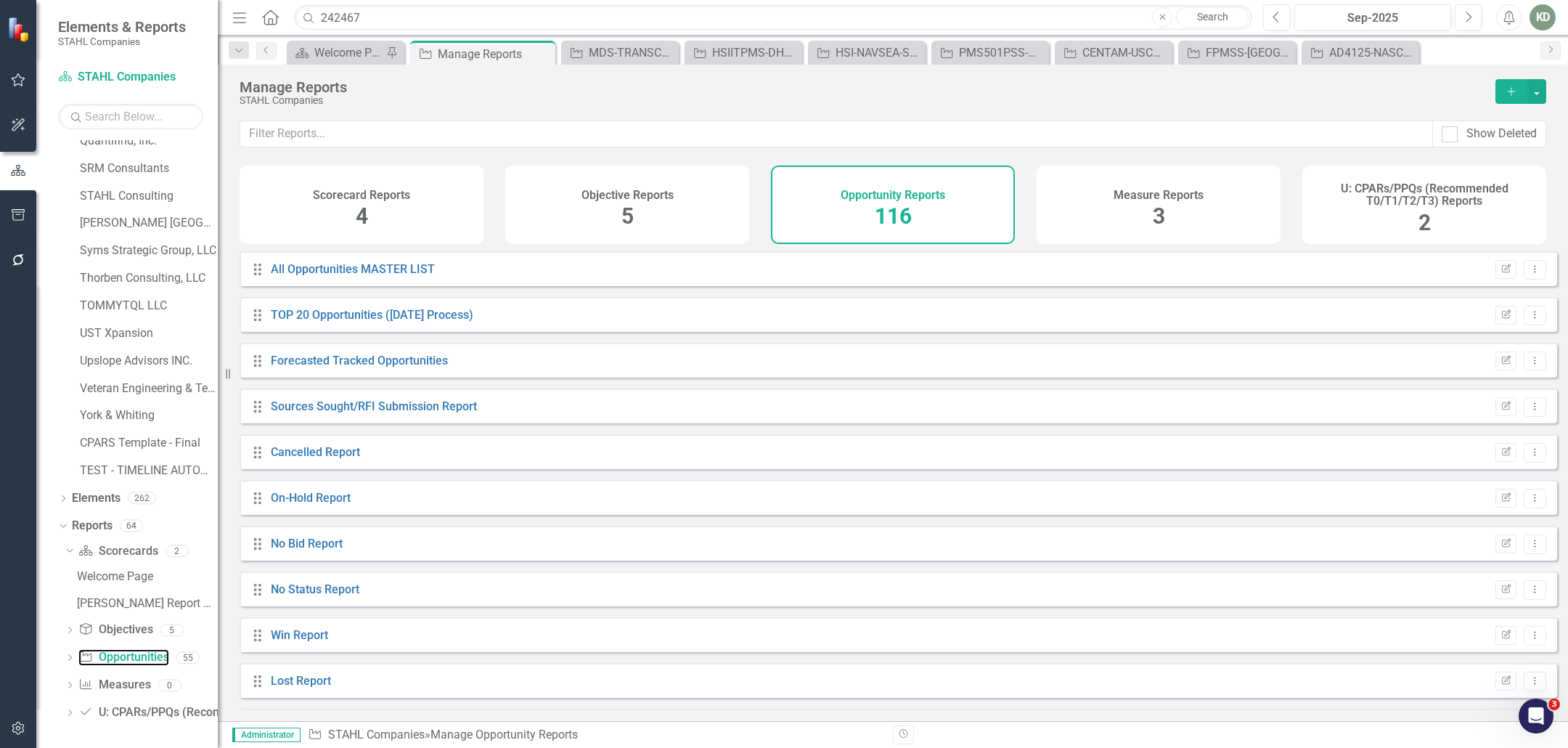
scroll to position [5, 0]
click at [373, 362] on link "Forecasted Tracked Opportunities" at bounding box center [360, 355] width 178 height 14
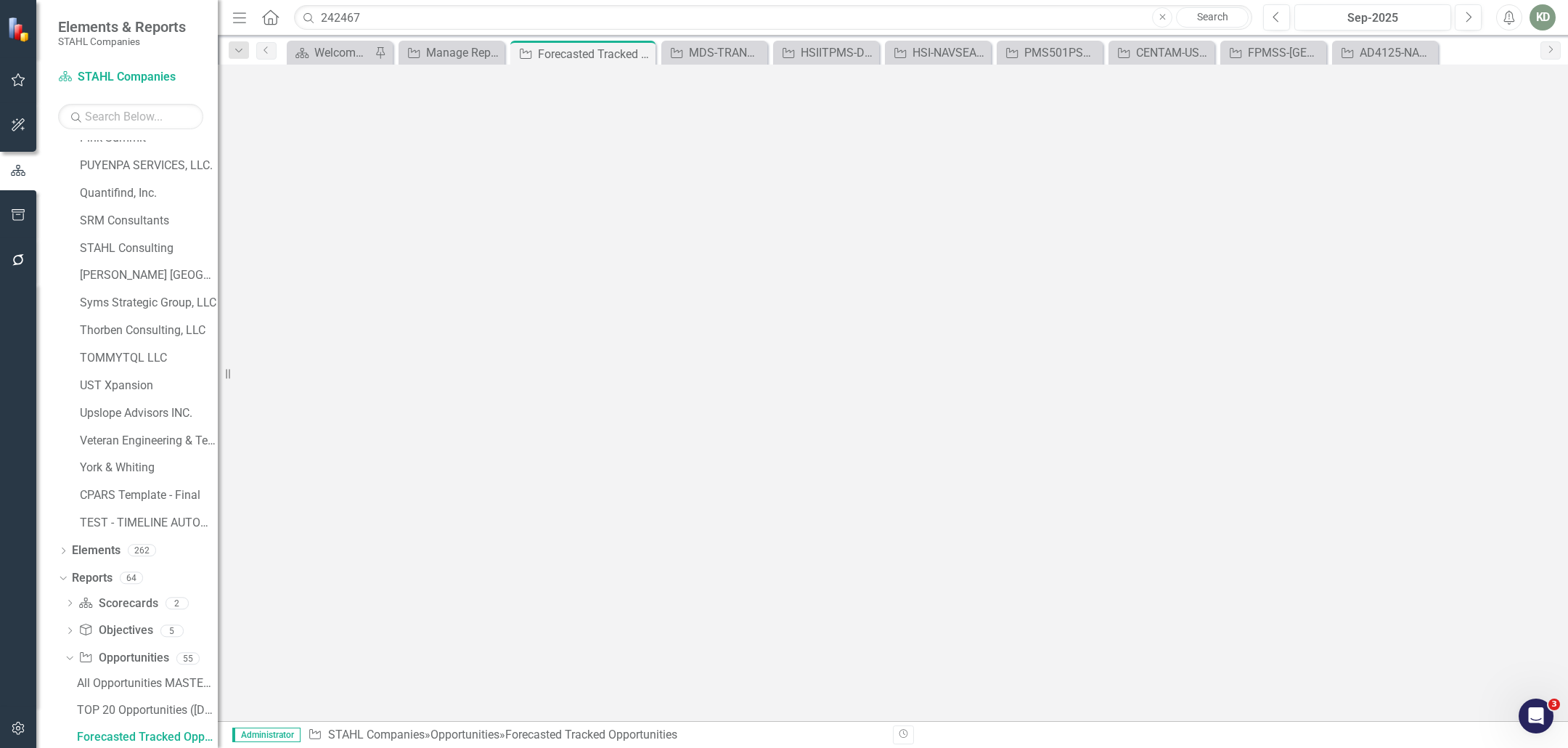
scroll to position [673, 0]
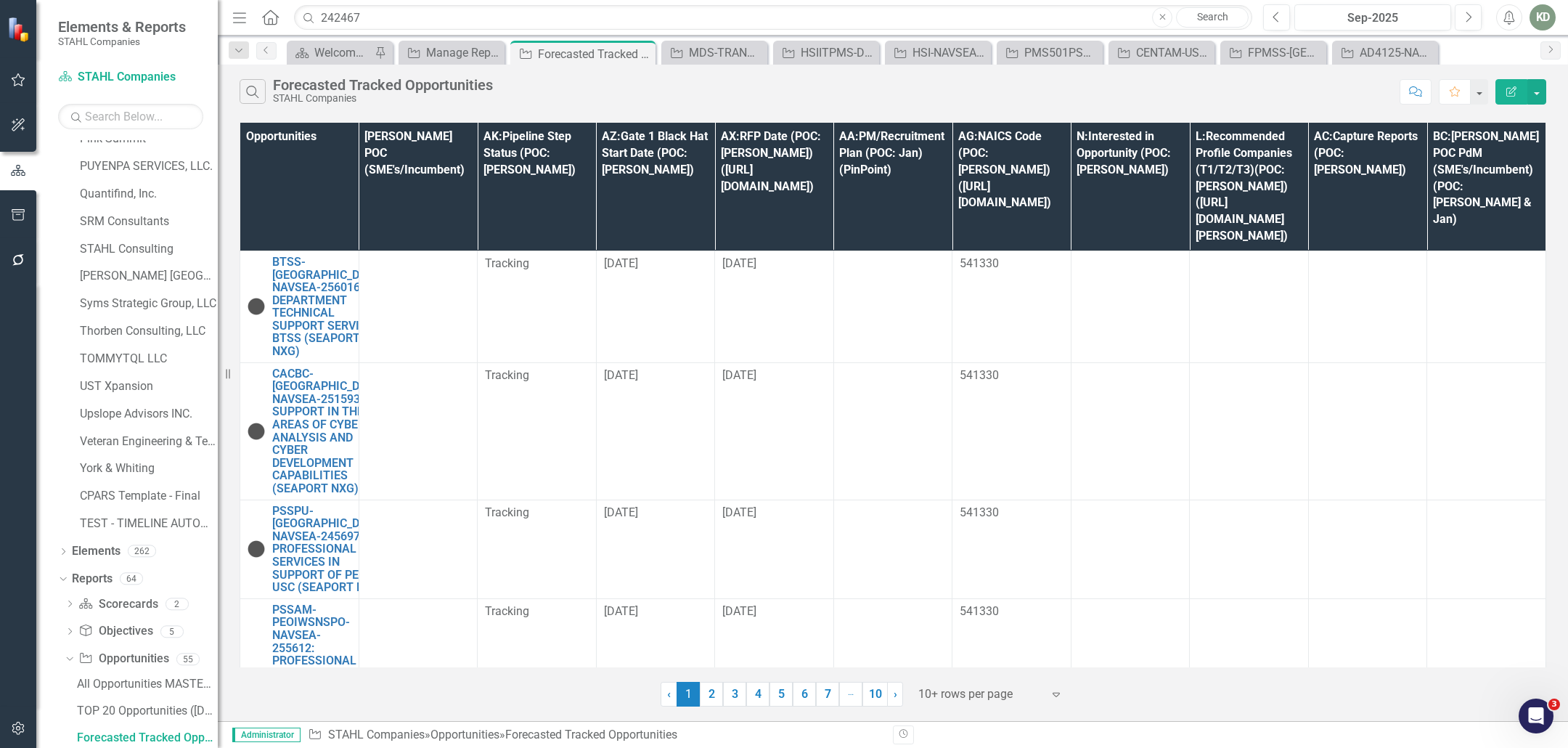
click at [762, 185] on th "AX:RFP Date (POC: [PERSON_NAME])([URL][DOMAIN_NAME])" at bounding box center [774, 186] width 119 height 128
